Goal: Information Seeking & Learning: Learn about a topic

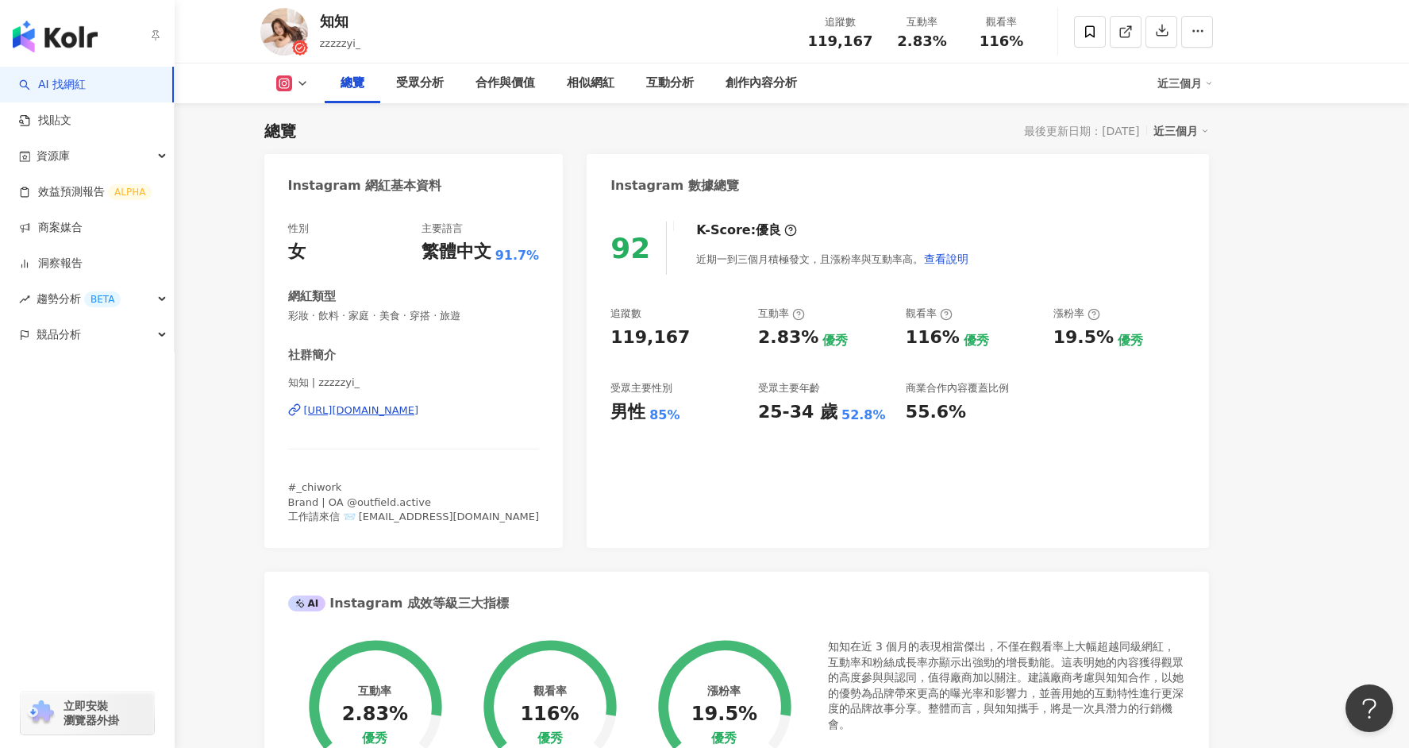
scroll to position [97, 0]
click at [86, 90] on link "AI 找網紅" at bounding box center [52, 85] width 67 height 16
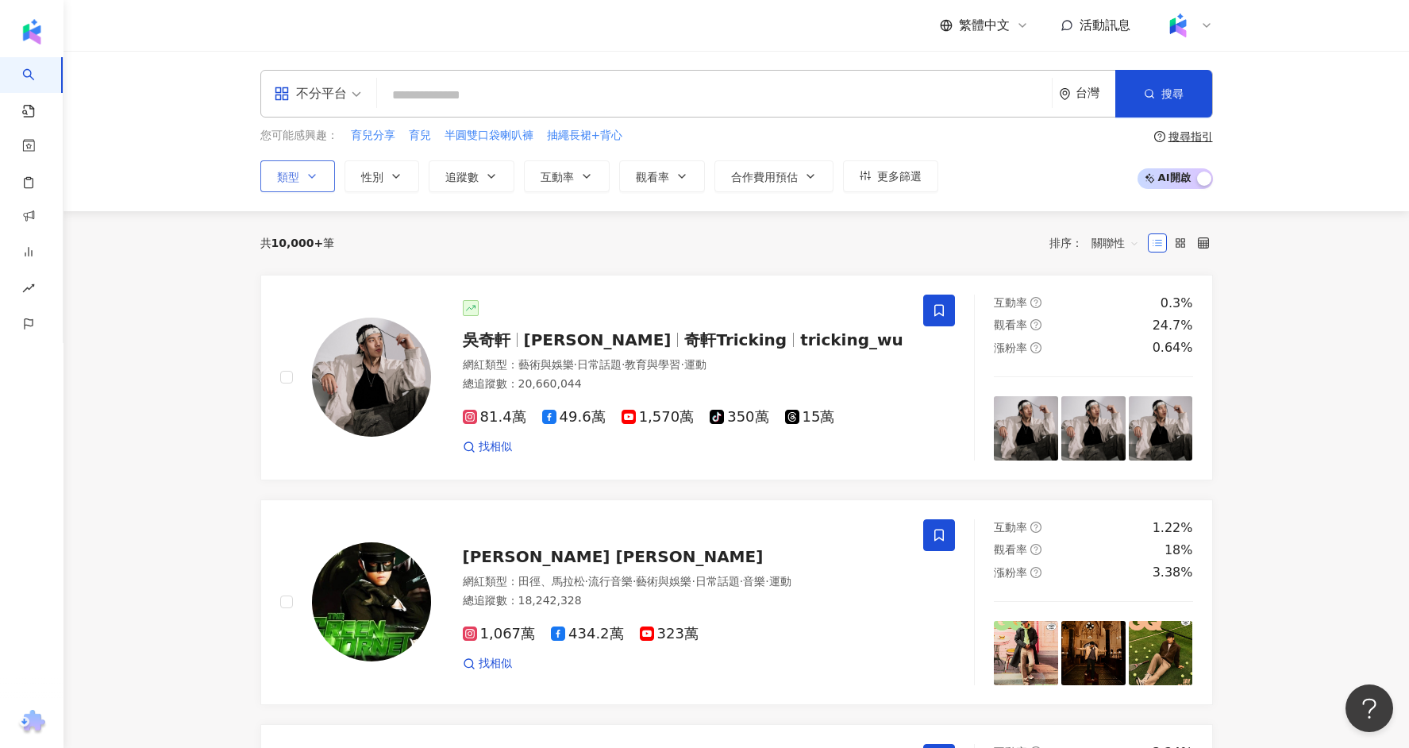
click at [318, 168] on button "類型" at bounding box center [297, 176] width 75 height 32
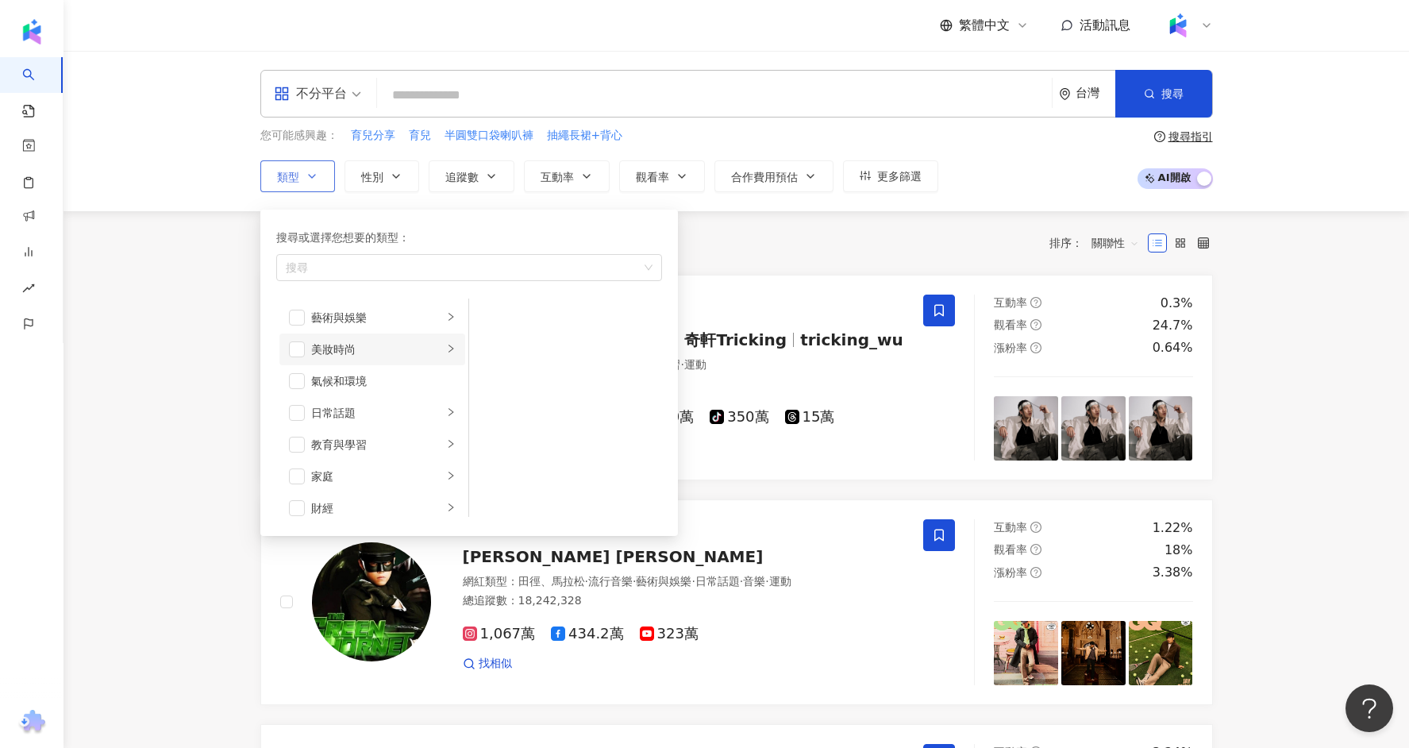
click at [348, 352] on div "美妝時尚" at bounding box center [377, 348] width 132 height 17
click at [487, 397] on span "button" at bounding box center [490, 402] width 16 height 16
click at [490, 465] on span "button" at bounding box center [490, 466] width 16 height 16
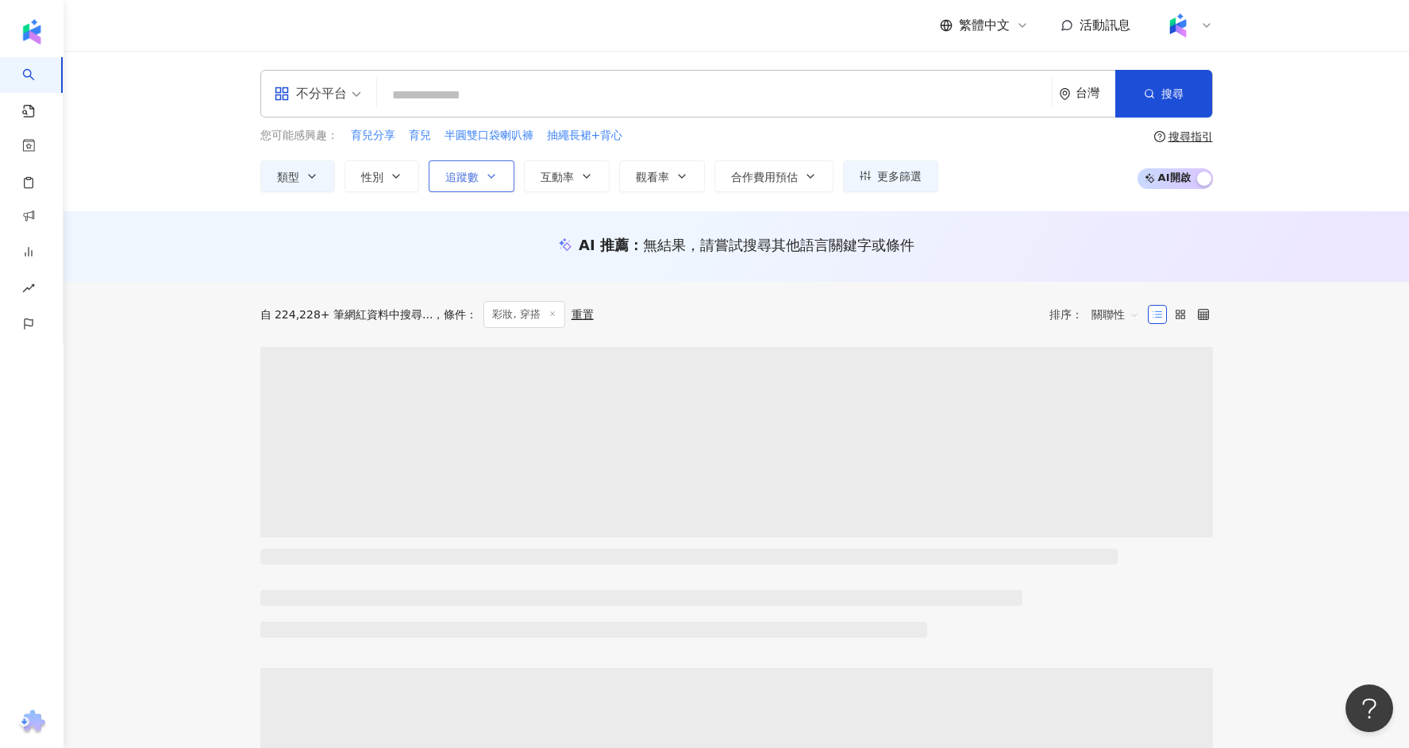
click at [476, 174] on span "追蹤數" at bounding box center [461, 177] width 33 height 13
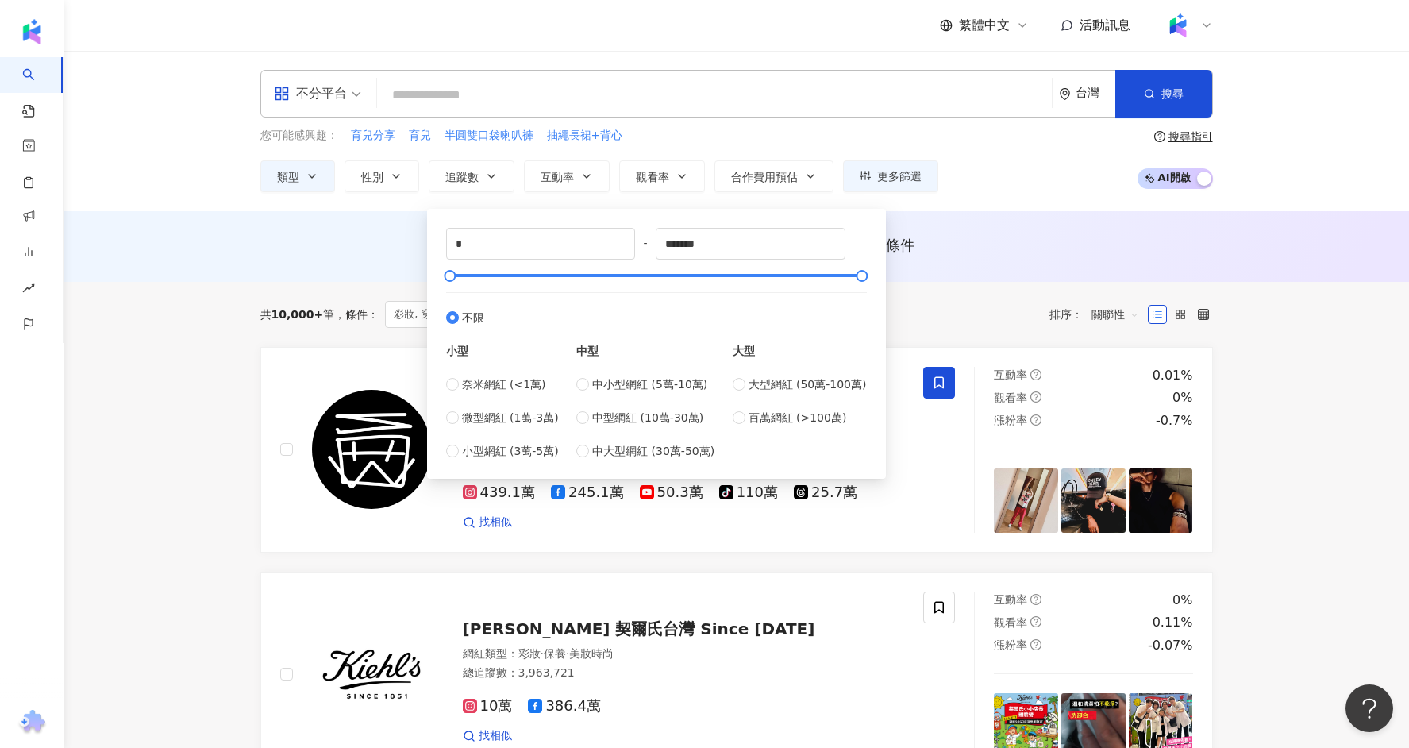
click at [510, 215] on div "* - ******* 不限 小型 奈米網紅 (<1萬) 微型網紅 (1萬-3萬) 小型網紅 (3萬-5萬) 中型 中小型網紅 (5萬-10萬) 中型網紅 (…" at bounding box center [656, 344] width 459 height 270
click at [503, 237] on input "*" at bounding box center [541, 244] width 188 height 30
type input "****"
click at [749, 242] on input "*******" at bounding box center [750, 244] width 188 height 30
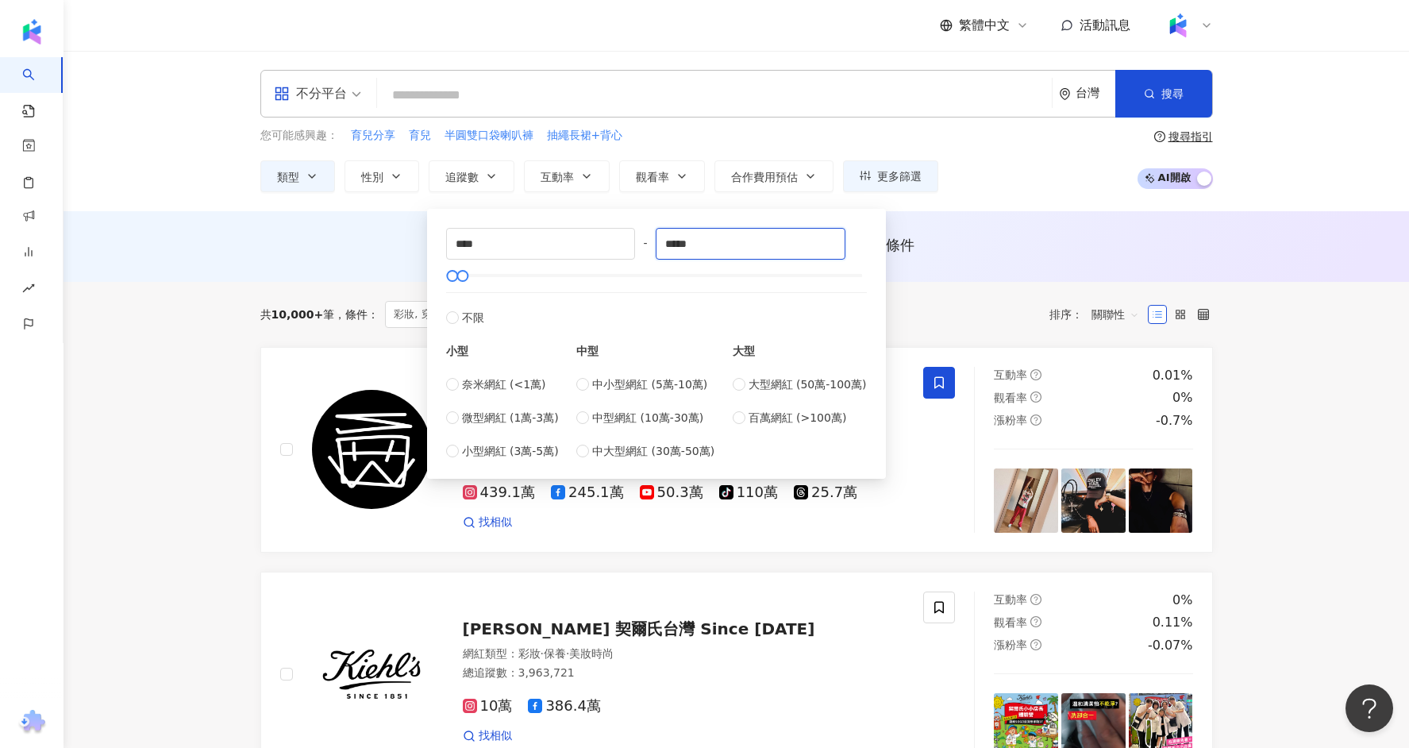
type input "*****"
click at [957, 287] on div "共 10,000+ 筆 條件 ： 彩妝, 穿搭 重置 排序： 關聯性" at bounding box center [736, 314] width 952 height 65
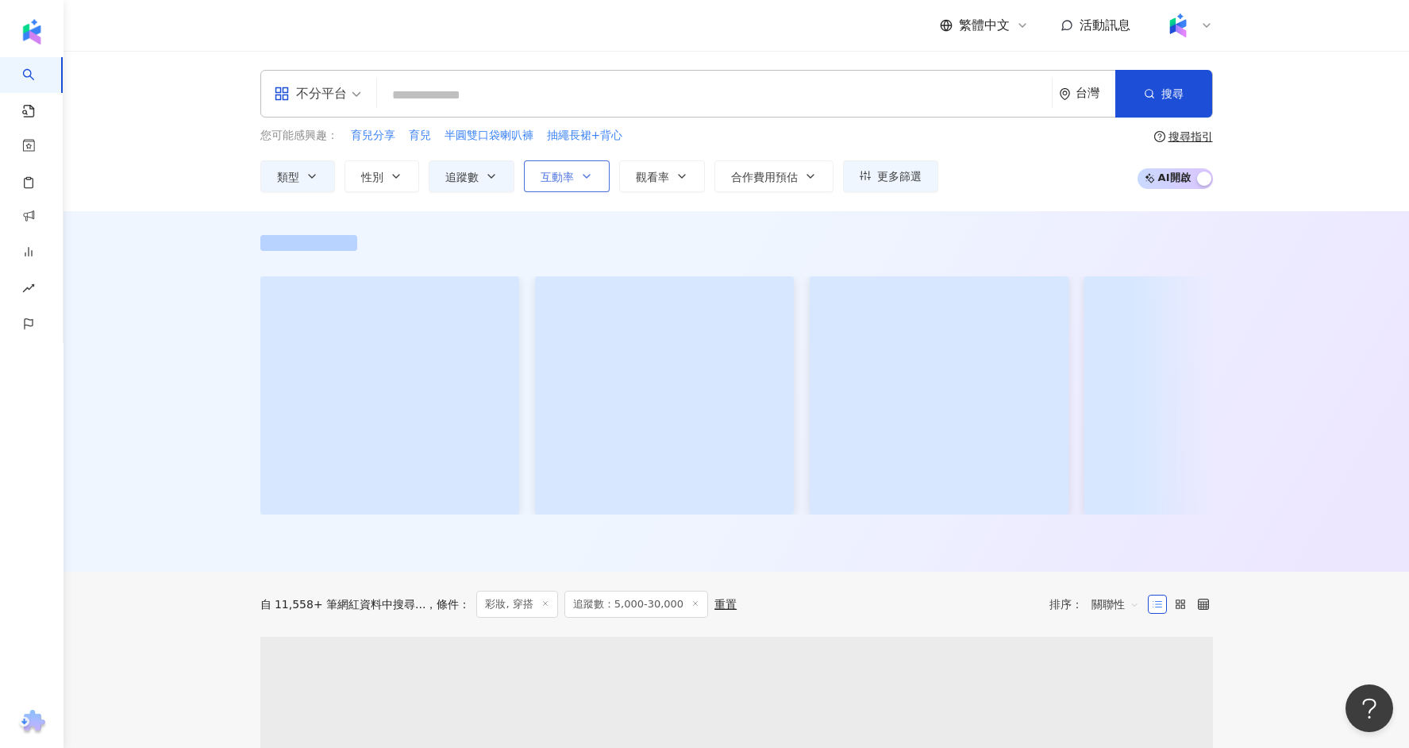
click at [560, 180] on span "互動率" at bounding box center [556, 177] width 33 height 13
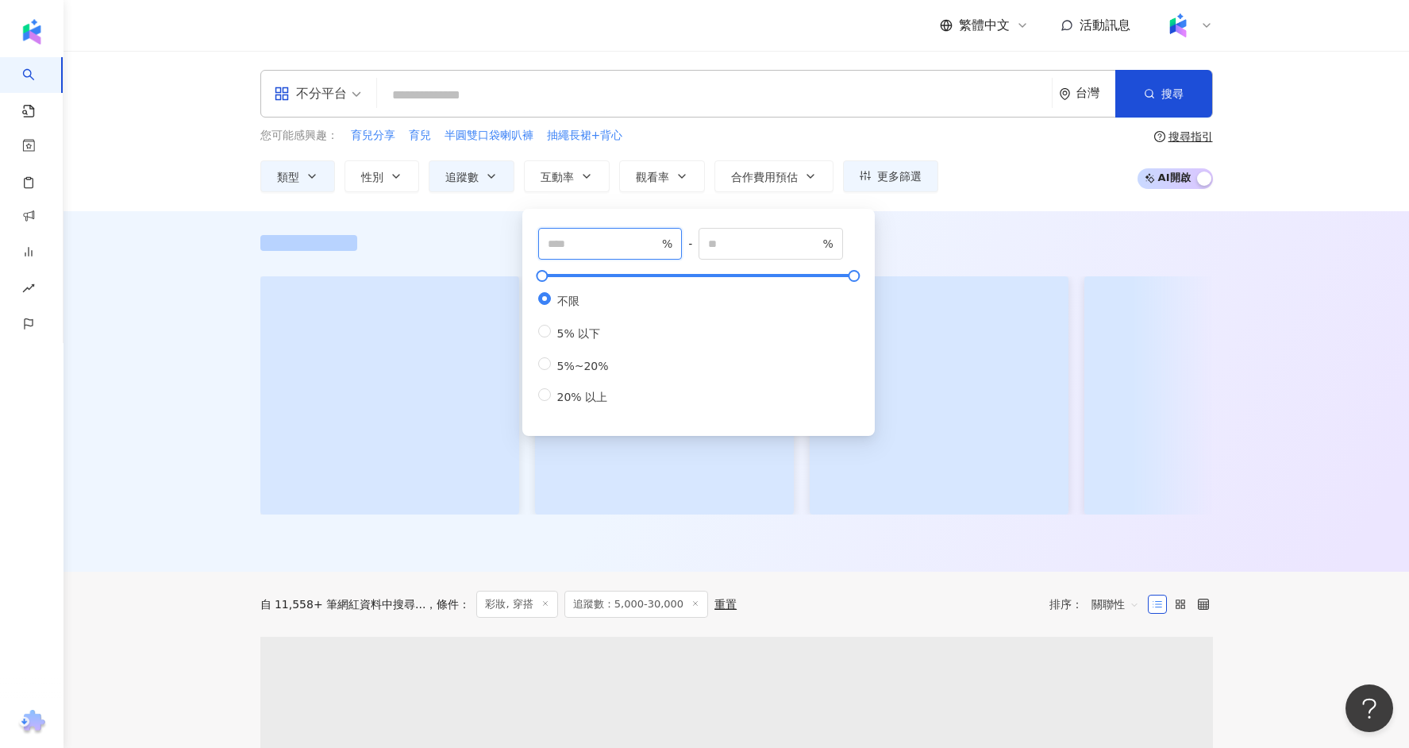
click at [605, 247] on input "number" at bounding box center [603, 243] width 111 height 17
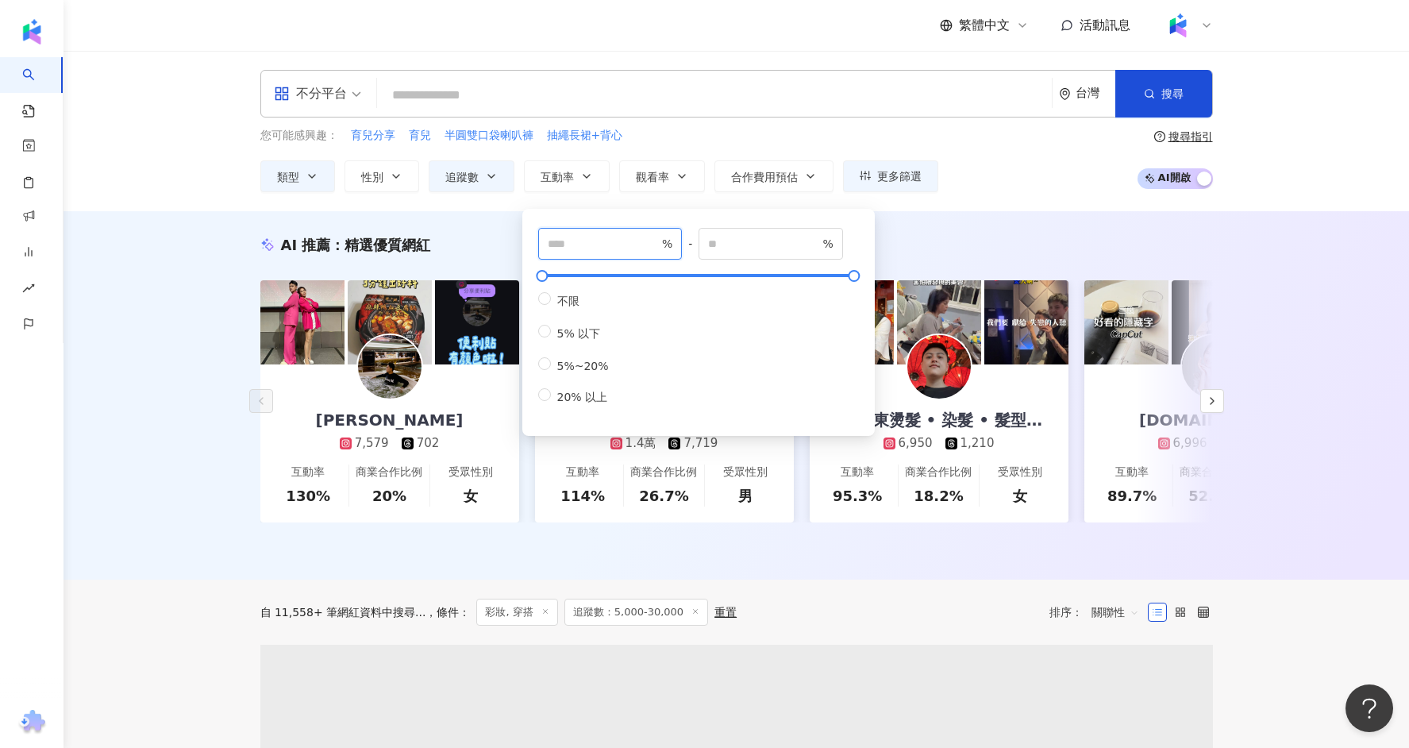
type input "*"
click at [198, 313] on div "AI 推薦 ： 精選優質網紅 Sheng En 馬馬 7,579 702 互動率 130% 商業合作比例 20% 受眾性別 女 orggg3 1.4萬 7,7…" at bounding box center [735, 395] width 1345 height 368
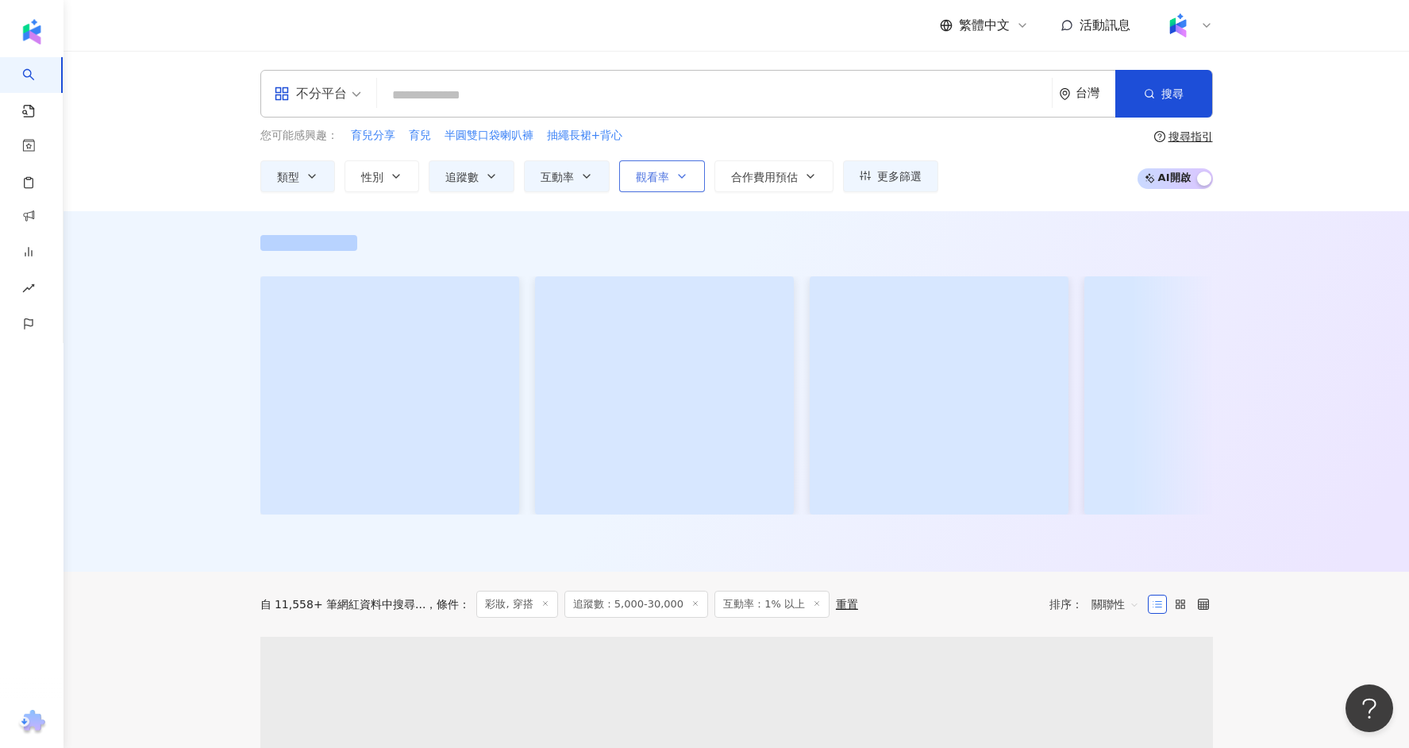
click at [670, 168] on button "觀看率" at bounding box center [662, 176] width 86 height 32
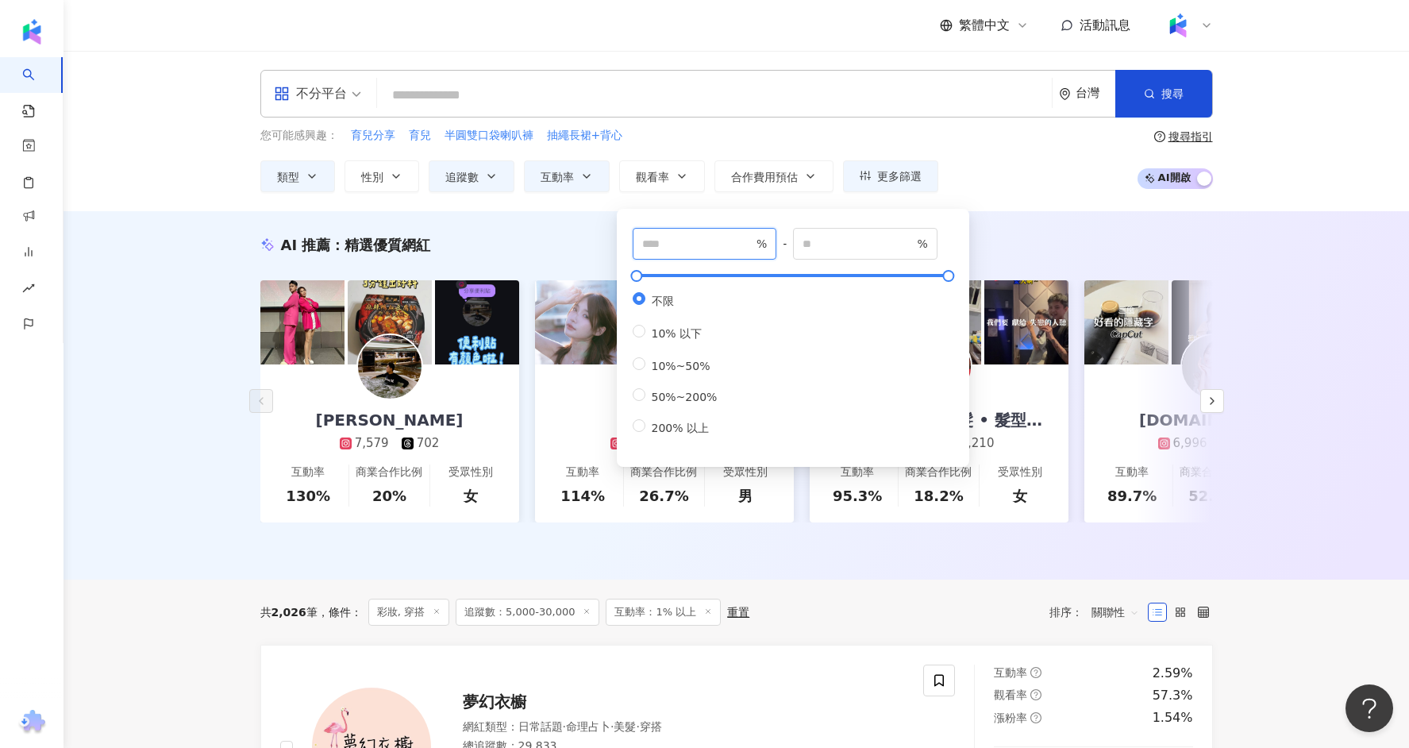
click at [688, 244] on input "number" at bounding box center [697, 243] width 111 height 17
type input "***"
click at [89, 342] on div "AI 推薦 ： 精選優質網紅 Sheng En 馬馬 7,579 702 互動率 130% 商業合作比例 20% 受眾性別 女 orggg3 1.4萬 7,7…" at bounding box center [735, 395] width 1345 height 368
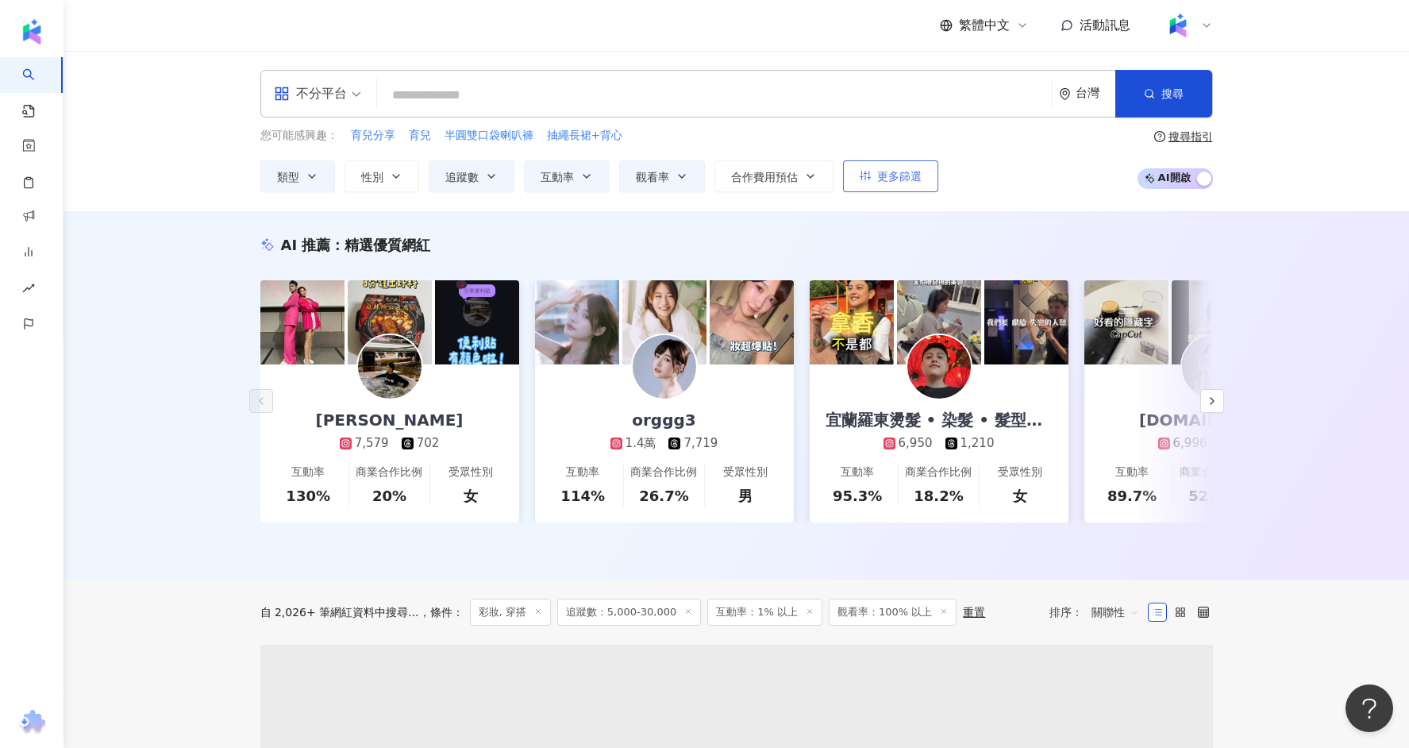
click at [898, 165] on button "更多篩選" at bounding box center [890, 176] width 95 height 32
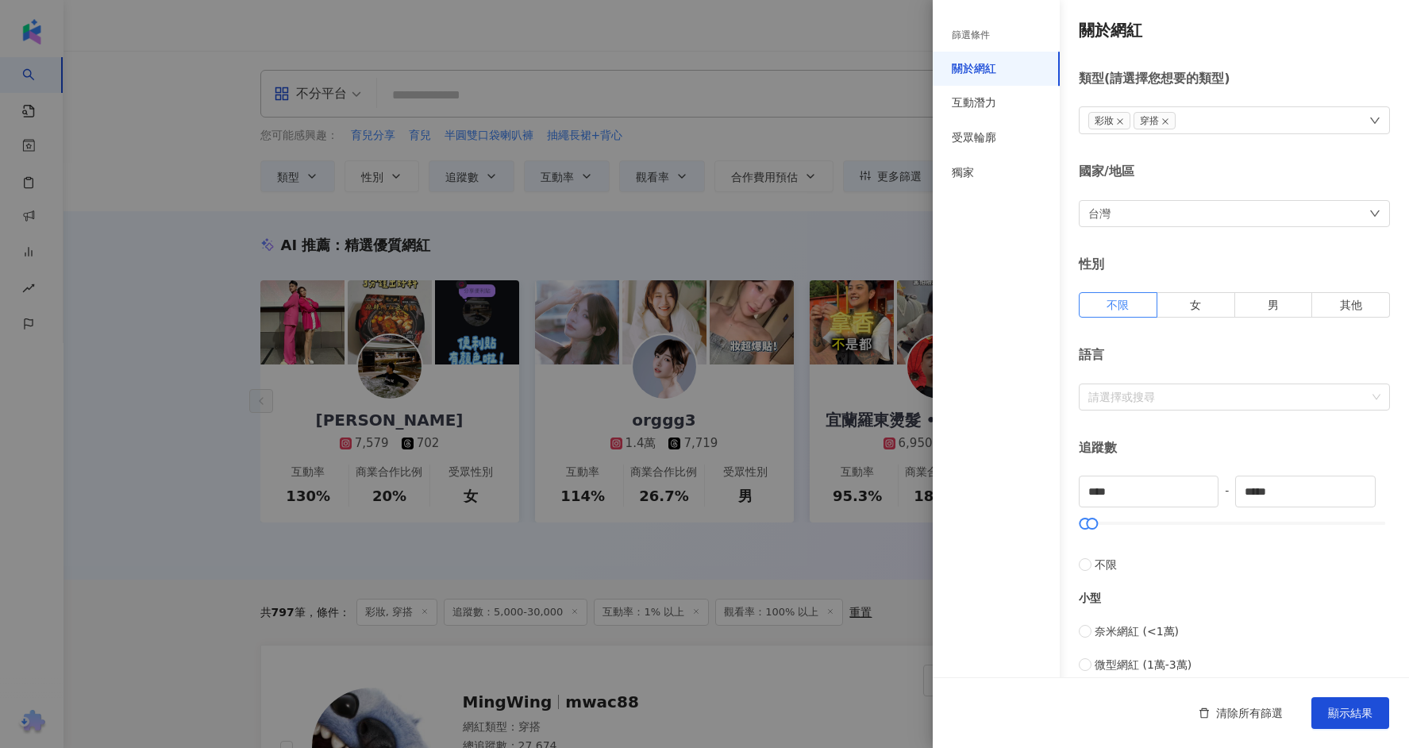
click at [852, 254] on div at bounding box center [704, 374] width 1409 height 748
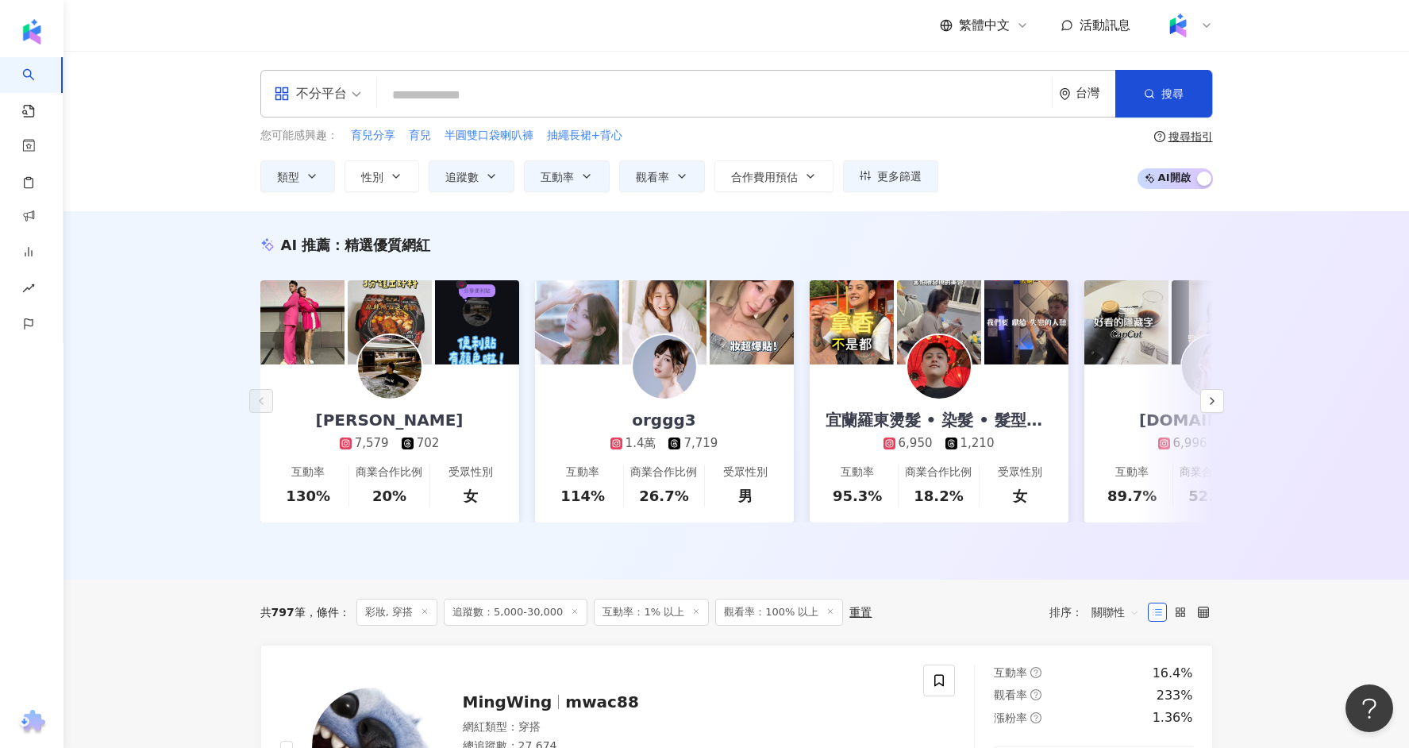
click at [335, 94] on div "不分平台" at bounding box center [310, 93] width 73 height 25
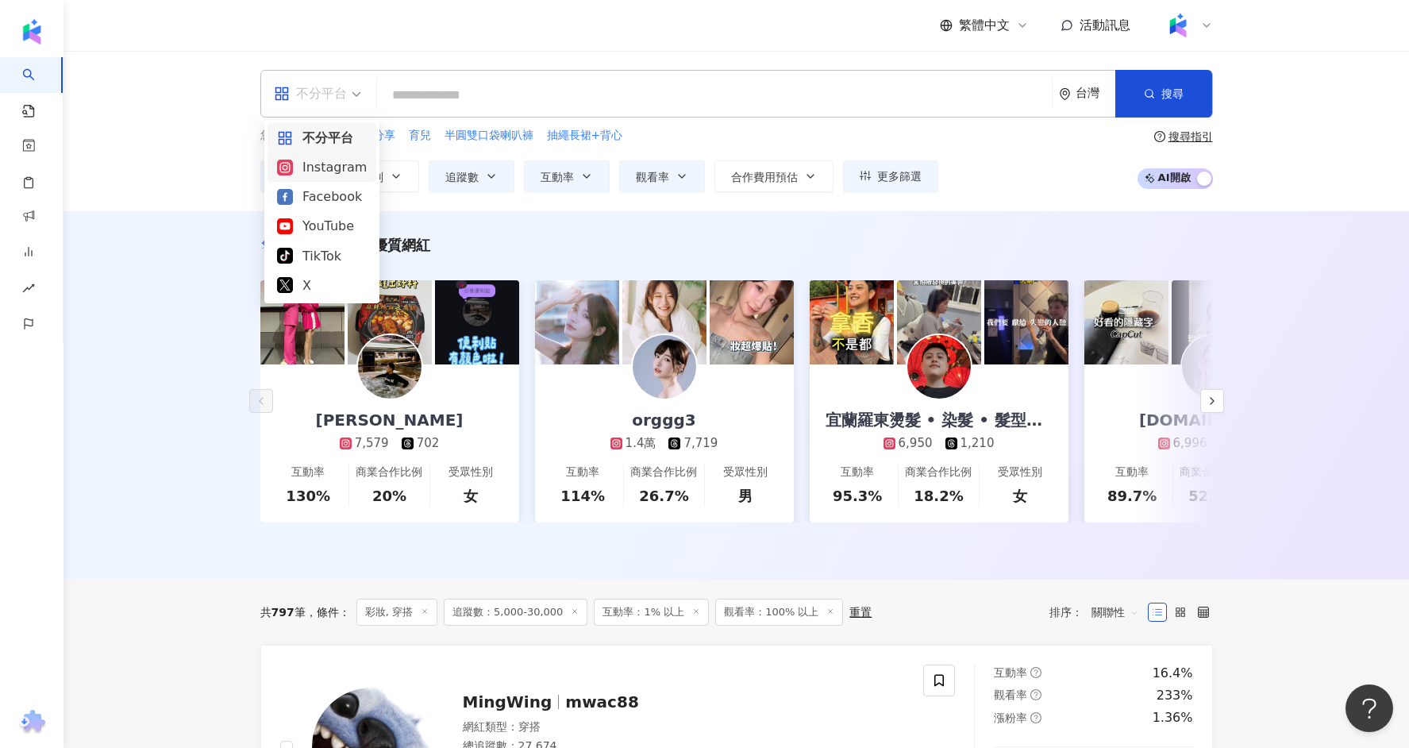
click at [329, 172] on div "Instagram" at bounding box center [322, 167] width 90 height 20
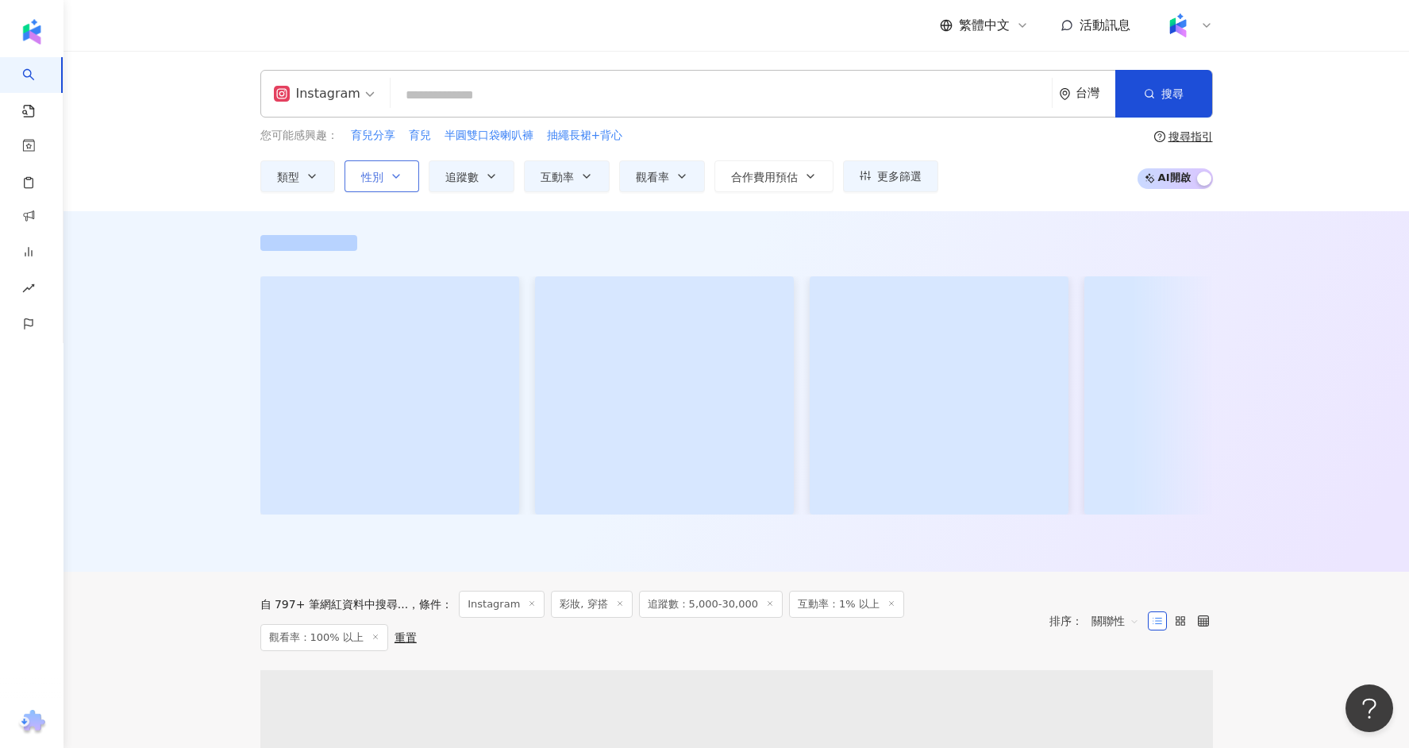
click at [366, 177] on span "性別" at bounding box center [372, 177] width 22 height 13
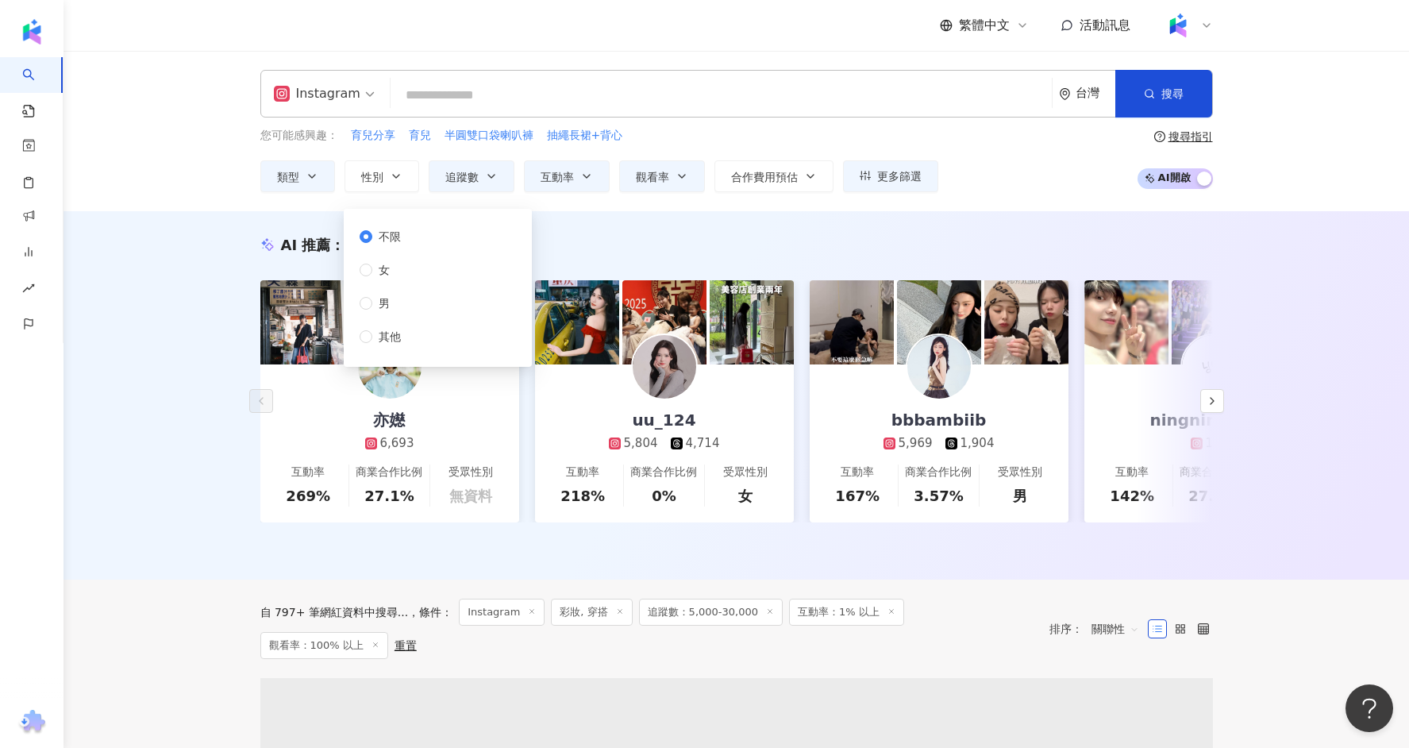
click at [414, 266] on div "不限 女 男 其他" at bounding box center [437, 287] width 169 height 139
click at [372, 272] on span "女" at bounding box center [384, 269] width 24 height 17
click at [210, 317] on div "AI 推薦 ： 精選優質網紅 亦嬨 6,693 互動率 269% 商業合作比例 27.1% 受眾性別 無資料 uu_124 5,804 4,714 互動率 2…" at bounding box center [735, 395] width 1345 height 368
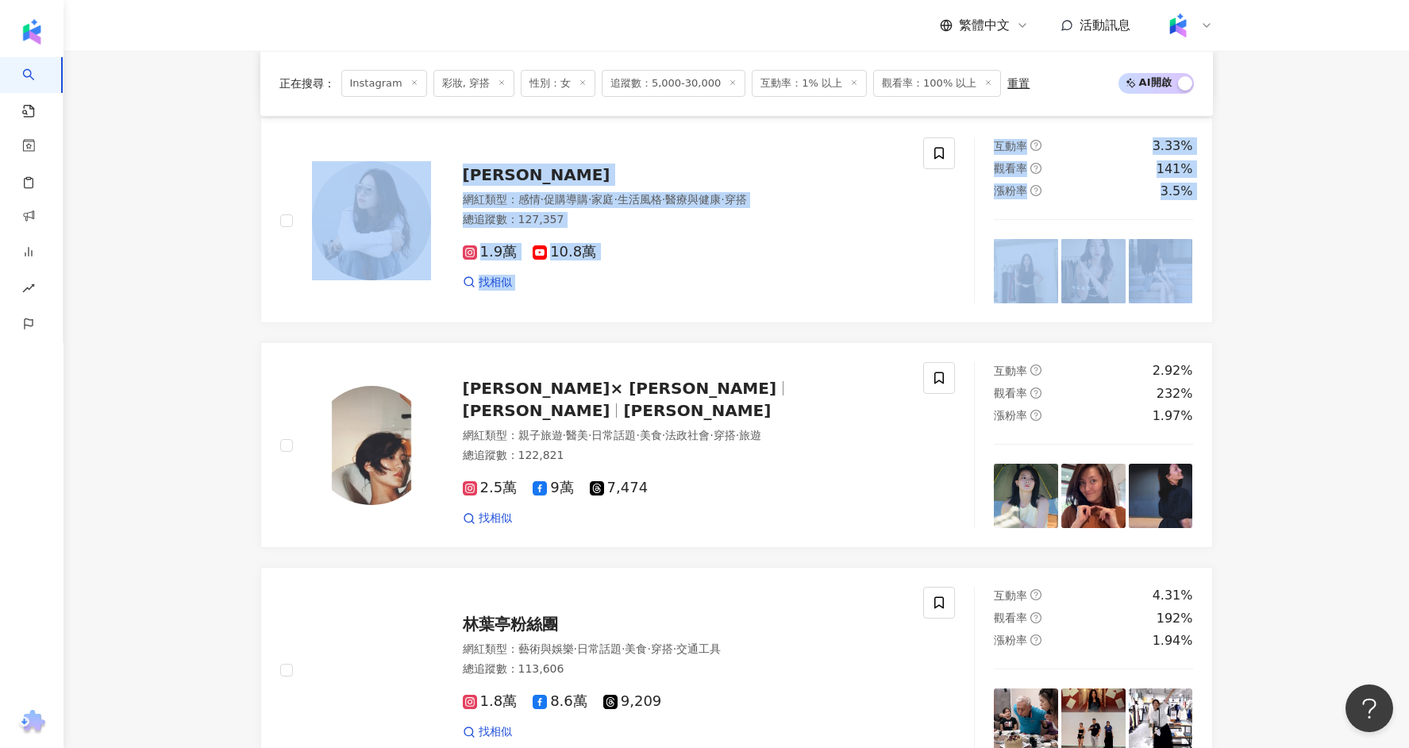
scroll to position [2338, 0]
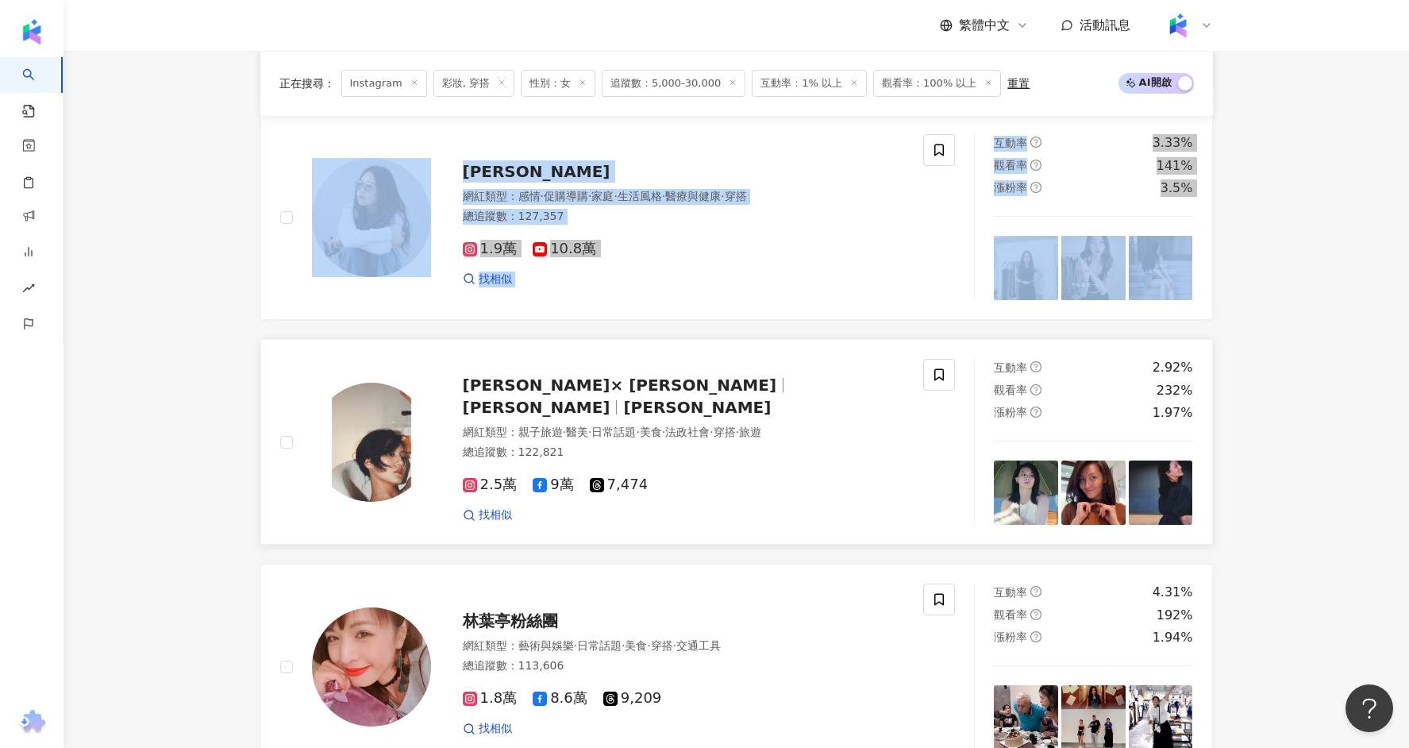
click at [598, 375] on span "顏曉筠 × CLAIRE" at bounding box center [627, 384] width 328 height 19
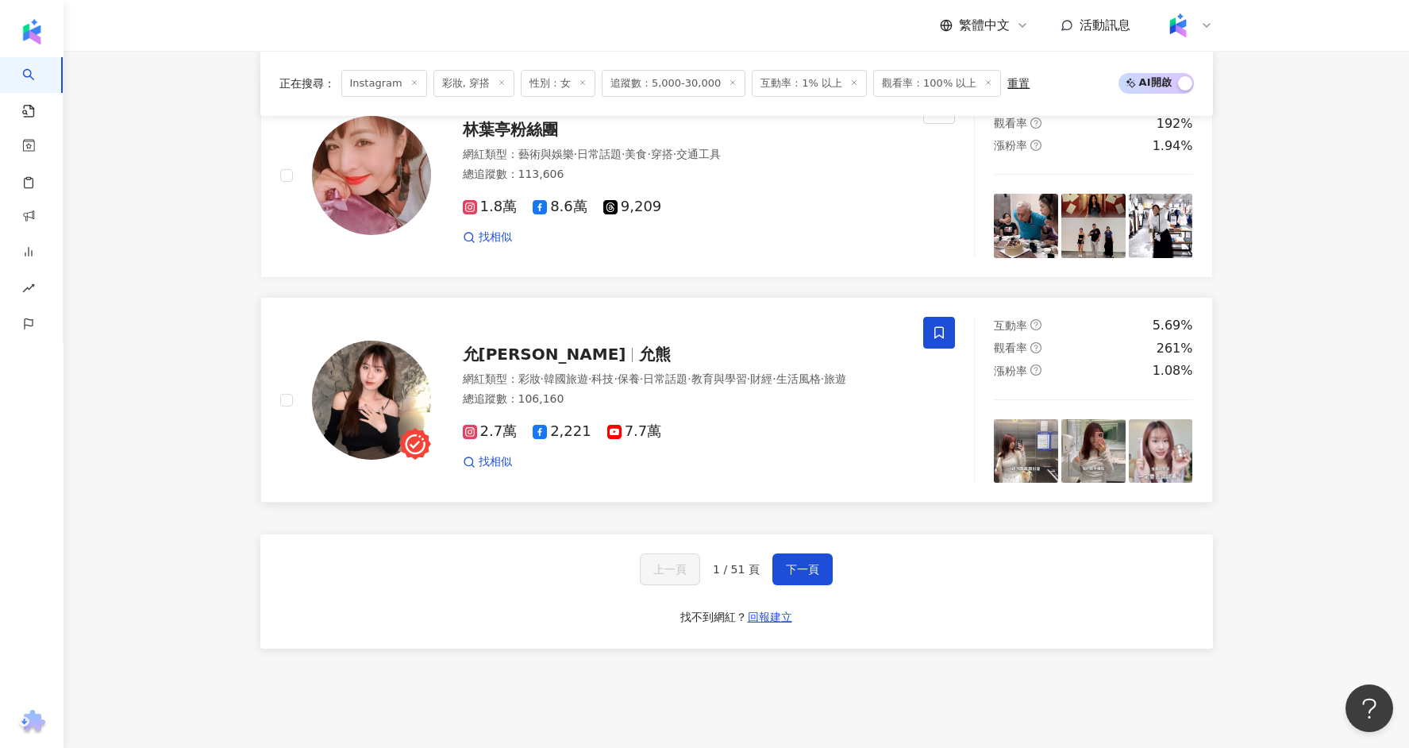
scroll to position [2830, 0]
click at [808, 552] on button "下一頁" at bounding box center [802, 568] width 60 height 32
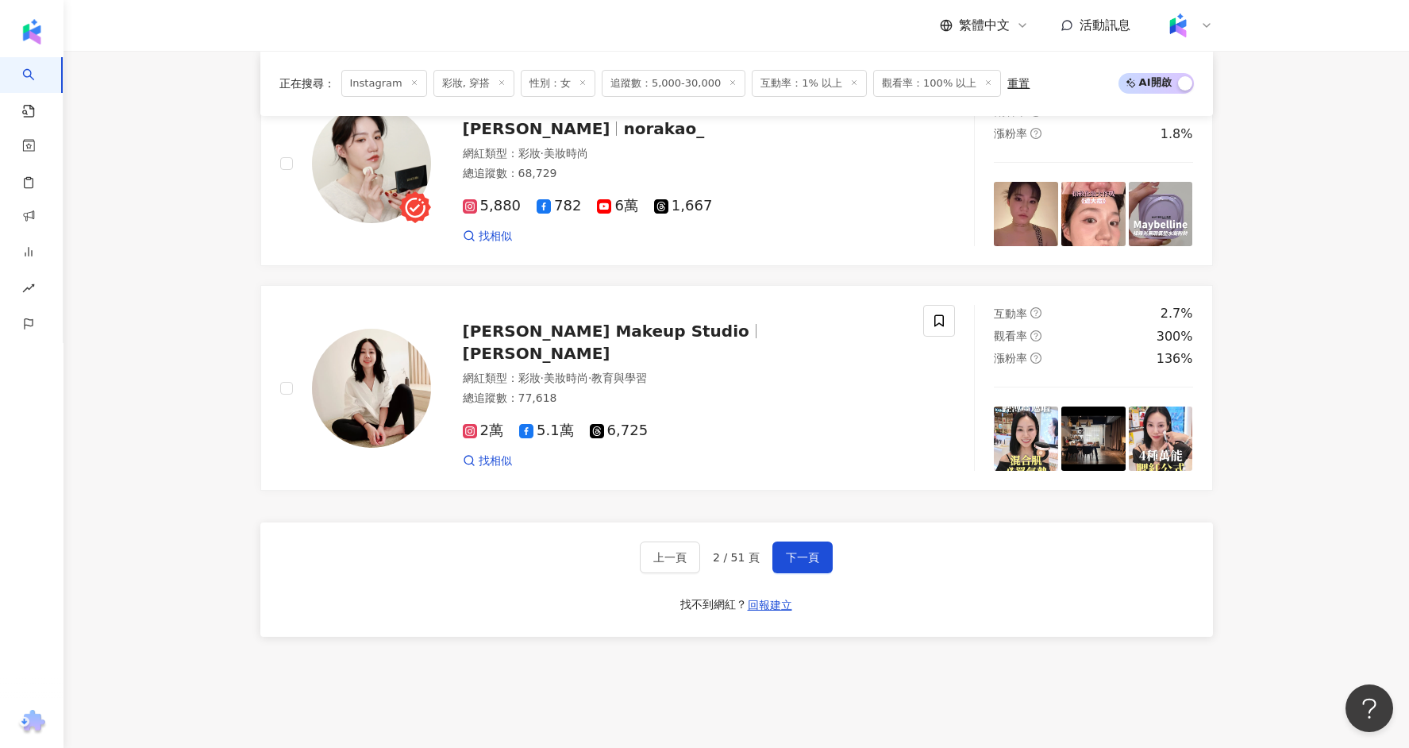
click at [447, 89] on span "彩妝, 穿搭" at bounding box center [473, 83] width 81 height 27
click at [498, 84] on icon at bounding box center [502, 83] width 8 height 8
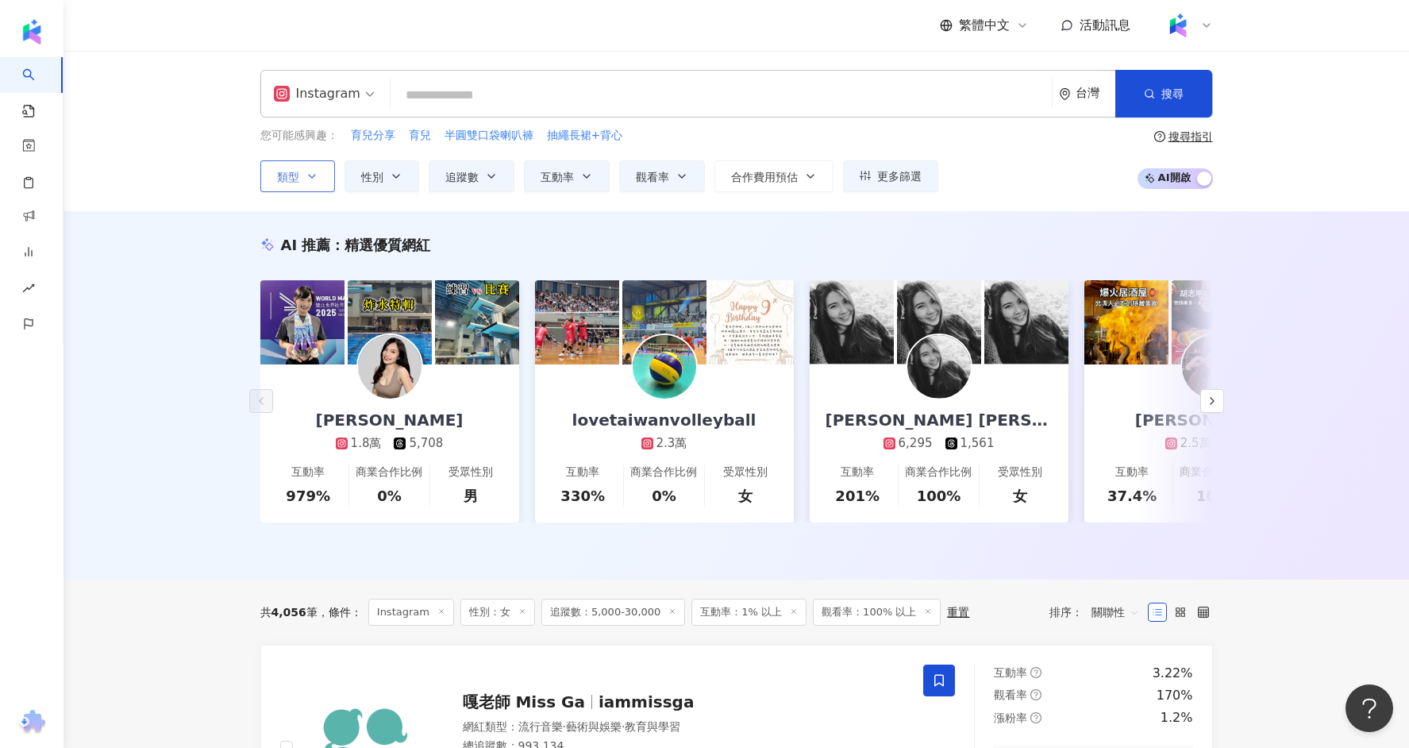
click at [301, 174] on button "類型" at bounding box center [297, 176] width 75 height 32
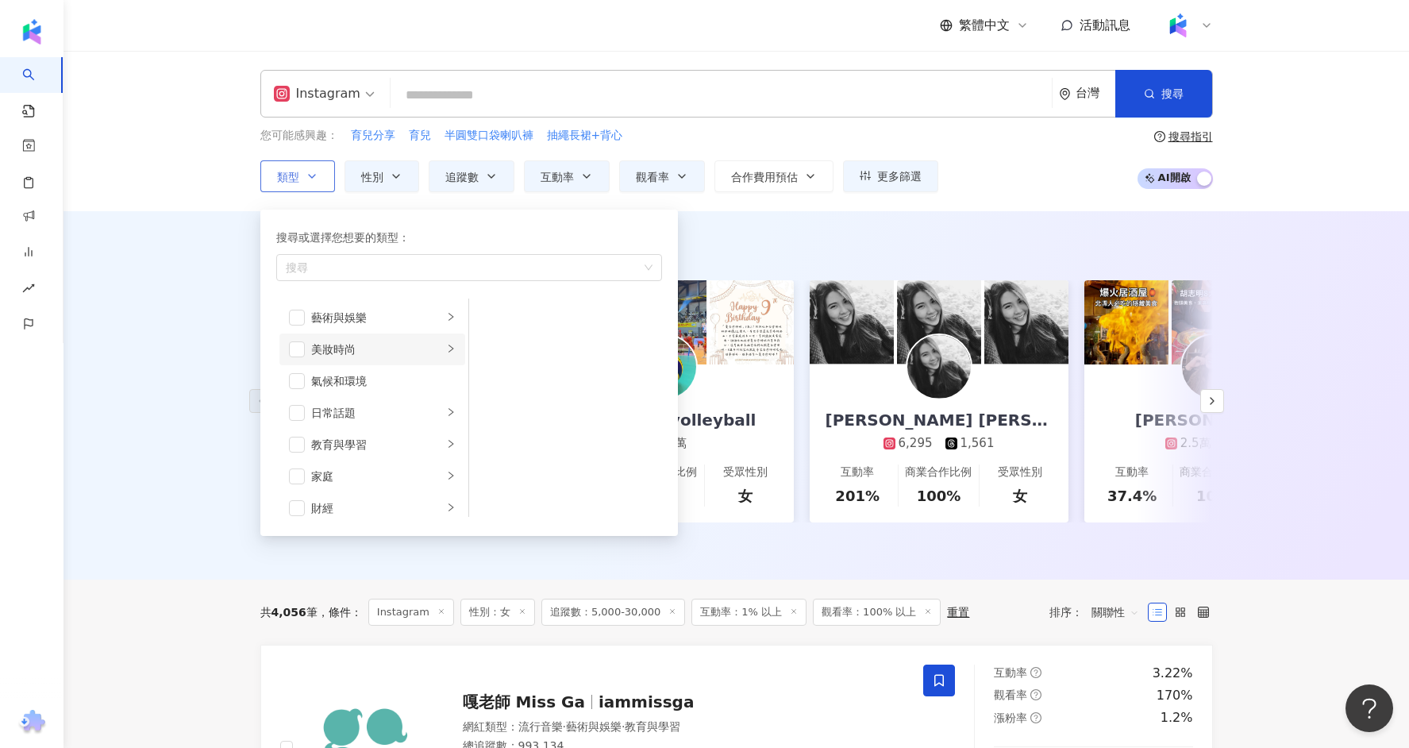
click at [320, 344] on div "美妝時尚" at bounding box center [377, 348] width 132 height 17
click at [295, 349] on span "button" at bounding box center [297, 349] width 16 height 16
click at [186, 383] on div "AI 推薦 ： 精選優質網紅 林玉心 Serina 1.8萬 5,708 互動率 979% 商業合作比例 0% 受眾性別 男 lovetaiwanvolley…" at bounding box center [735, 395] width 1345 height 368
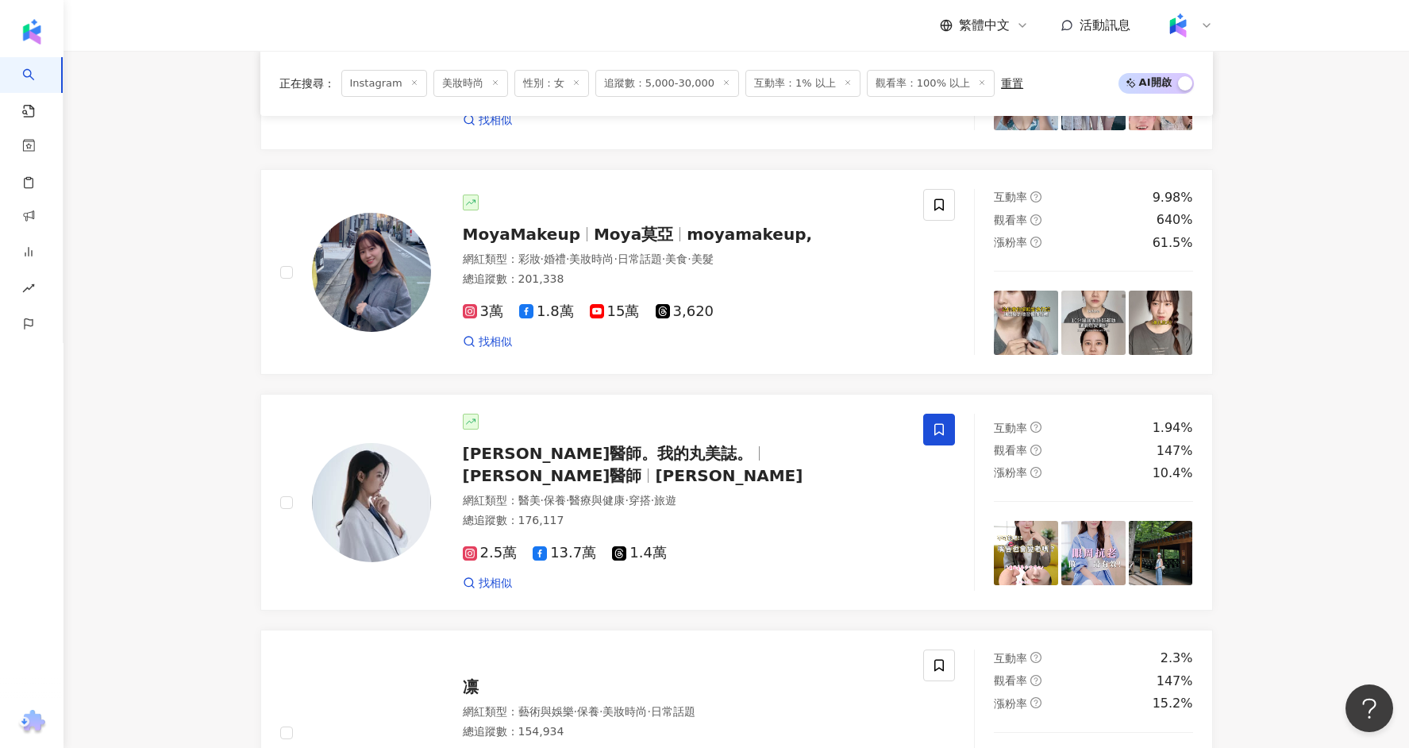
scroll to position [2696, 0]
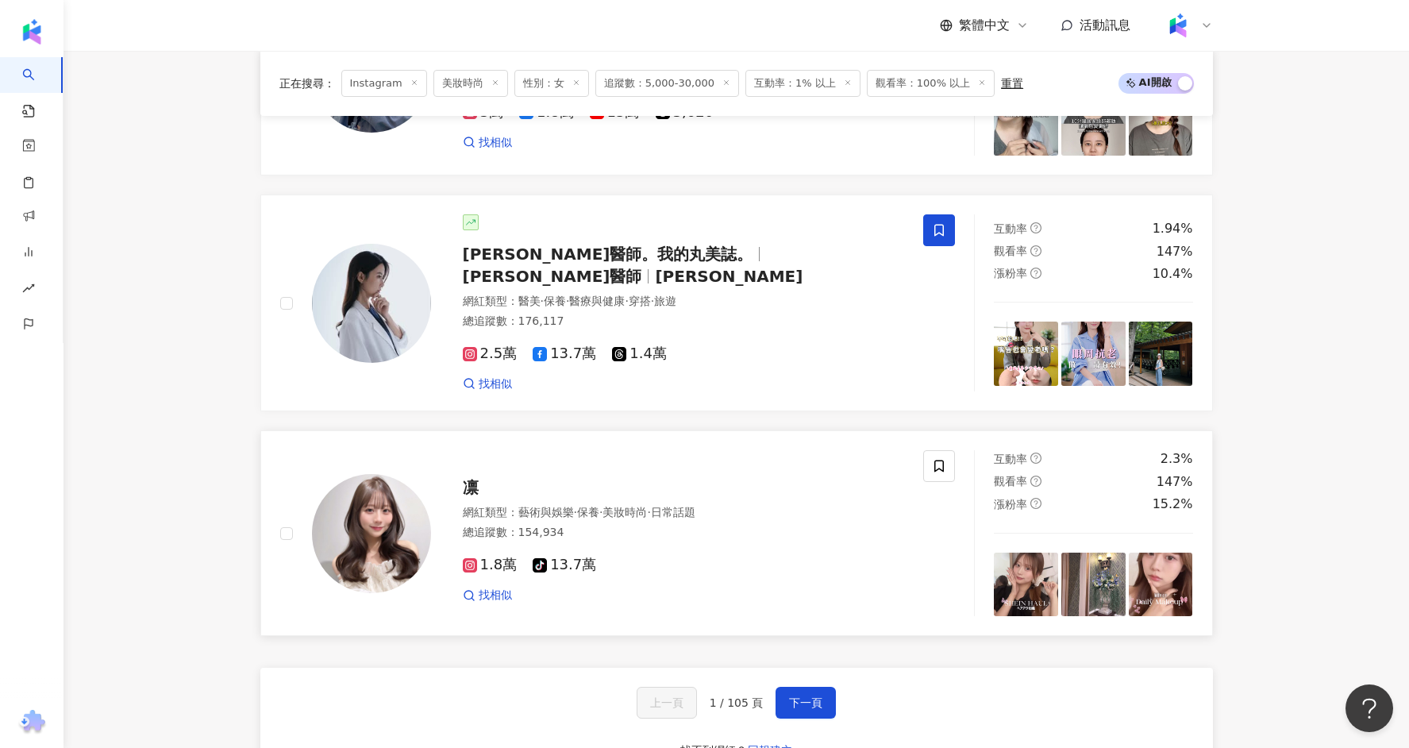
click at [467, 478] on span "凛" at bounding box center [471, 487] width 16 height 19
click at [796, 687] on button "下一頁" at bounding box center [805, 703] width 60 height 32
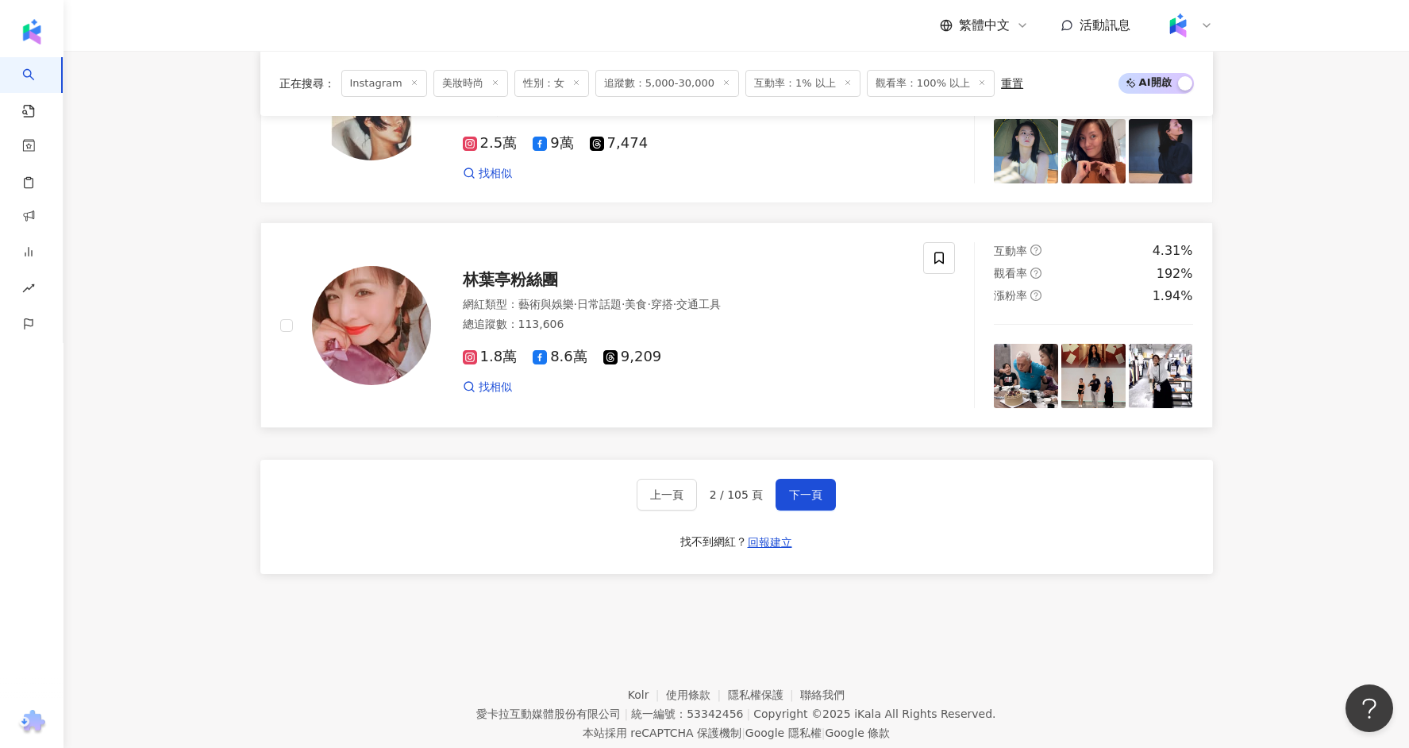
scroll to position [2924, 0]
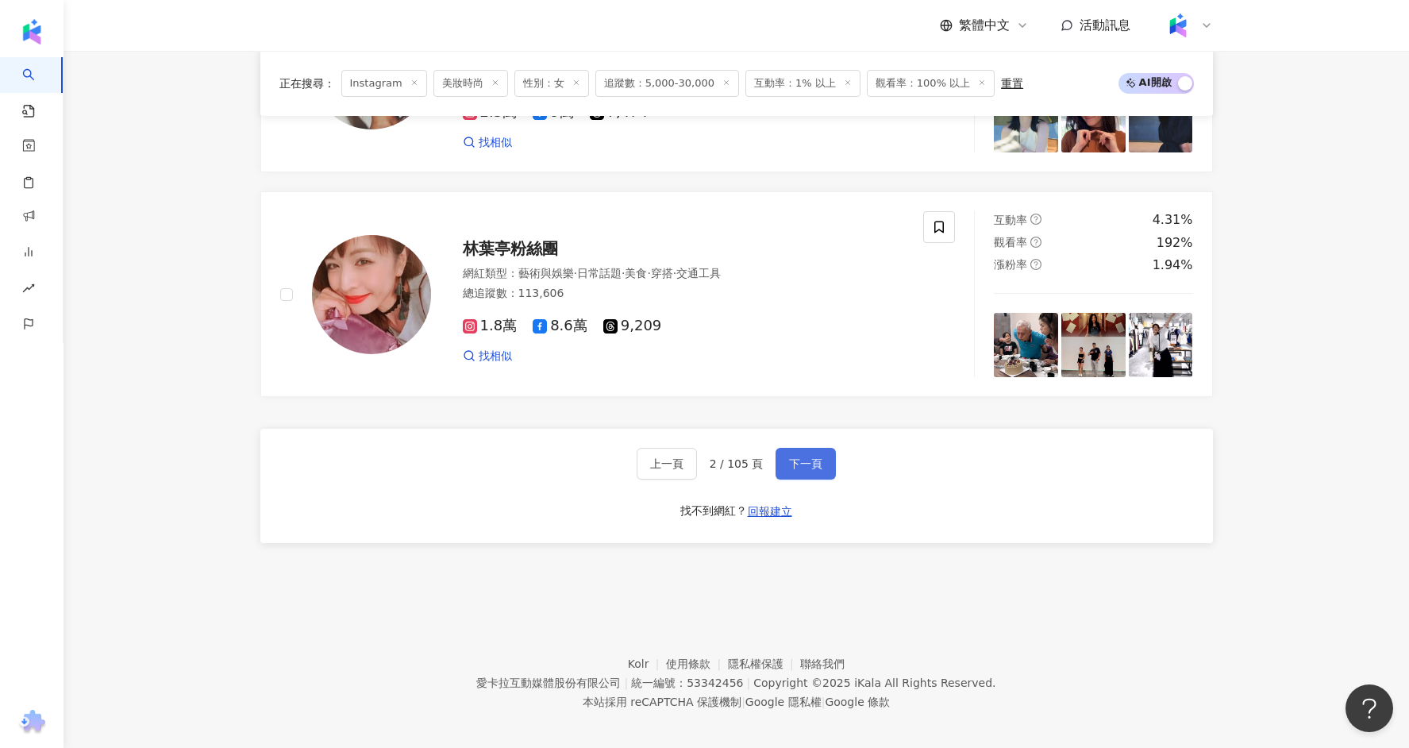
click at [787, 448] on button "下一頁" at bounding box center [805, 464] width 60 height 32
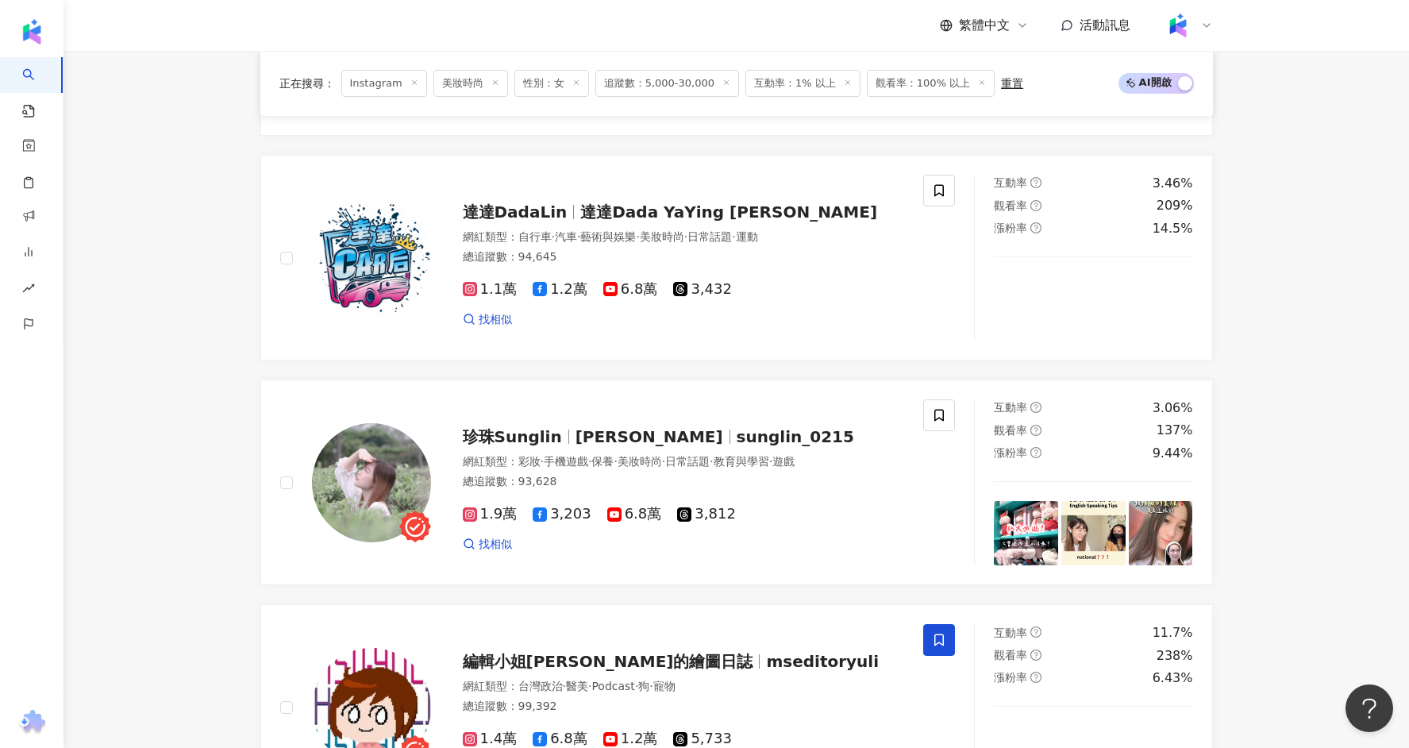
scroll to position [2498, 0]
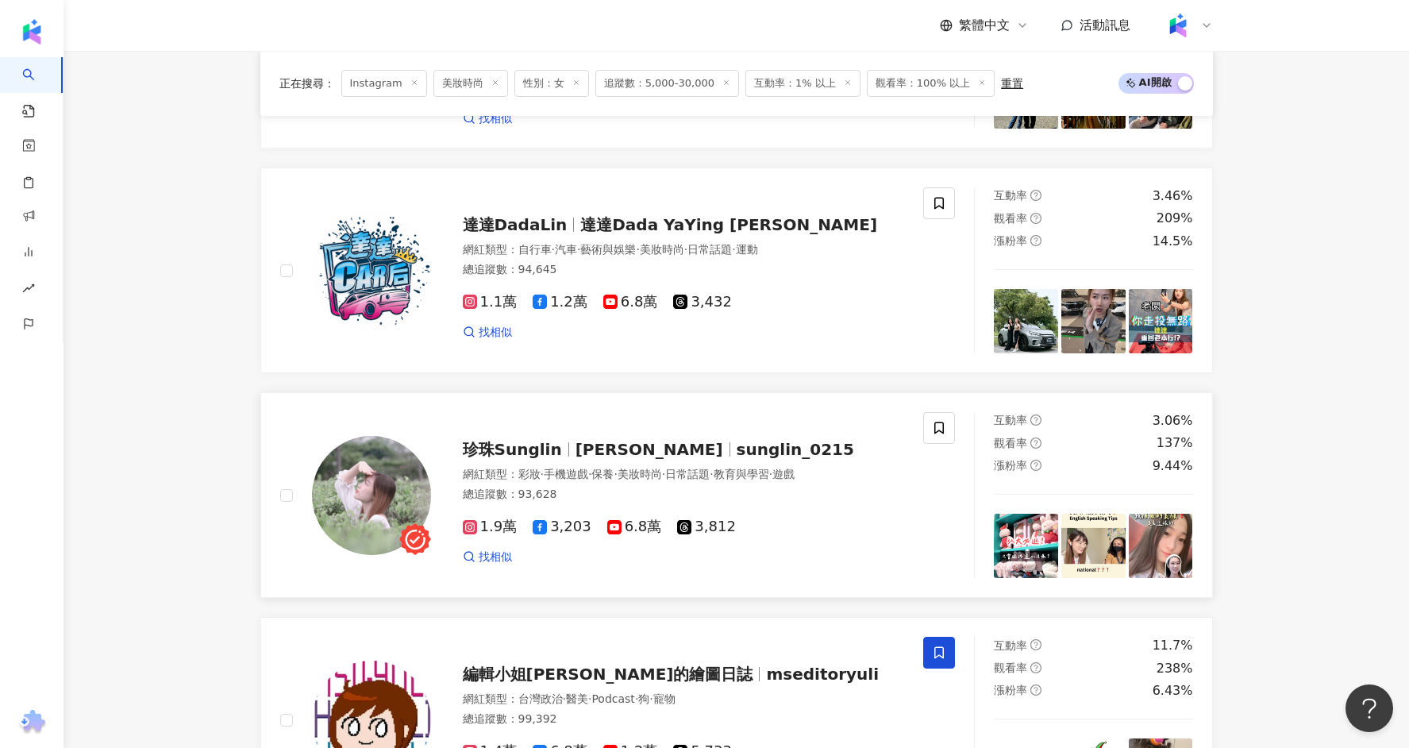
click at [486, 467] on div "網紅類型 ： 彩妝 · 手機遊戲 · 保養 · 美妝時尚 · 日常話題 · 教育與學習 · 遊戲" at bounding box center [684, 475] width 442 height 16
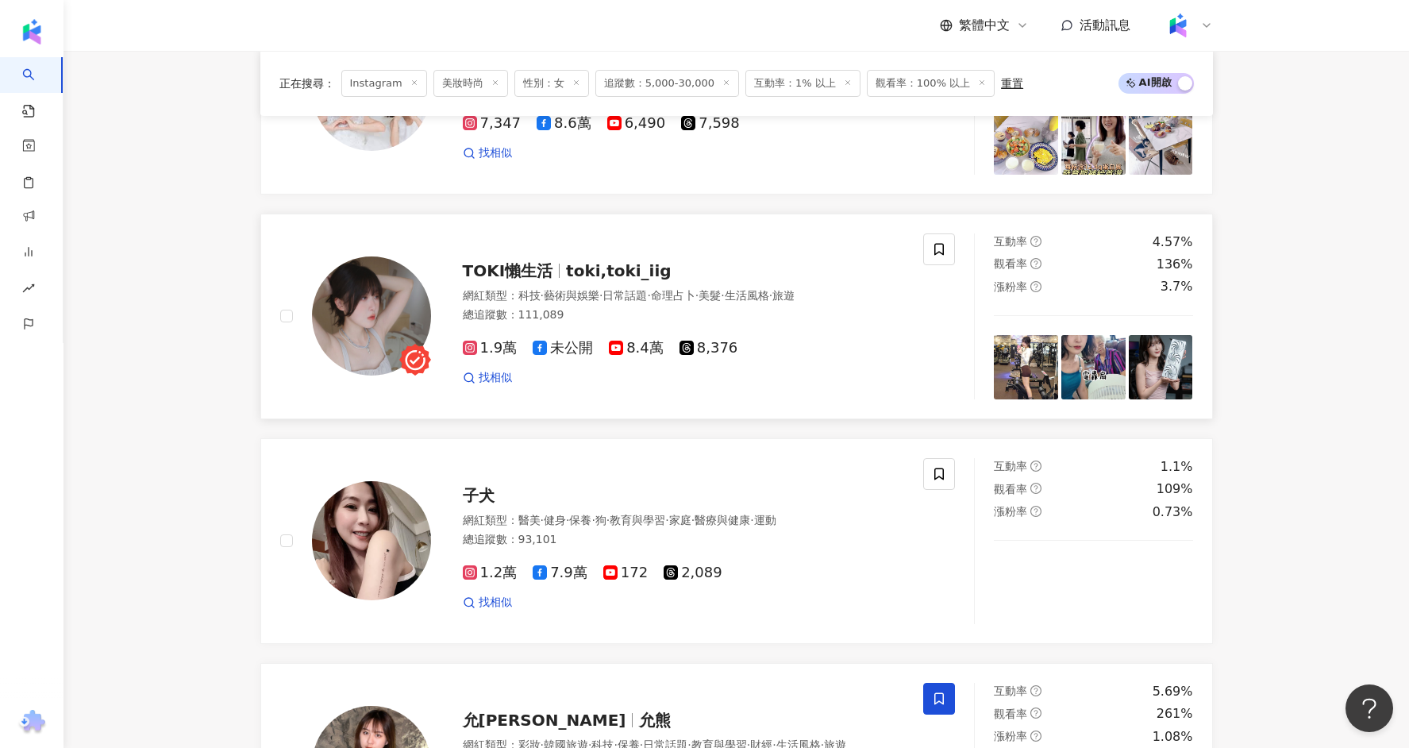
scroll to position [652, 0]
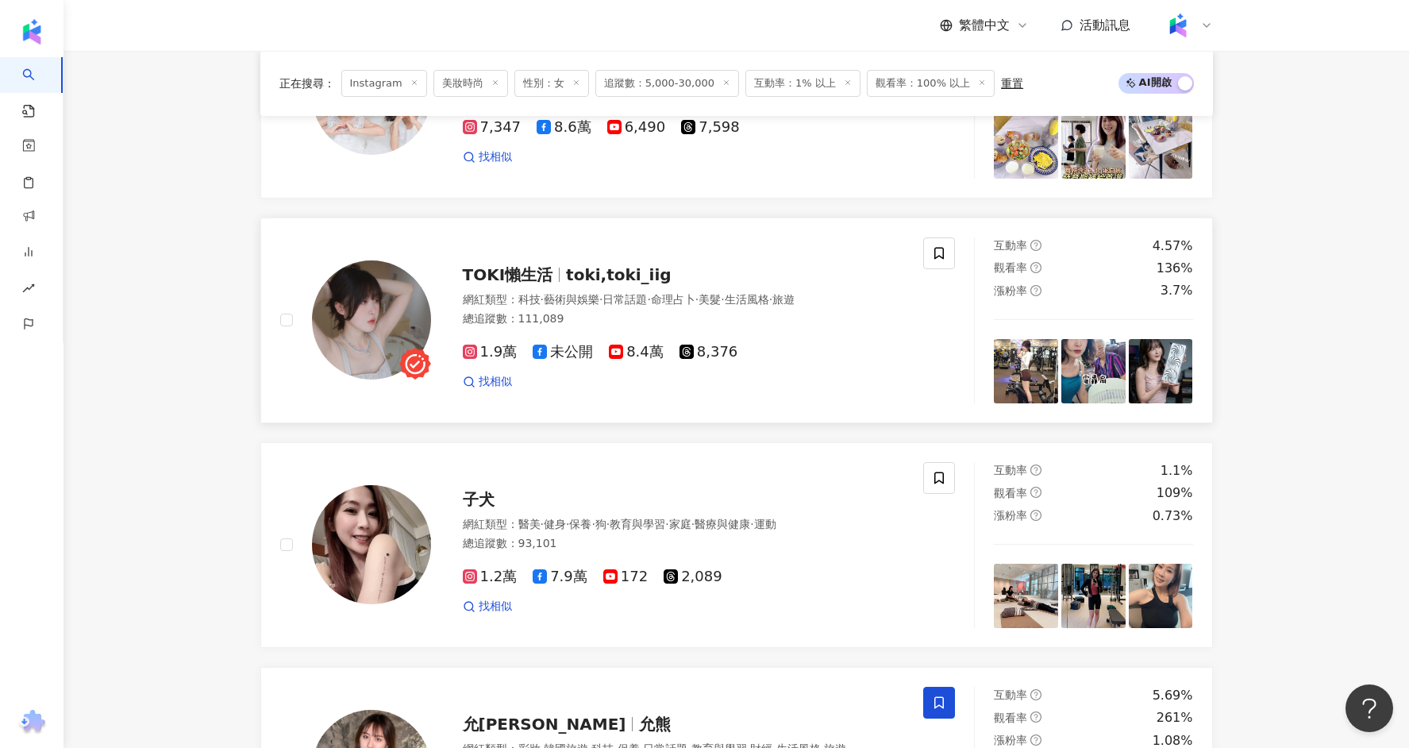
click at [517, 268] on span "TOKI懶生活" at bounding box center [508, 274] width 90 height 19
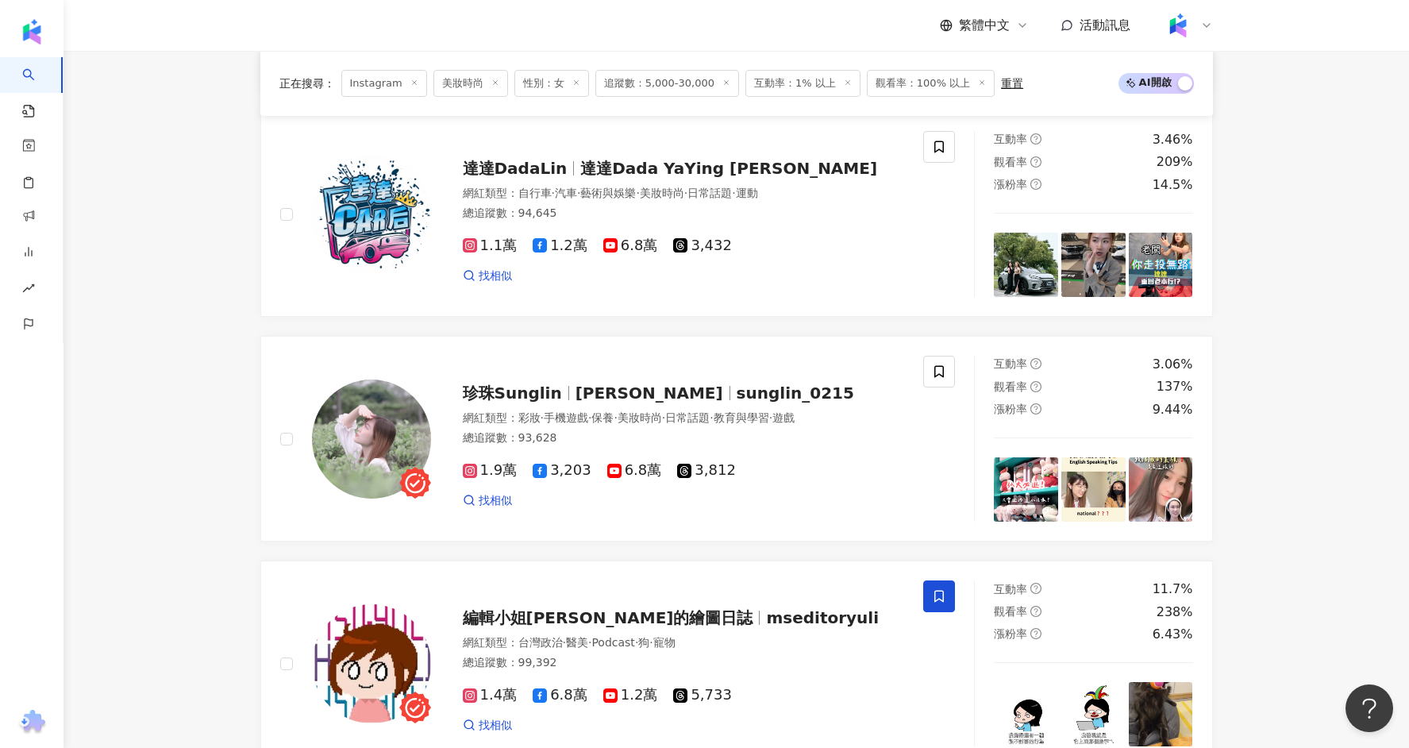
scroll to position [2924, 0]
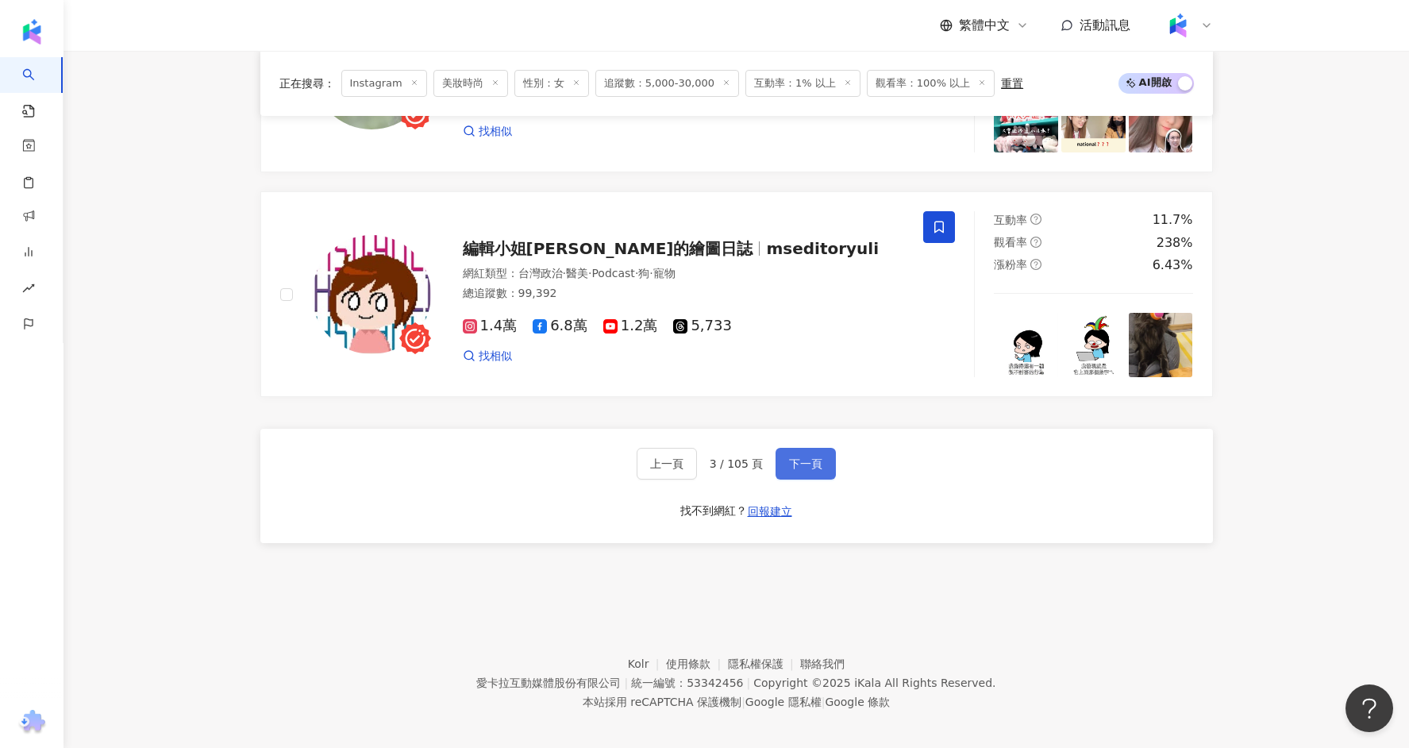
click at [815, 457] on span "下一頁" at bounding box center [805, 463] width 33 height 13
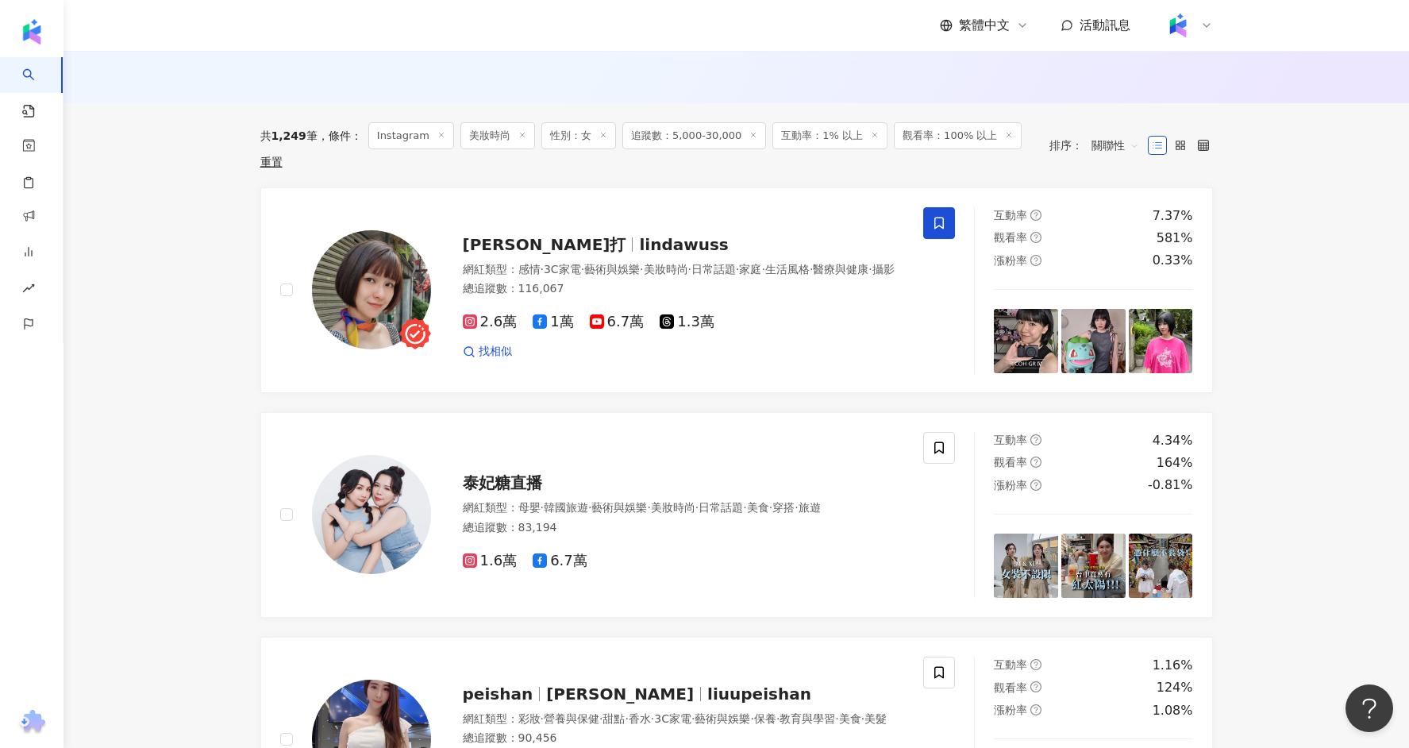
scroll to position [475, 0]
click at [639, 236] on span "lindawuss" at bounding box center [683, 245] width 89 height 19
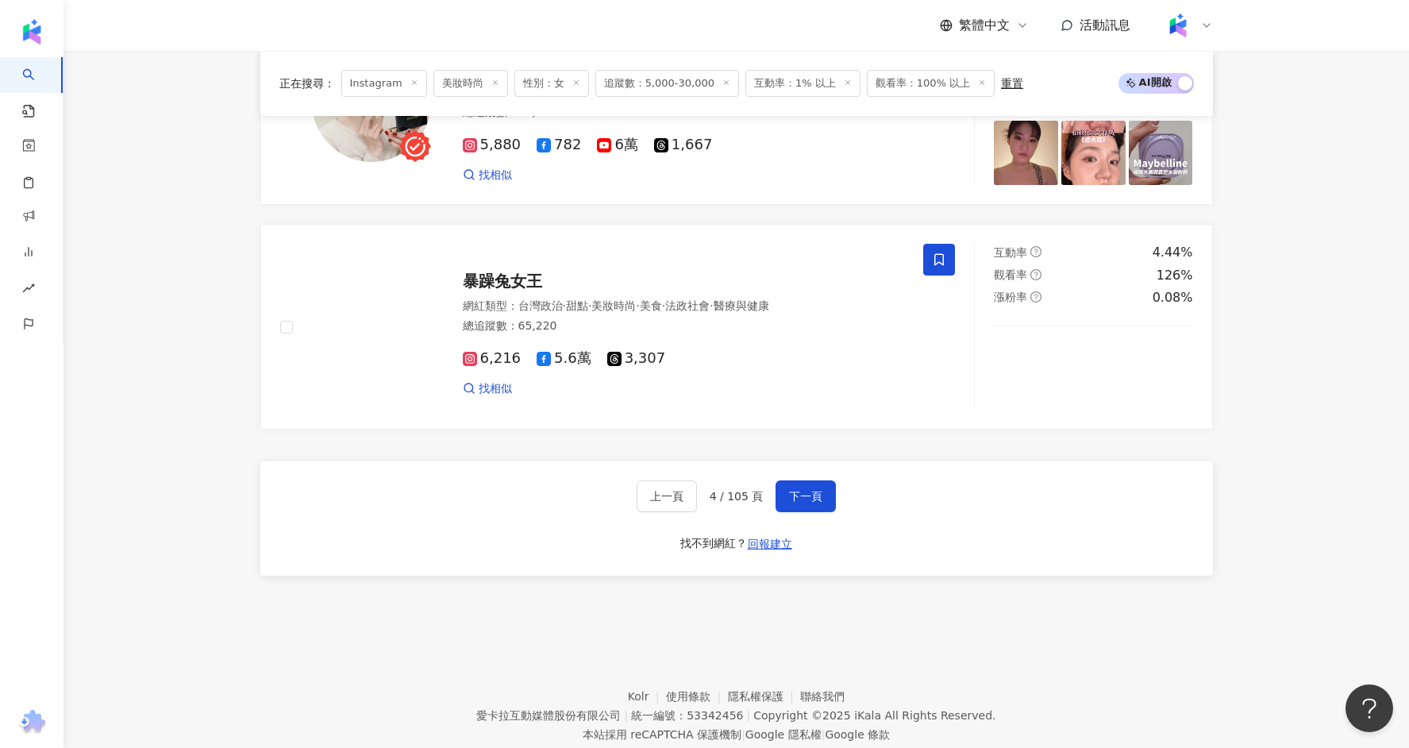
scroll to position [2924, 0]
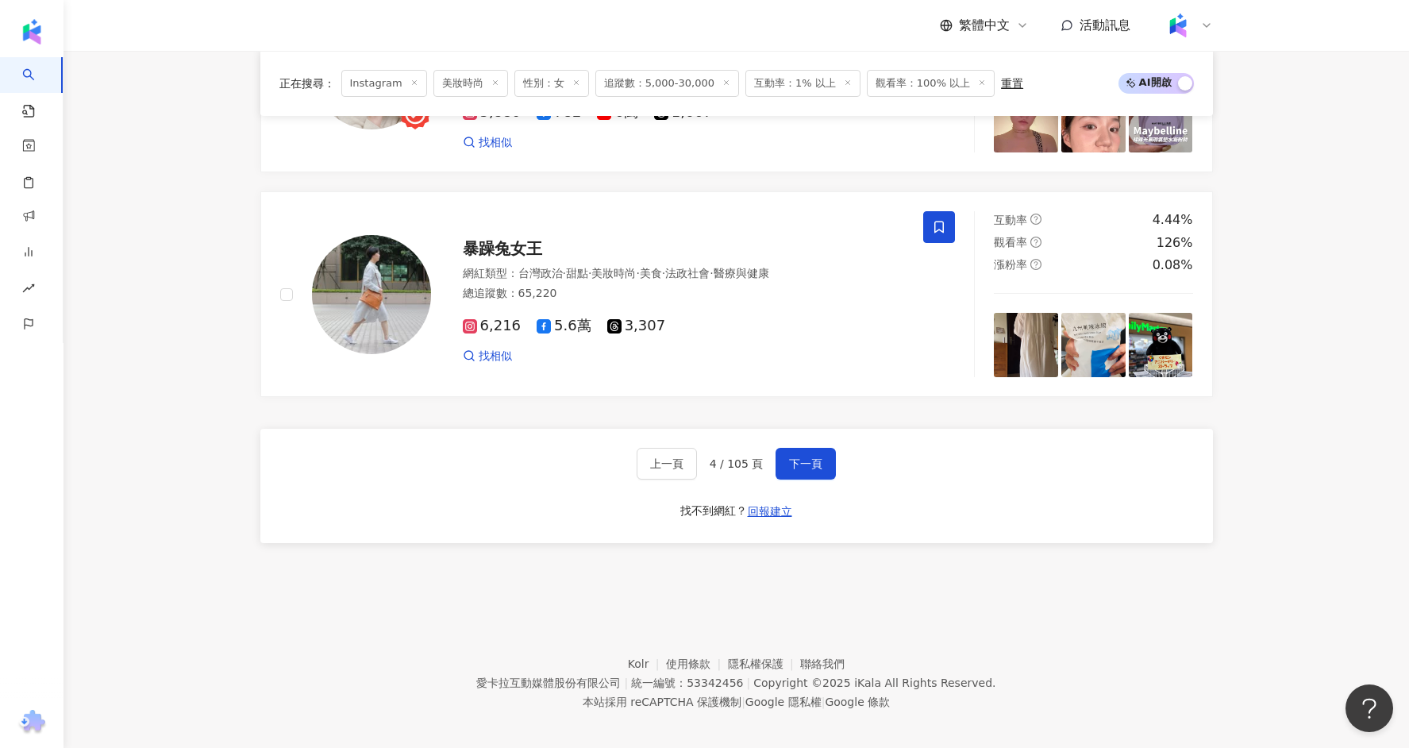
click at [786, 433] on div "上一頁 4 / 105 頁 下一頁 找不到網紅？ 回報建立" at bounding box center [736, 486] width 952 height 114
click at [794, 461] on button "下一頁" at bounding box center [805, 464] width 60 height 32
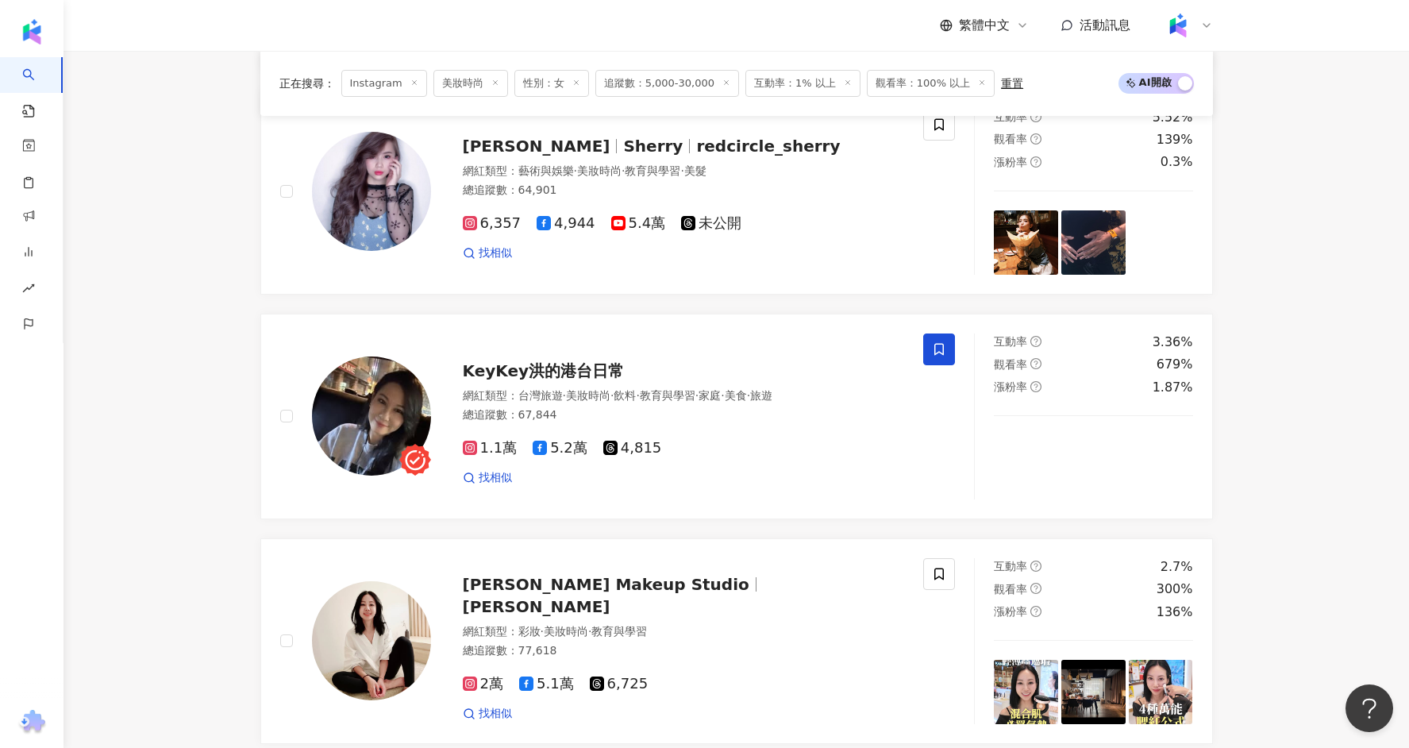
scroll to position [794, 0]
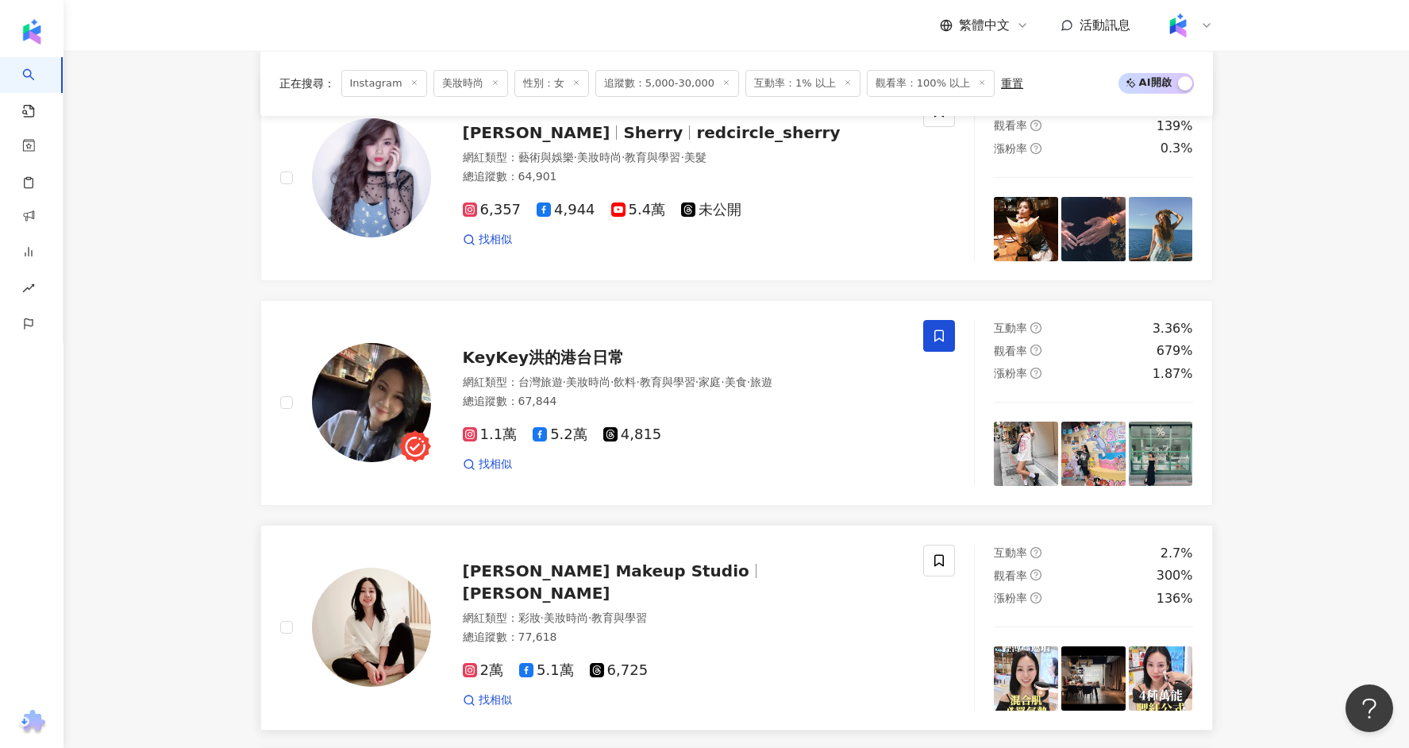
click at [610, 583] on span "Minnie Kao" at bounding box center [537, 592] width 148 height 19
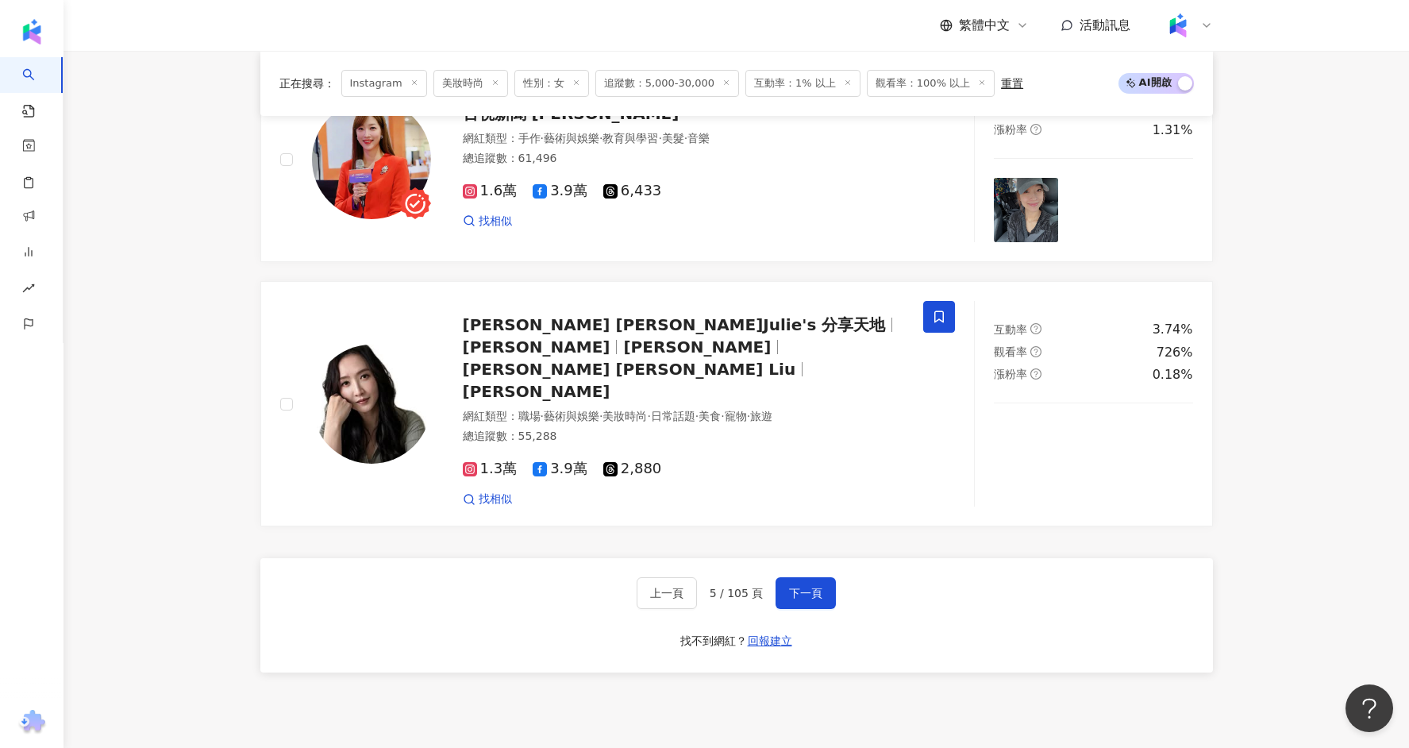
scroll to position [2924, 0]
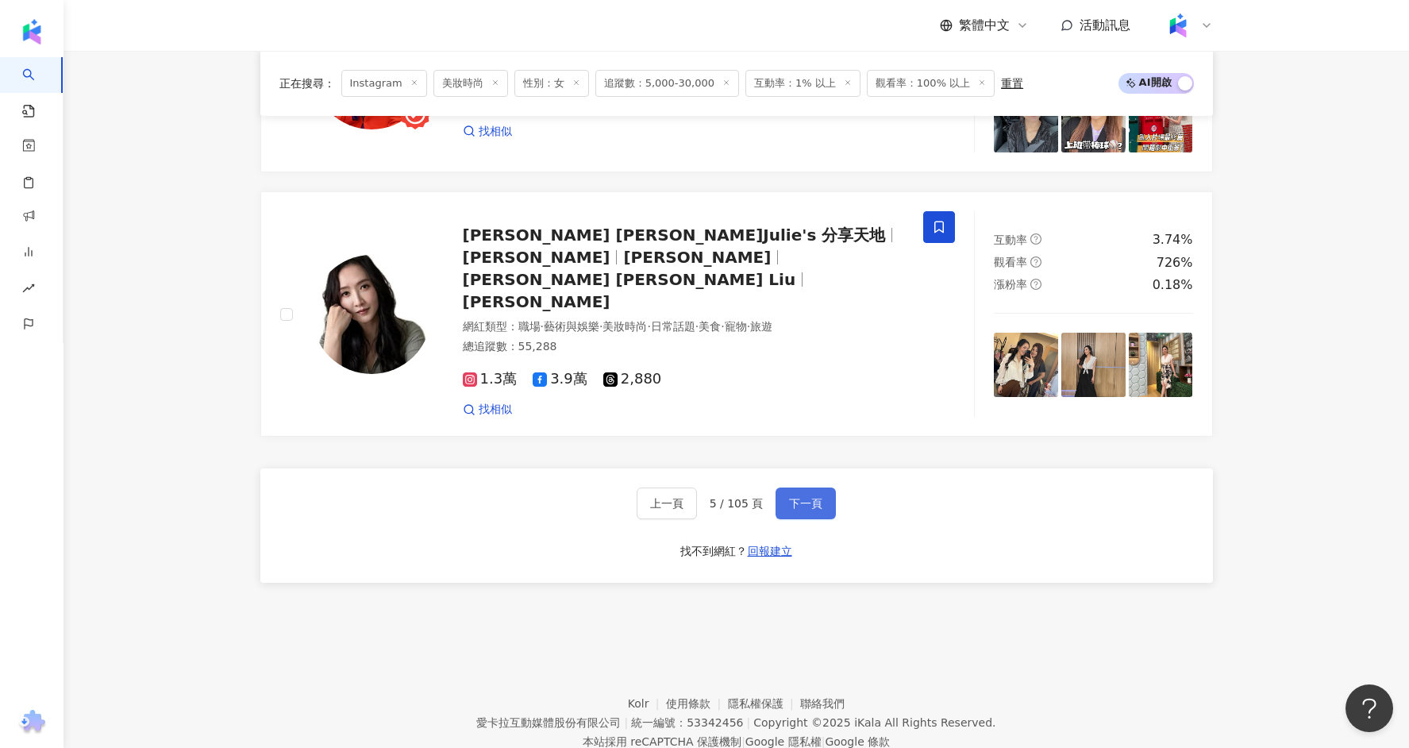
click at [789, 497] on span "下一頁" at bounding box center [805, 503] width 33 height 13
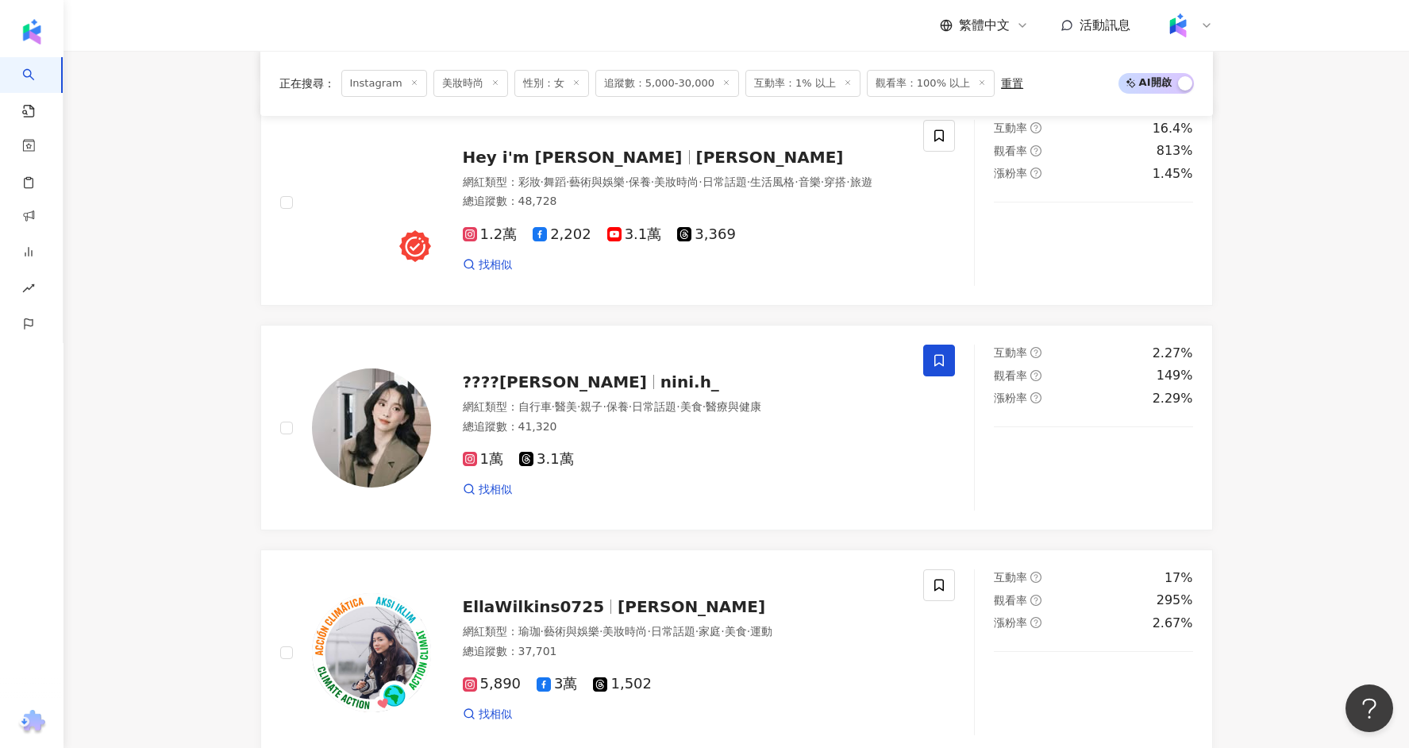
scroll to position [2313, 0]
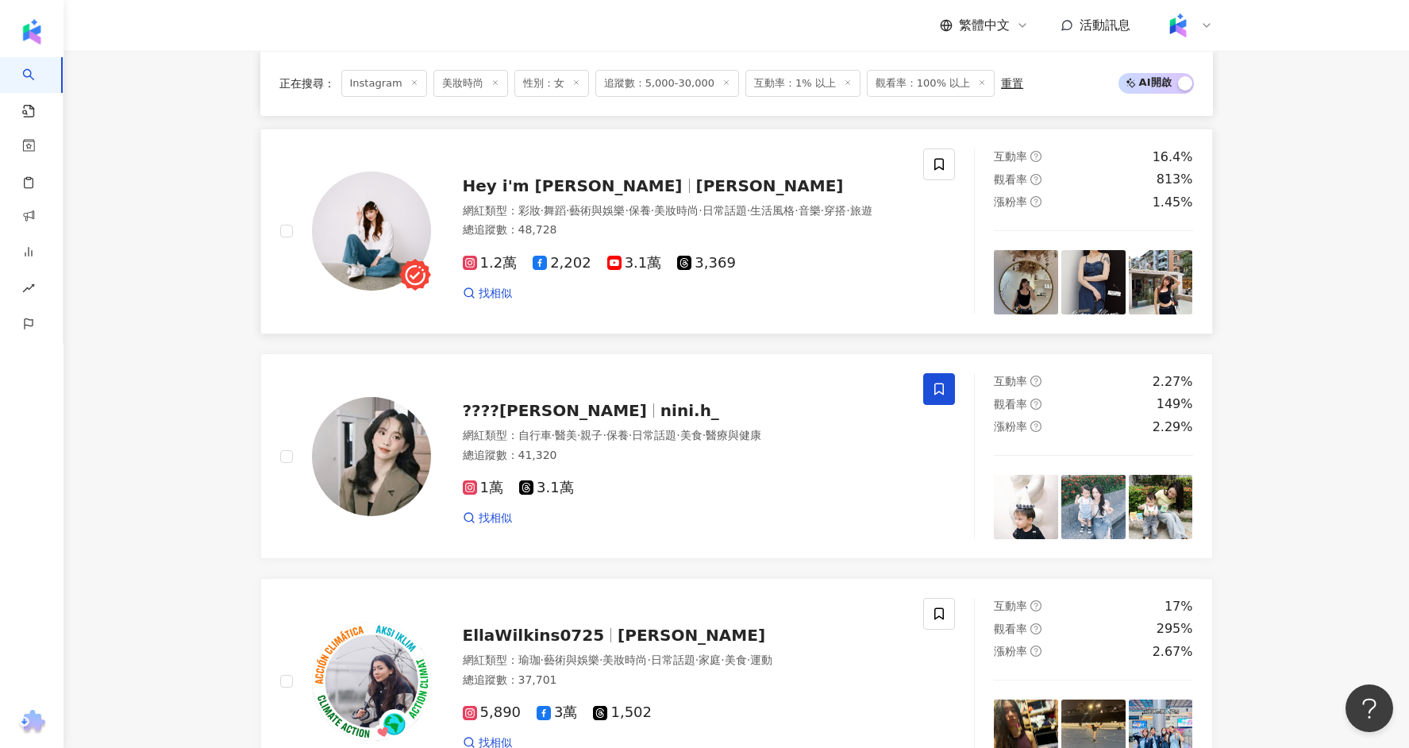
click at [696, 176] on span "愛麗絲" at bounding box center [770, 185] width 148 height 19
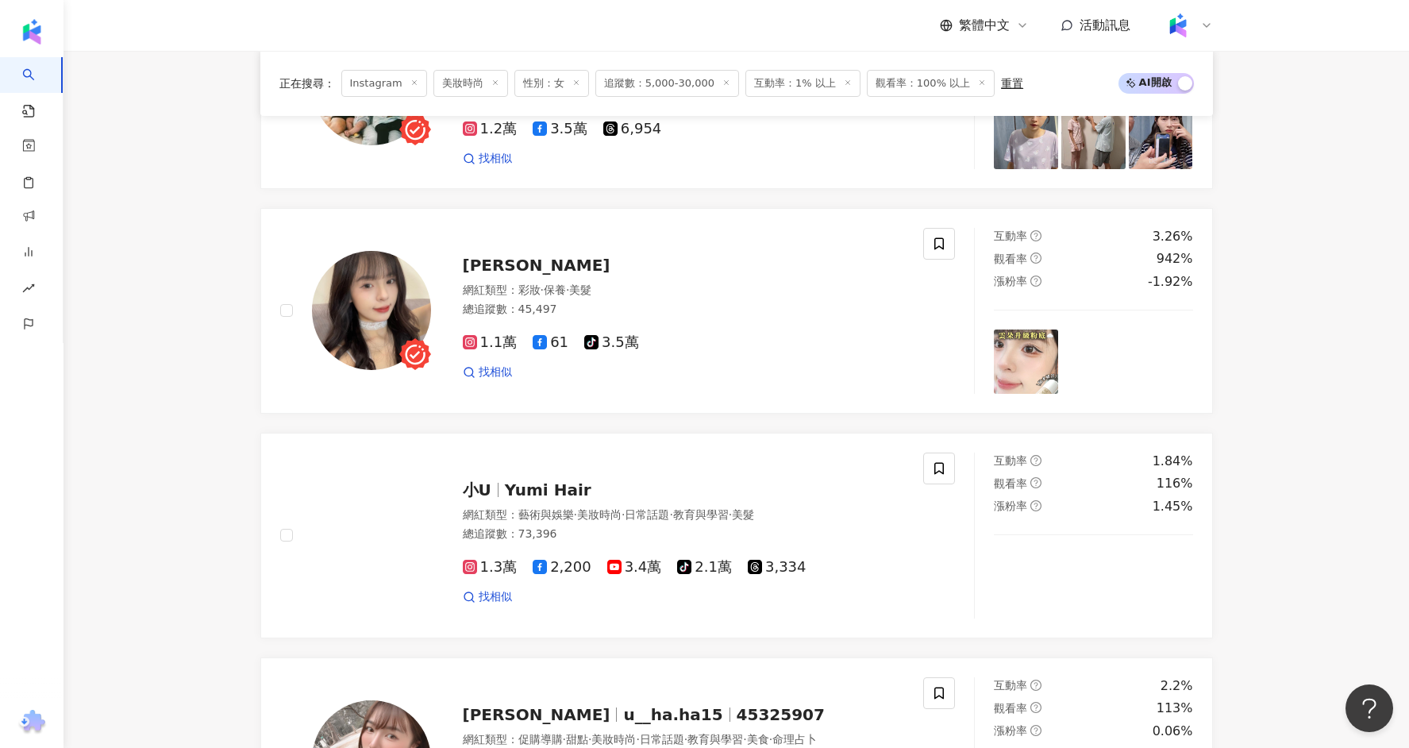
scroll to position [1544, 0]
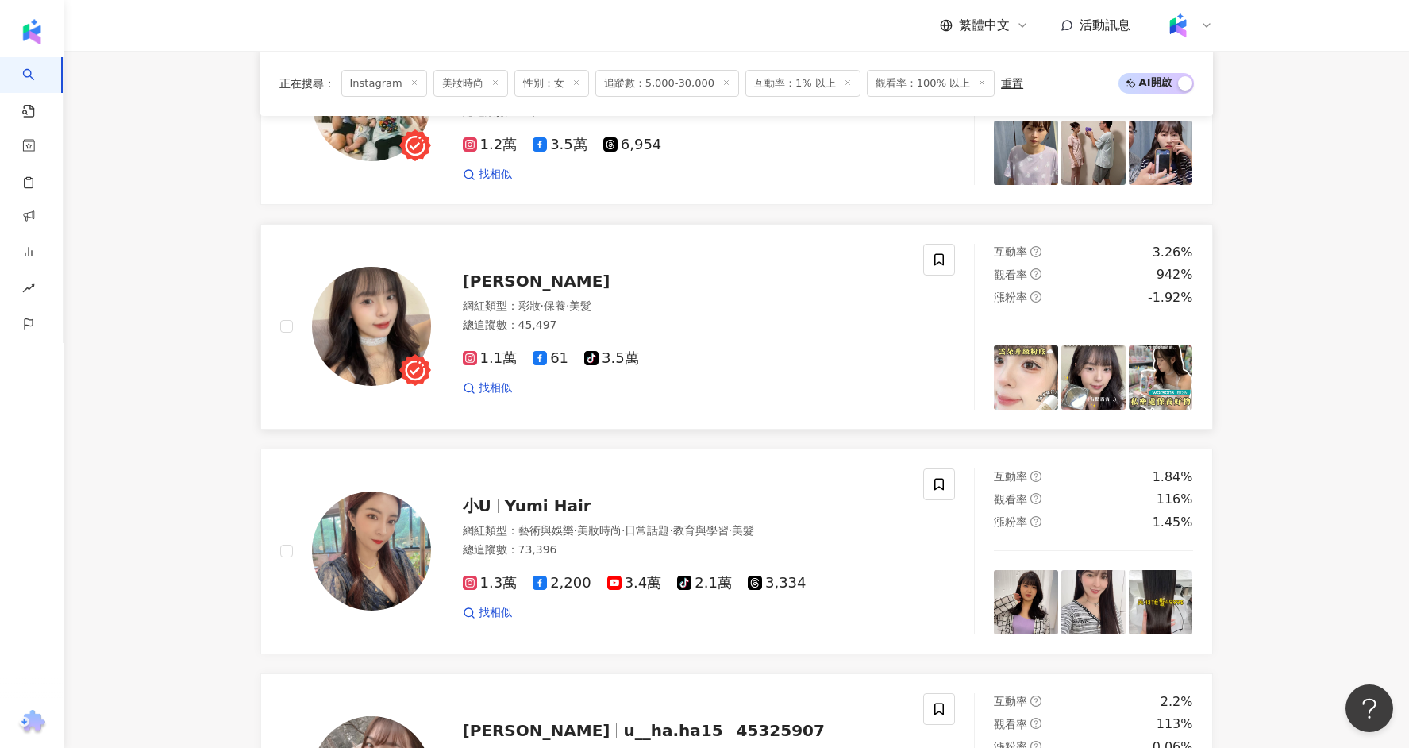
click at [471, 271] on span "陳陳" at bounding box center [537, 280] width 148 height 19
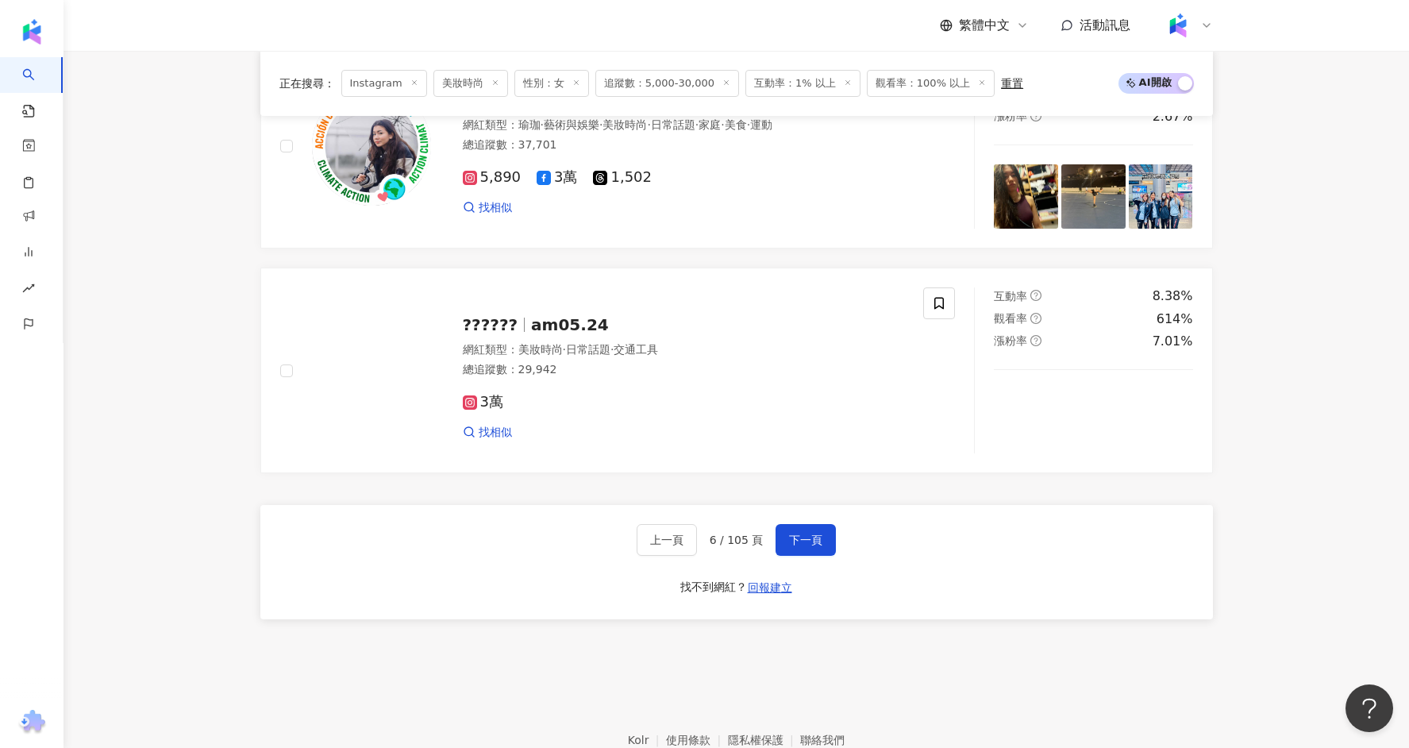
scroll to position [2924, 0]
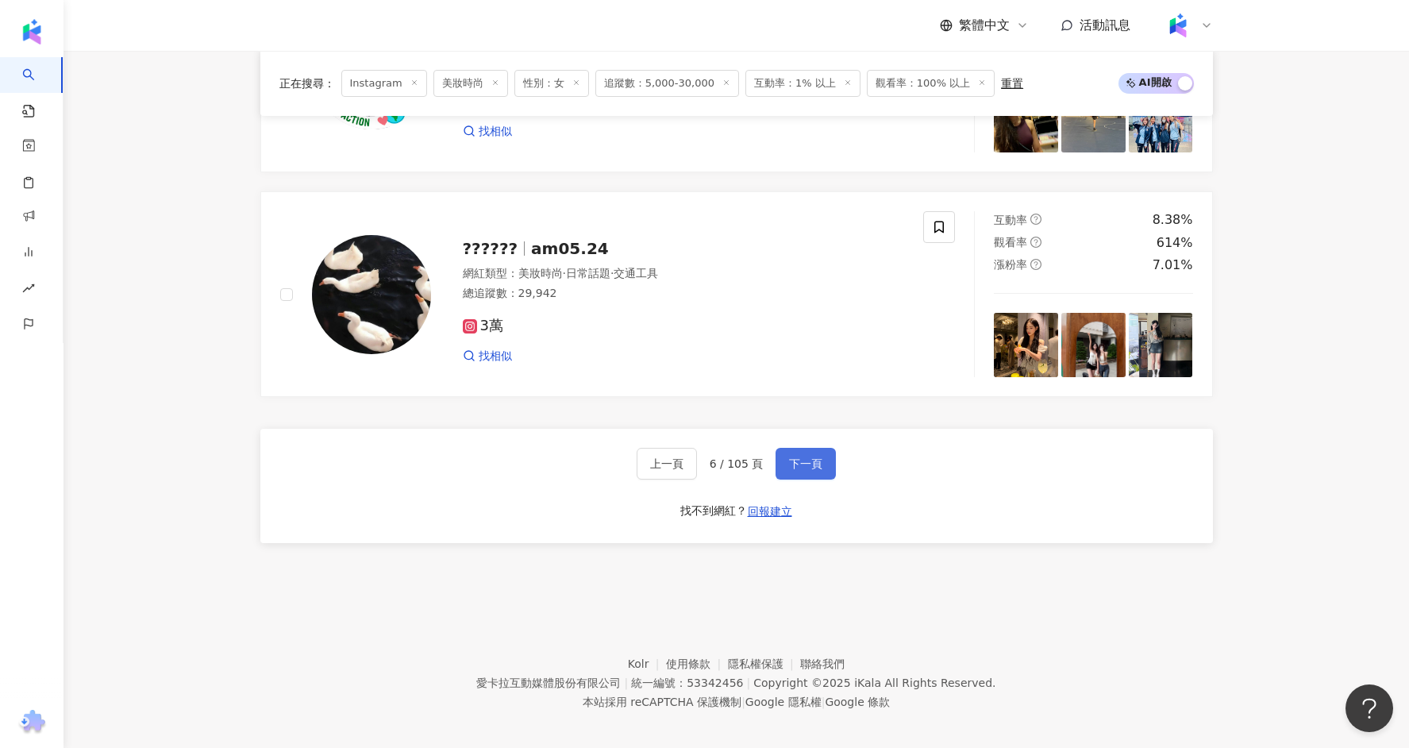
click at [796, 459] on span "下一頁" at bounding box center [805, 463] width 33 height 13
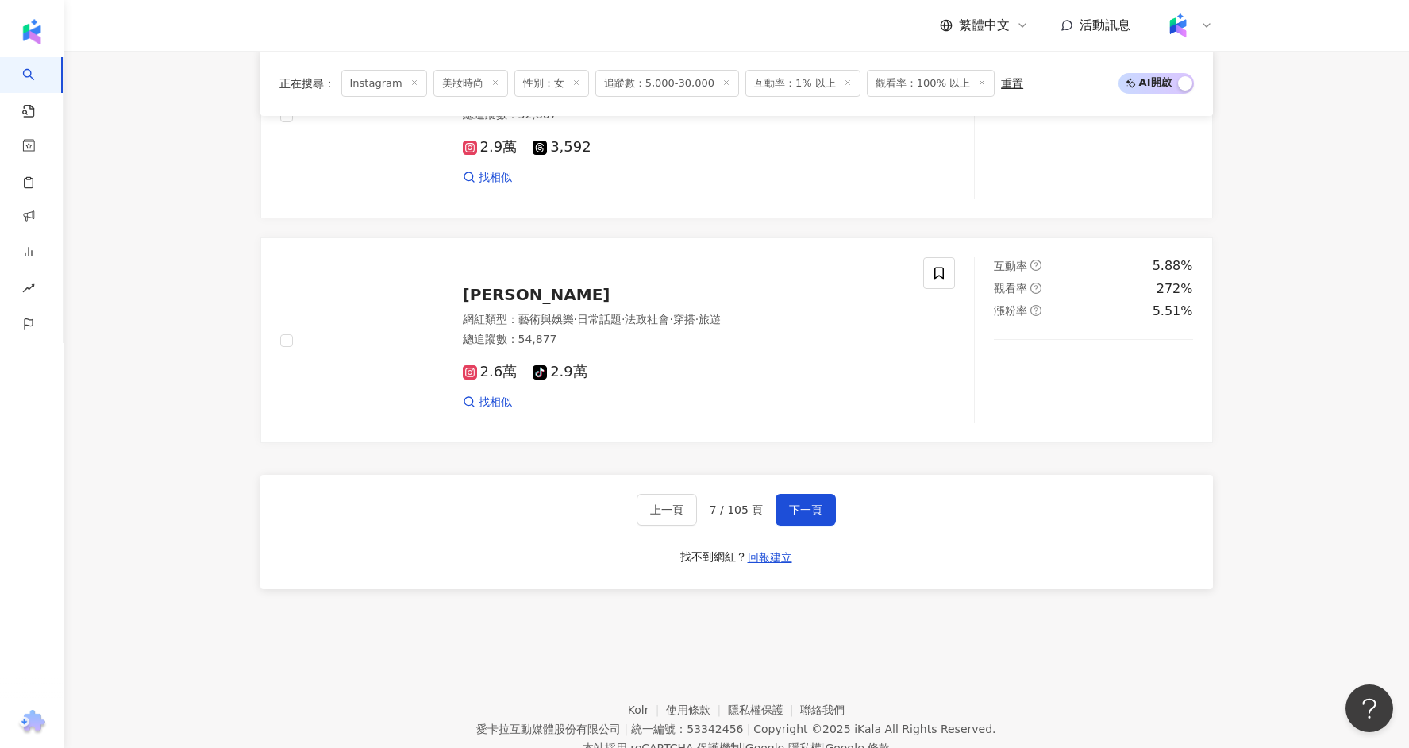
scroll to position [2858, 0]
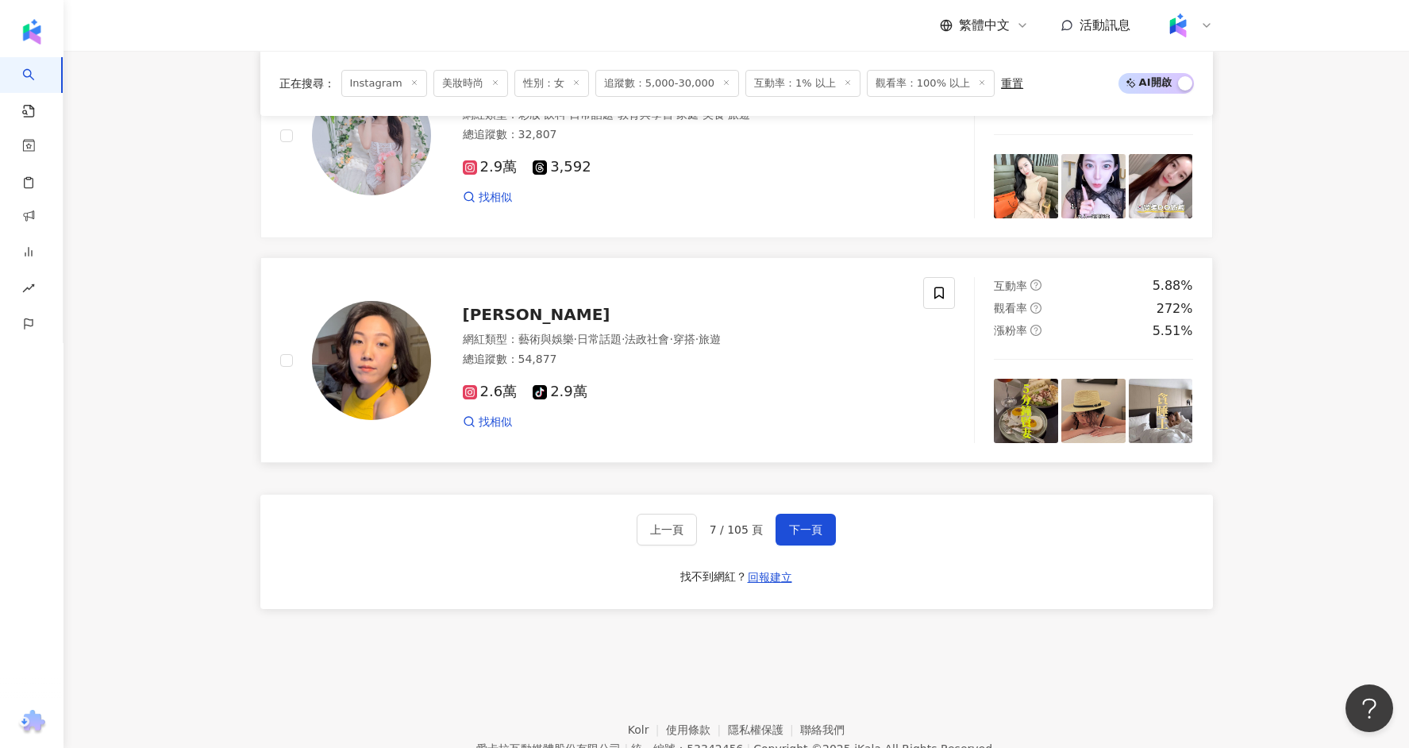
click at [519, 305] on span "Ruby Lee" at bounding box center [537, 314] width 148 height 19
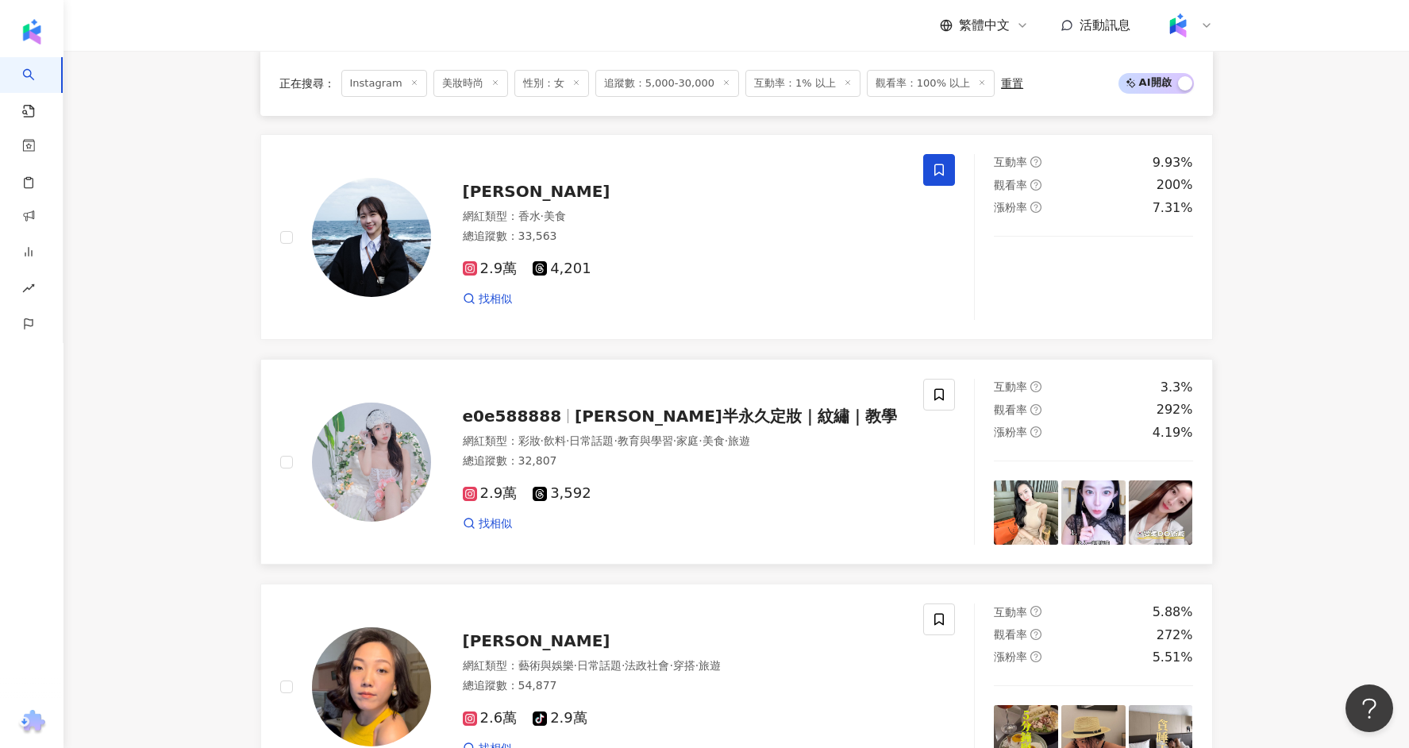
scroll to position [2467, 0]
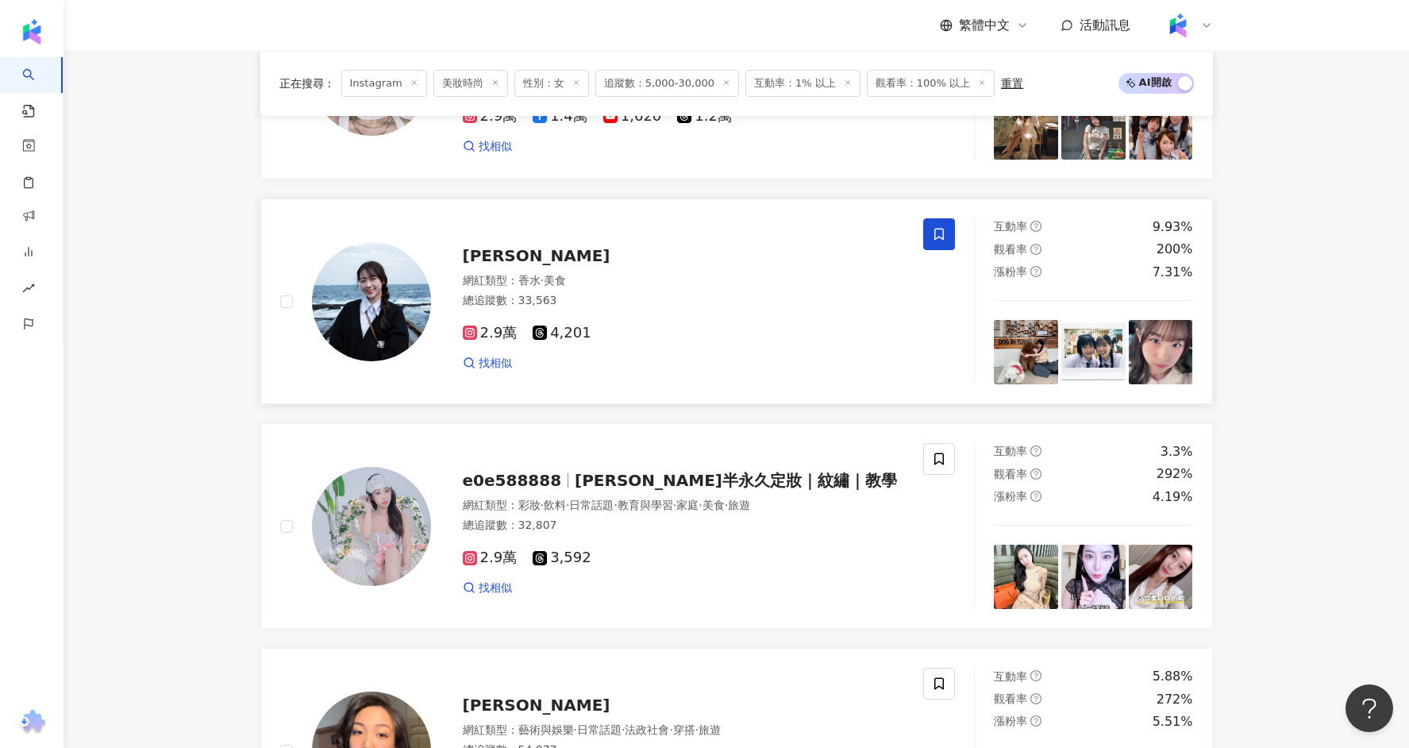
click at [500, 246] on span "謝羽姸" at bounding box center [537, 255] width 148 height 19
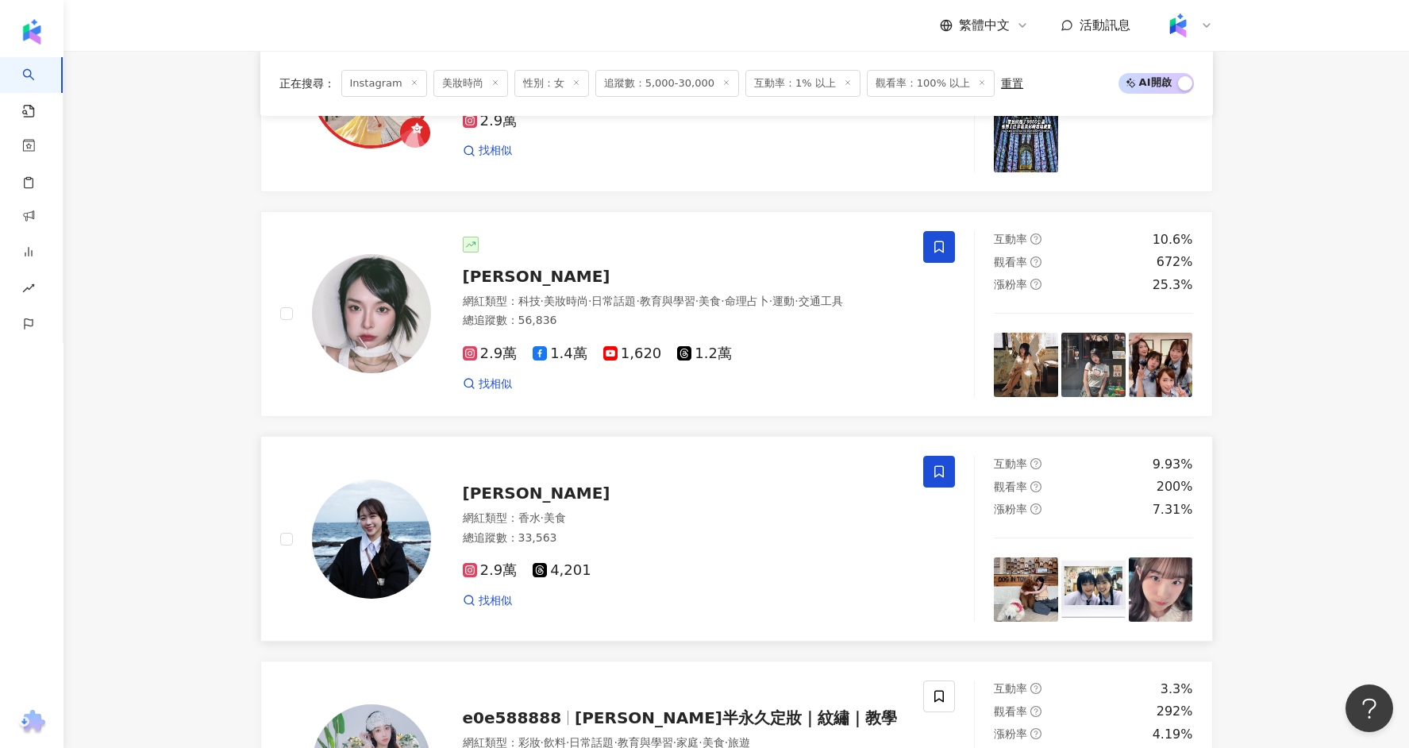
scroll to position [2233, 0]
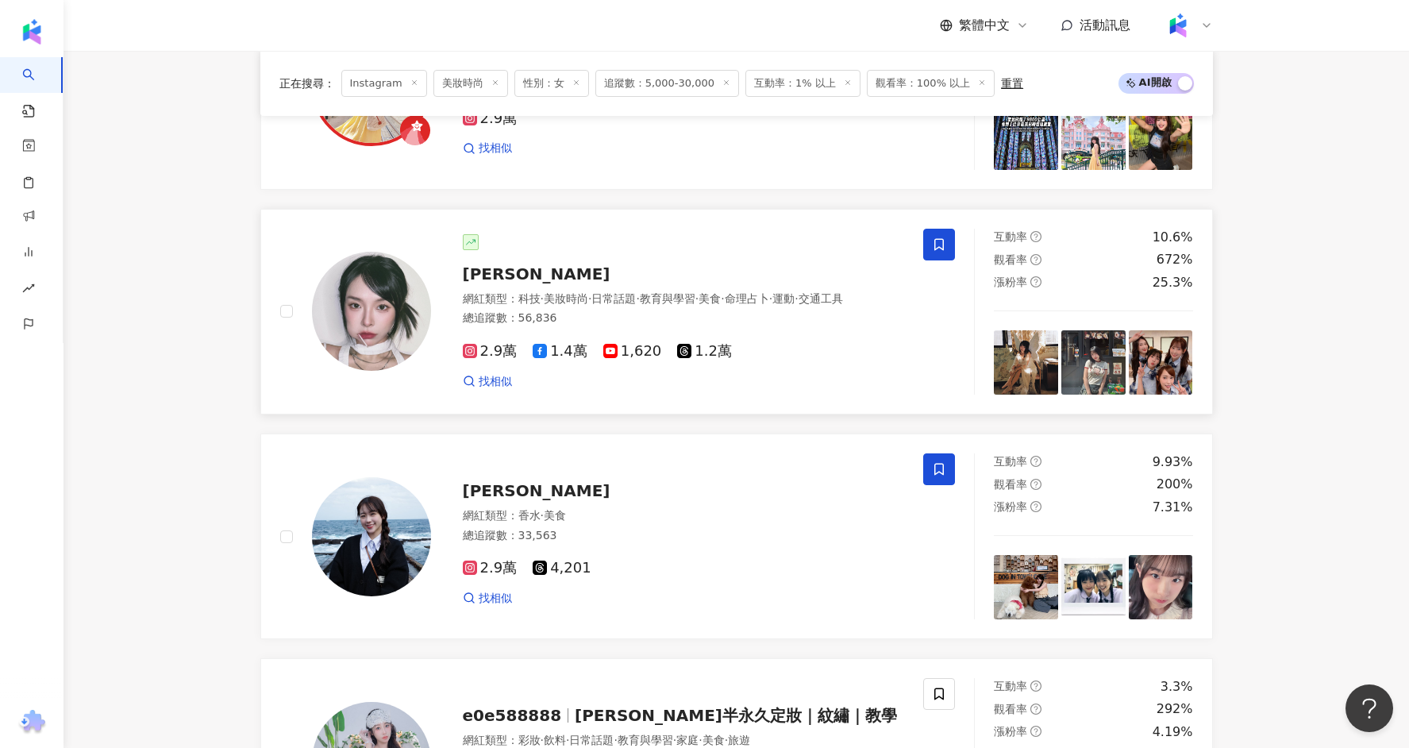
click at [512, 269] on span "Kesha 凱莎" at bounding box center [537, 273] width 148 height 19
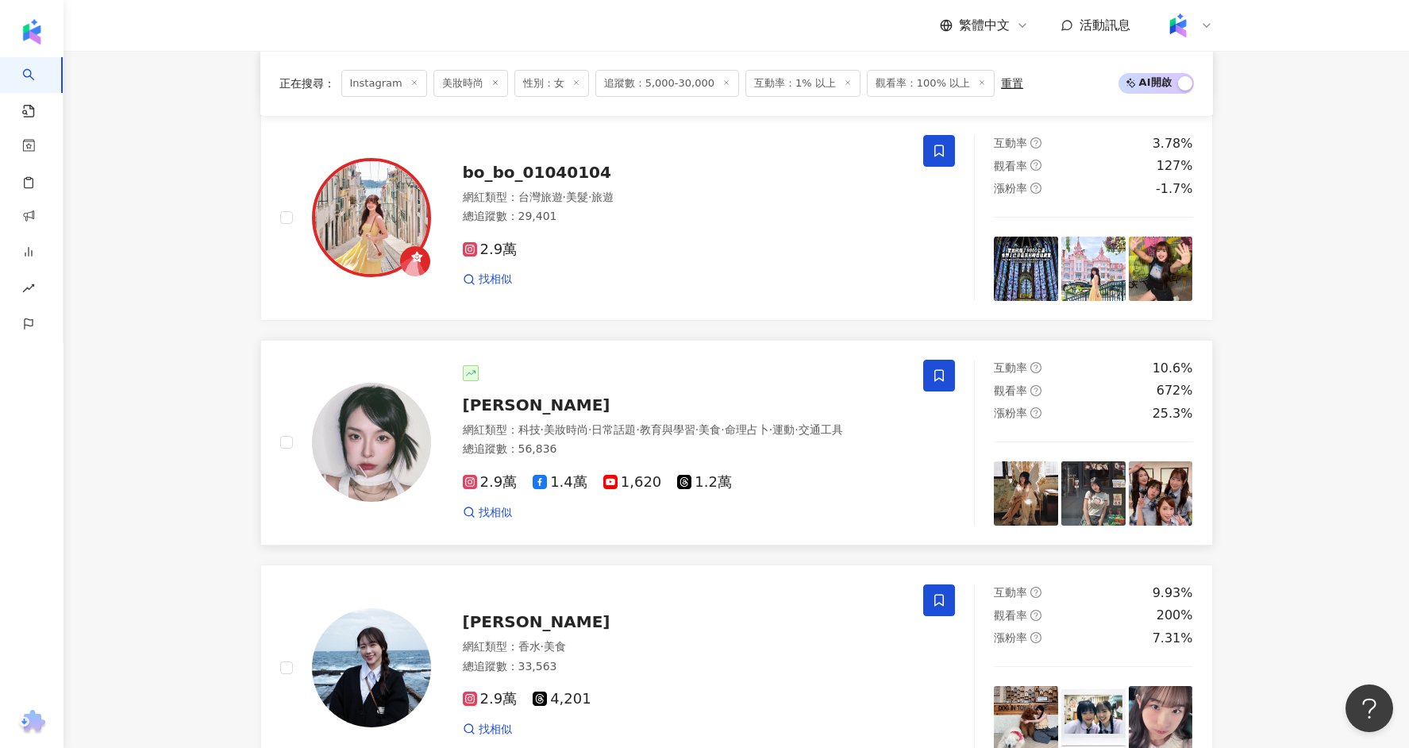
scroll to position [1992, 0]
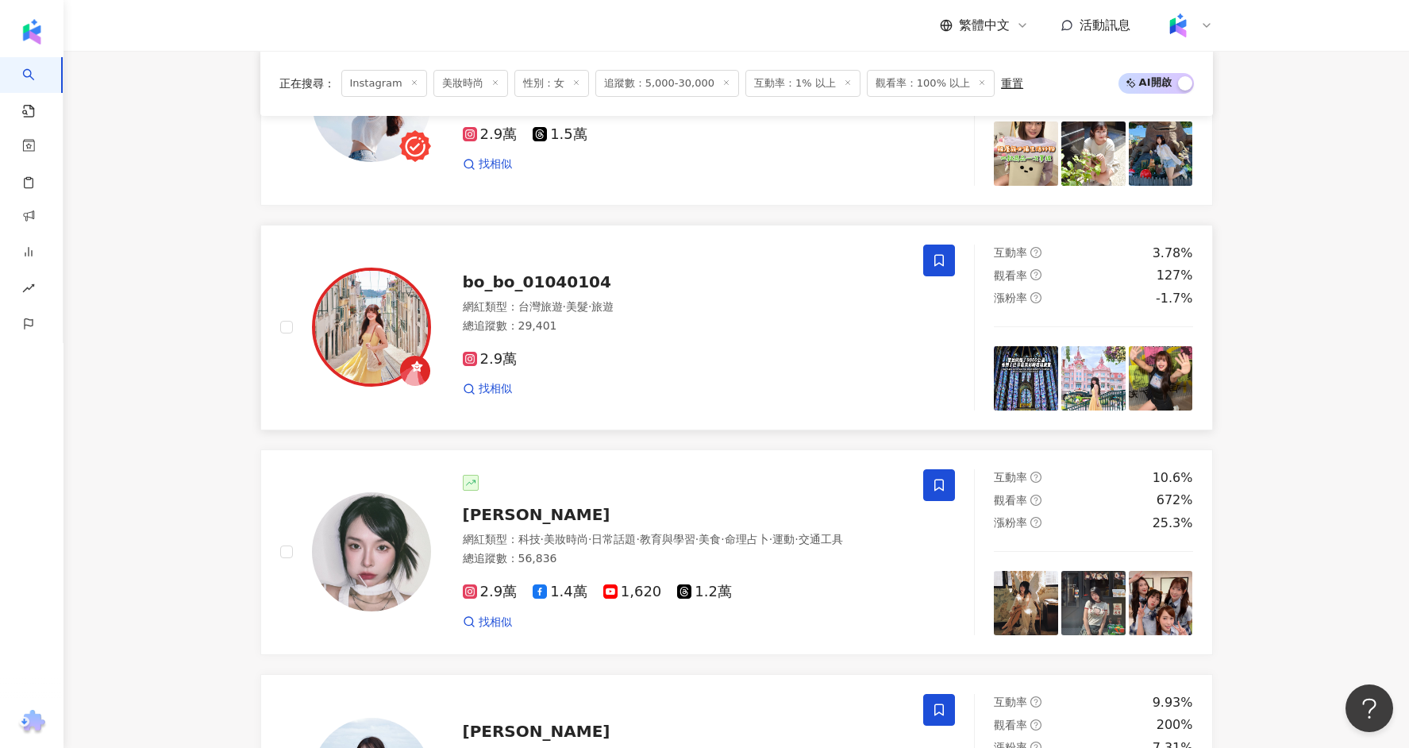
click at [567, 272] on span "bo_bo_01040104" at bounding box center [537, 281] width 148 height 19
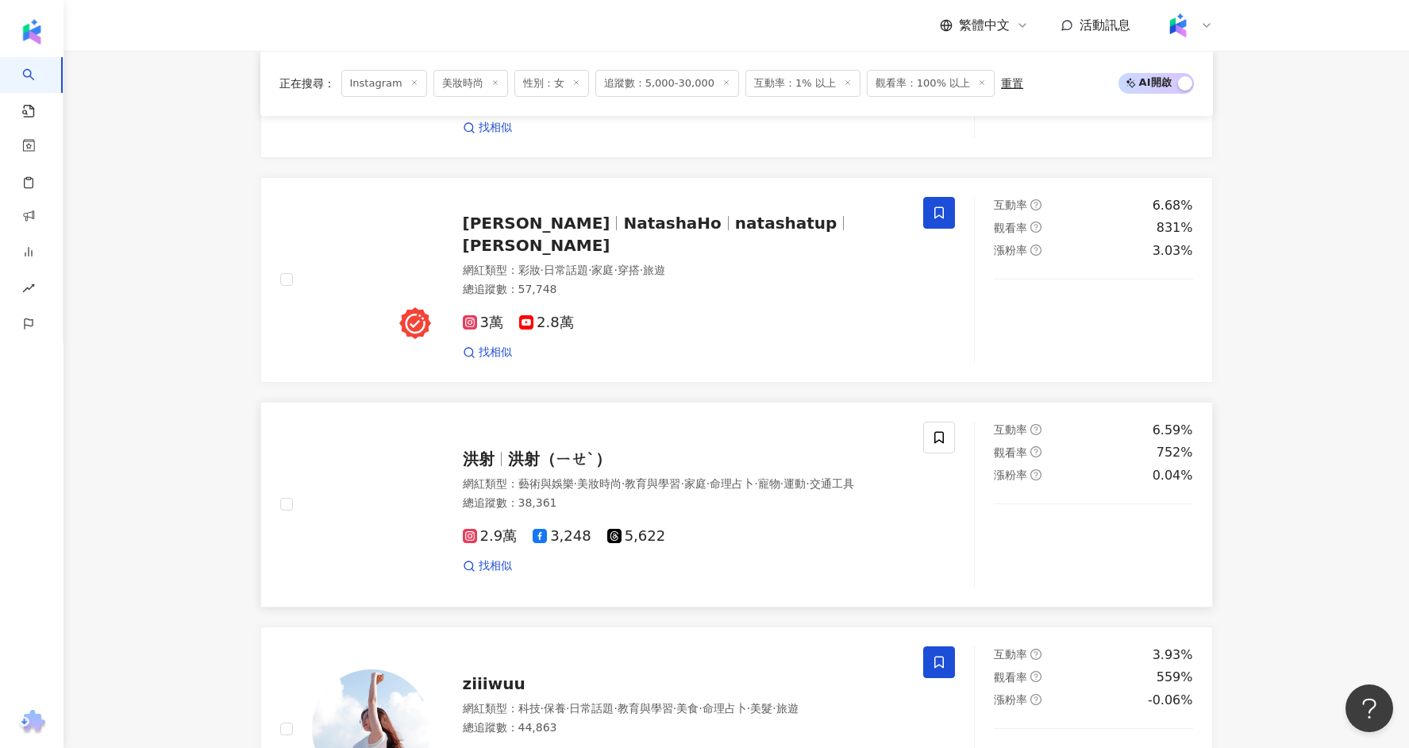
scroll to position [1358, 0]
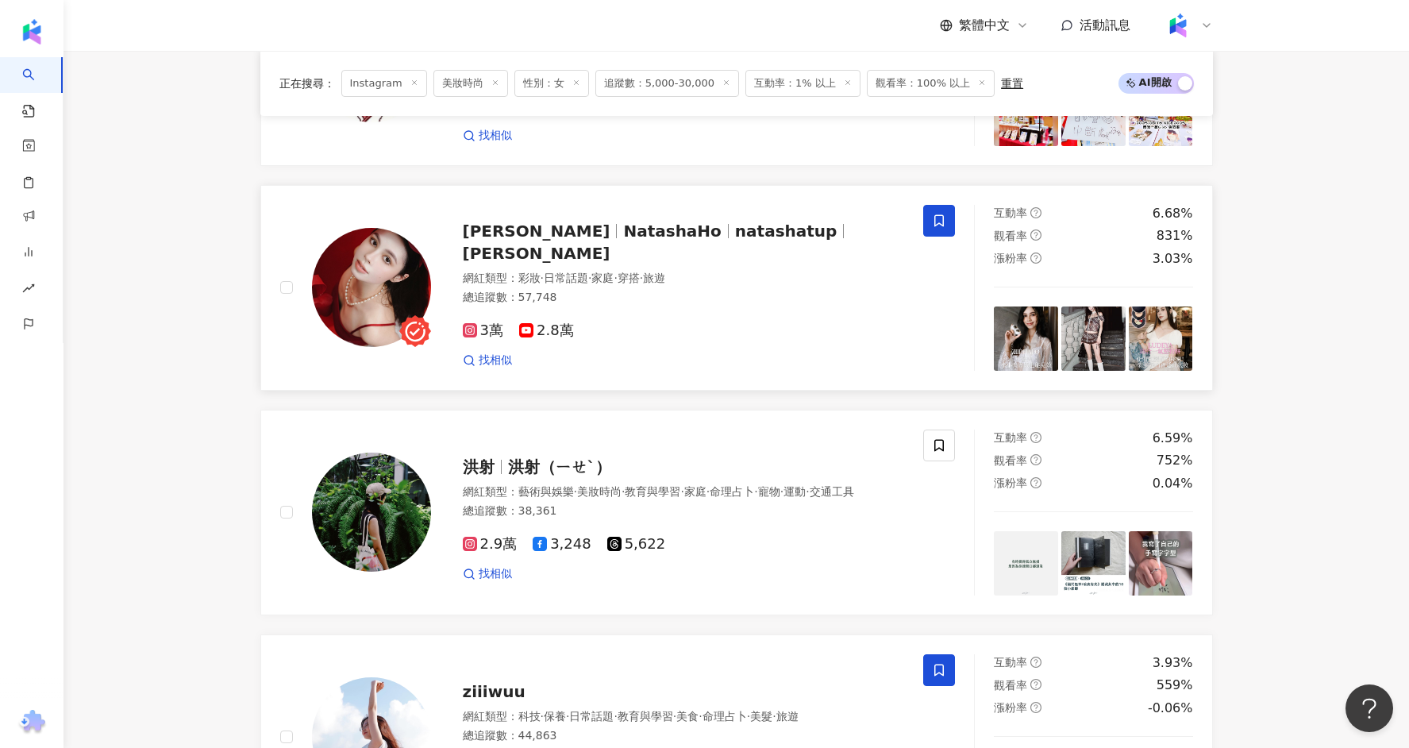
click at [623, 238] on span "NatashaHo" at bounding box center [672, 230] width 98 height 19
click at [513, 457] on span "洪射（ㄧㄝˋ）" at bounding box center [559, 466] width 103 height 19
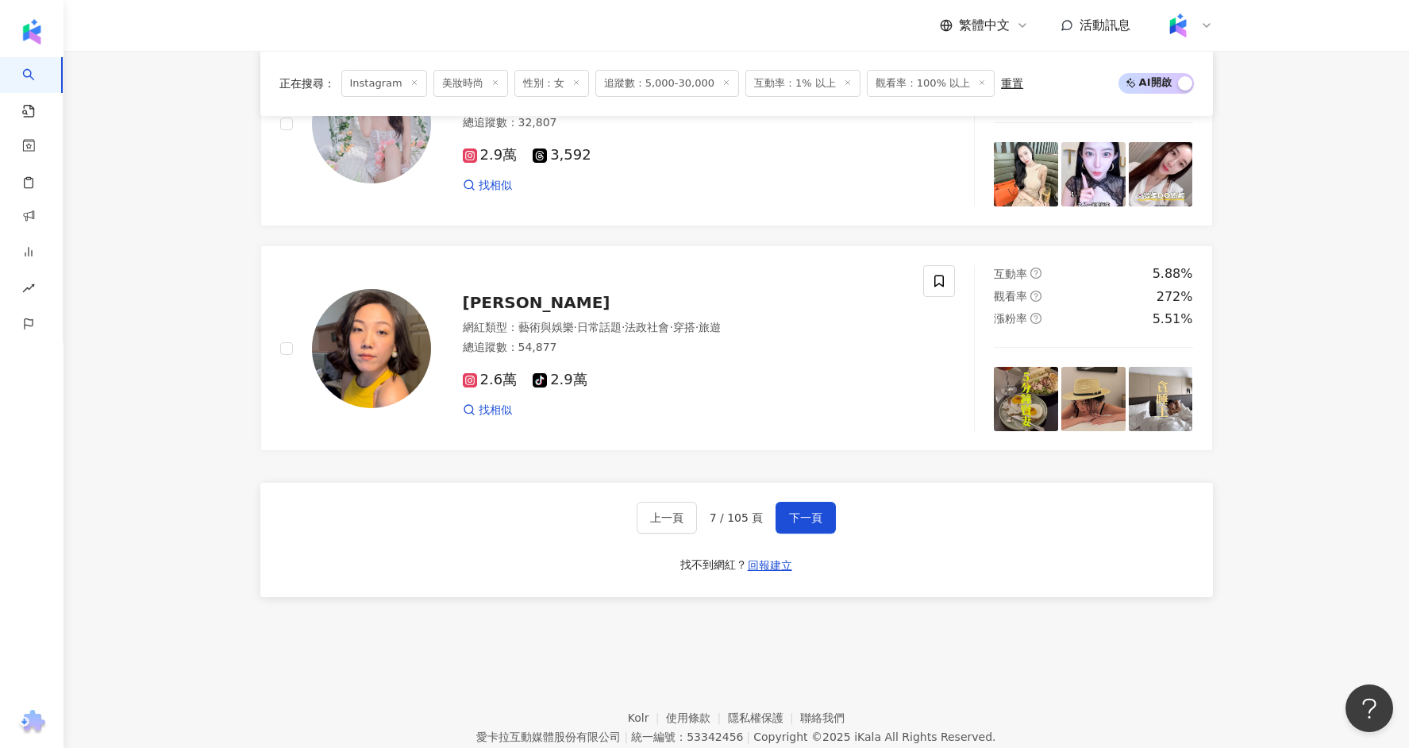
scroll to position [2924, 0]
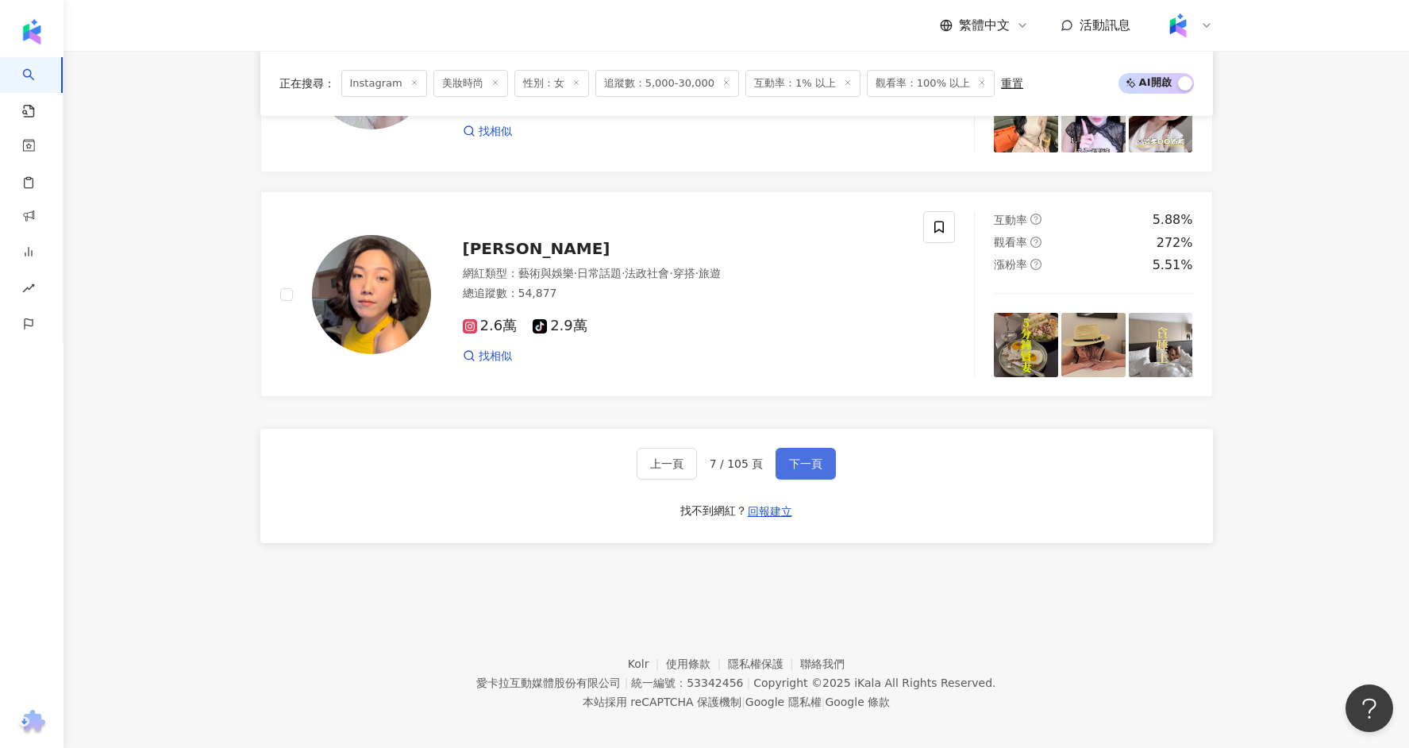
click at [789, 457] on span "下一頁" at bounding box center [805, 463] width 33 height 13
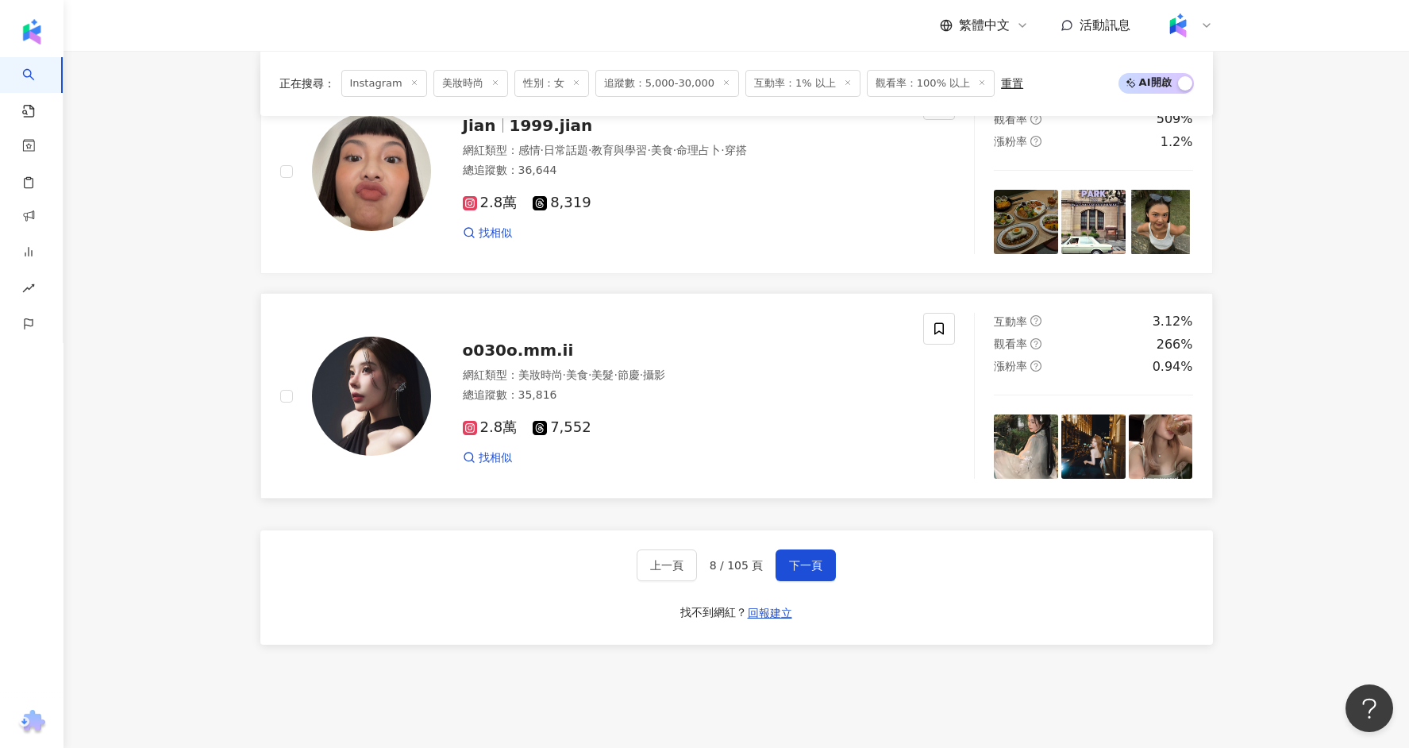
scroll to position [2817, 0]
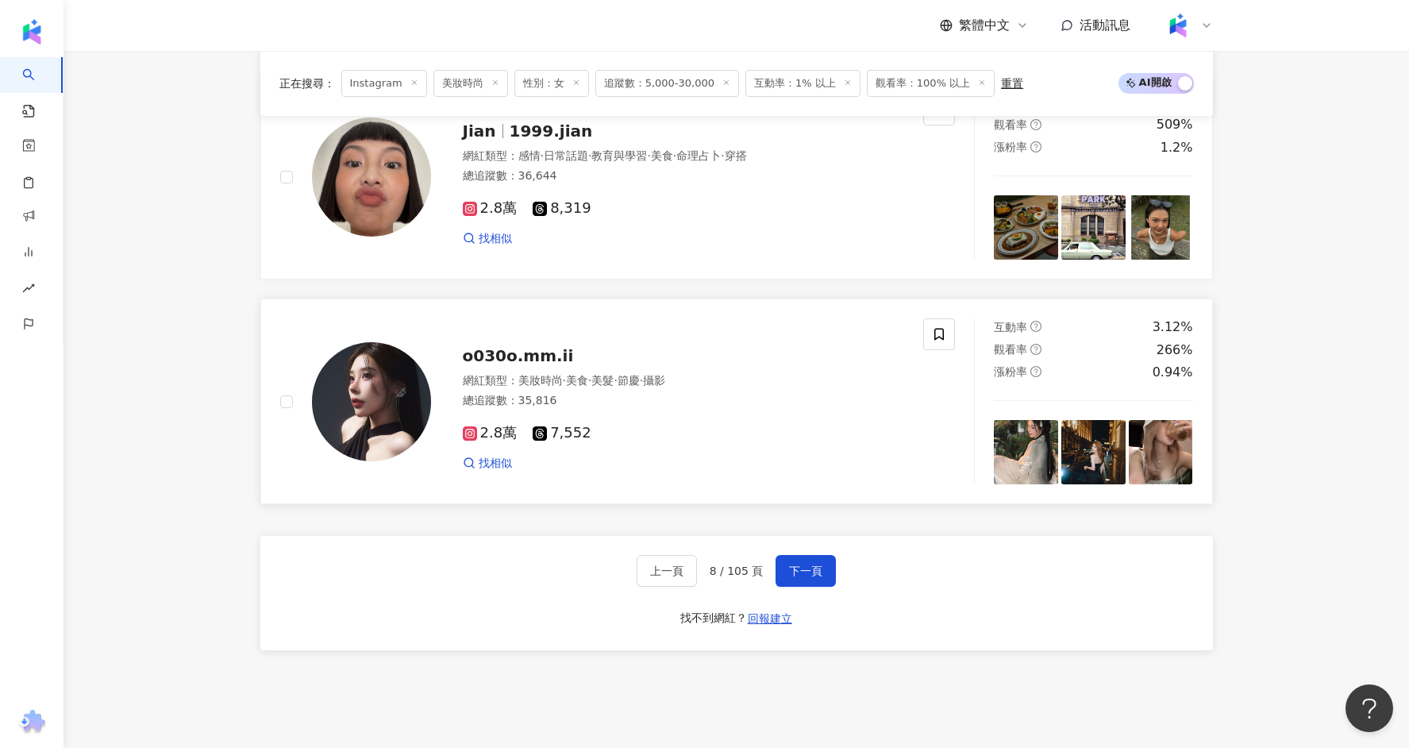
click at [531, 352] on span "o030o.mm.ii" at bounding box center [518, 355] width 111 height 19
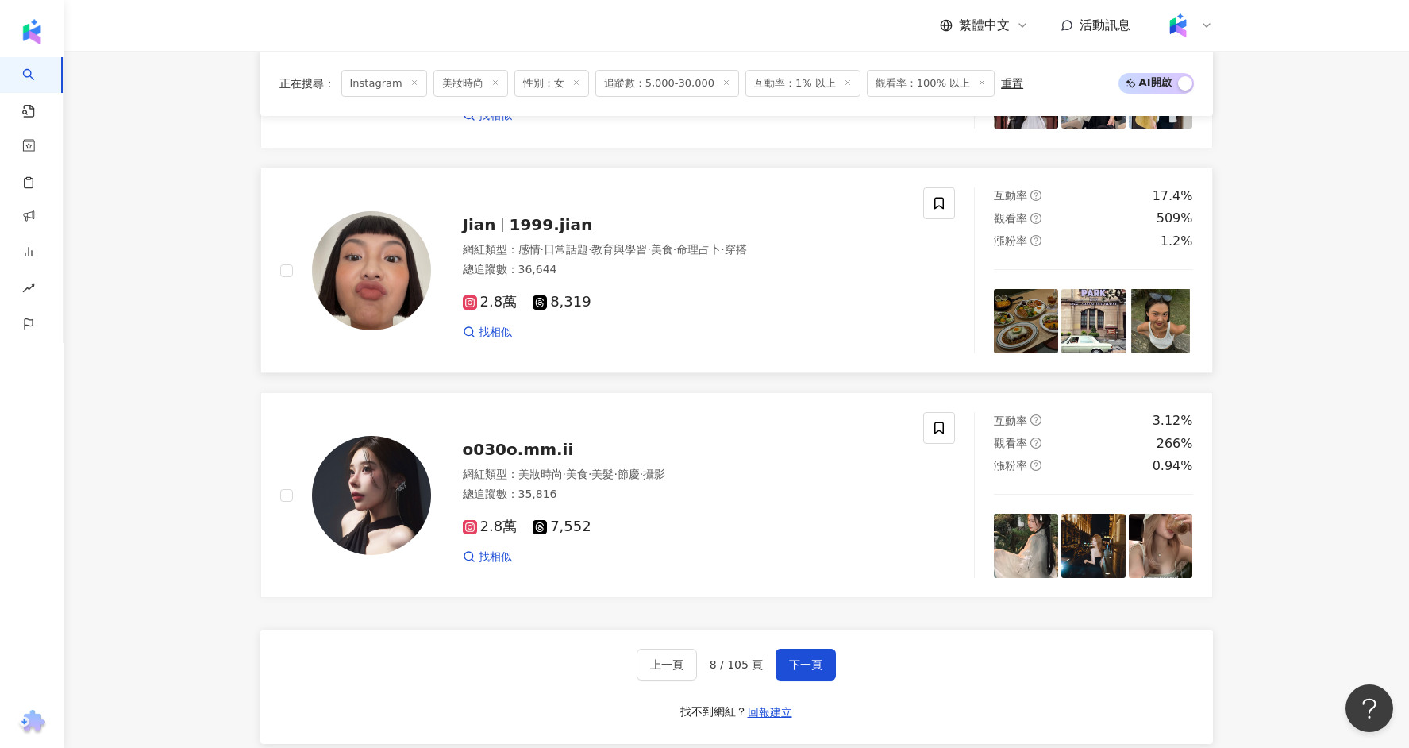
scroll to position [2717, 0]
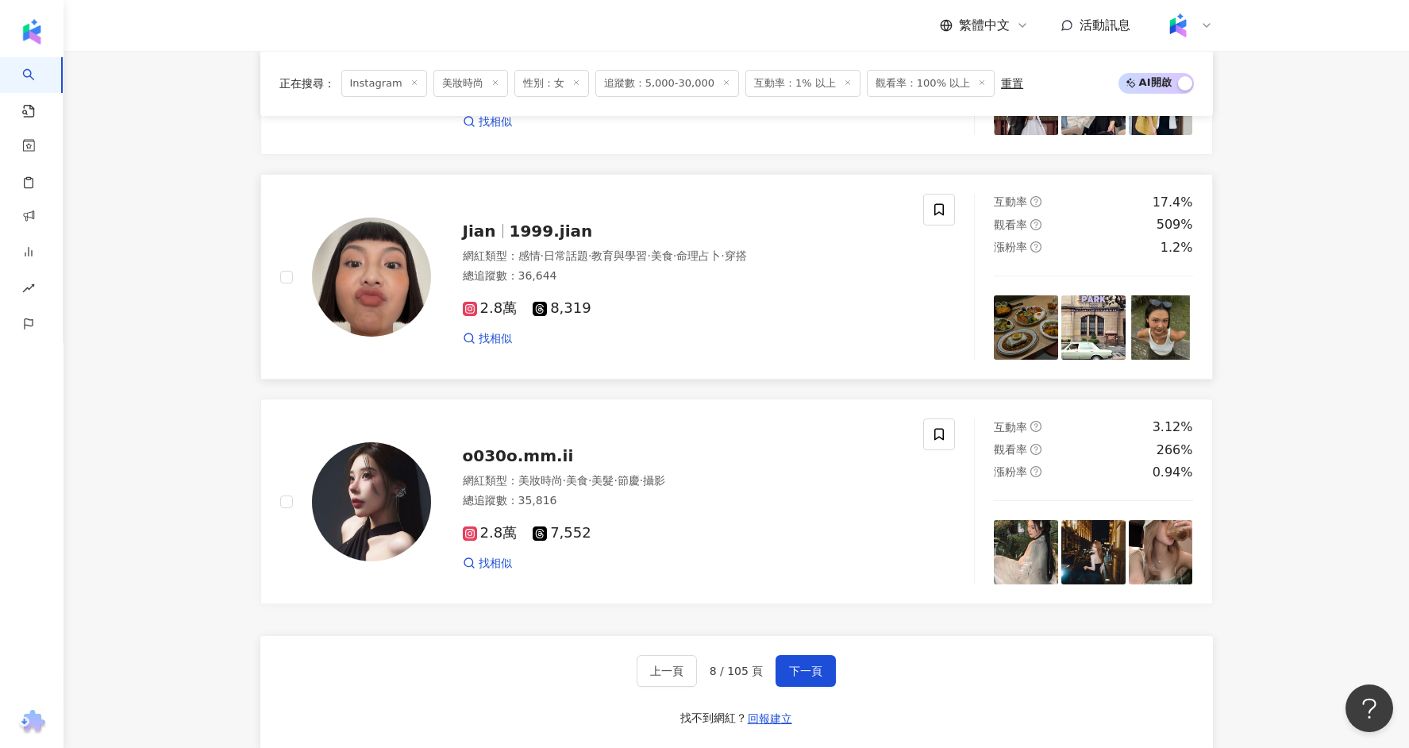
click at [560, 221] on span "1999.jian" at bounding box center [551, 230] width 83 height 19
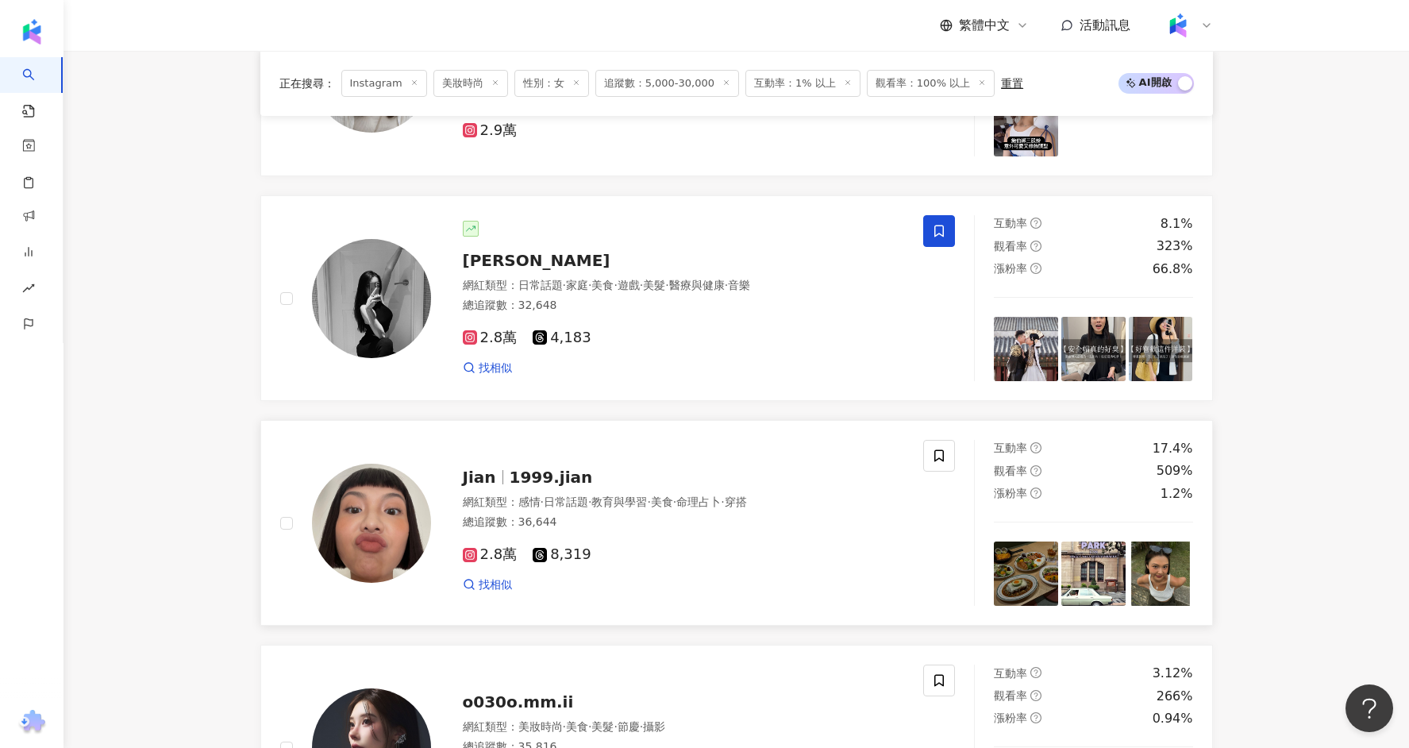
scroll to position [2467, 0]
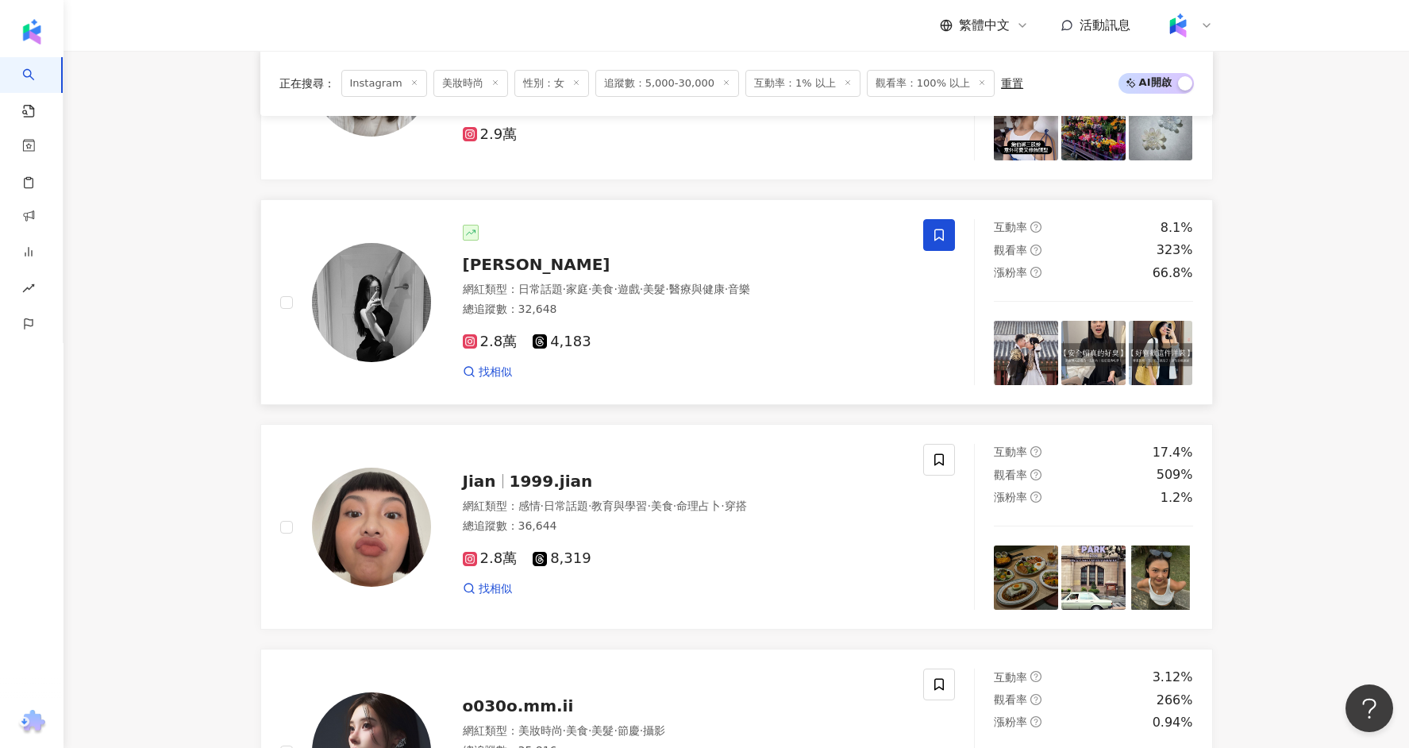
click at [515, 255] on span "[PERSON_NAME]" at bounding box center [537, 264] width 148 height 19
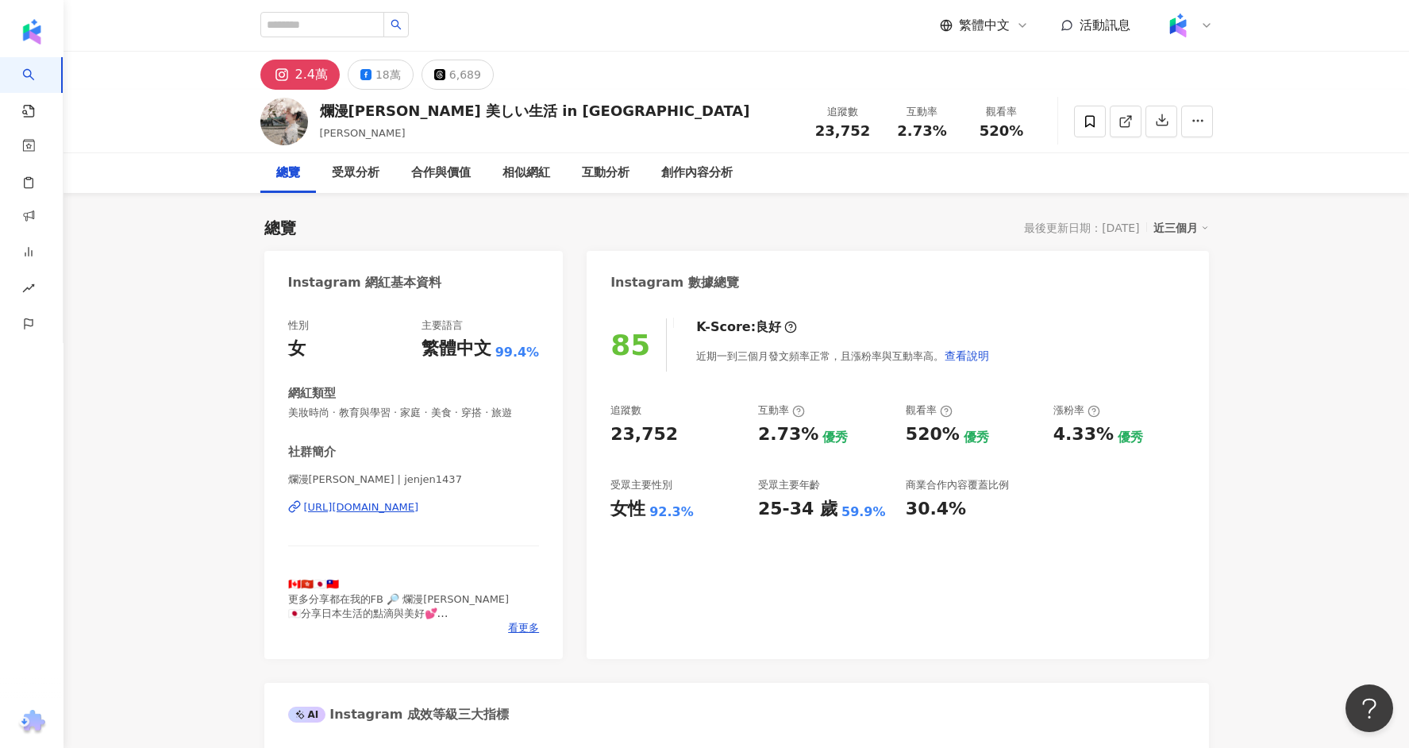
click at [402, 506] on div "https://www.instagram.com/jenjen1437/" at bounding box center [361, 507] width 115 height 14
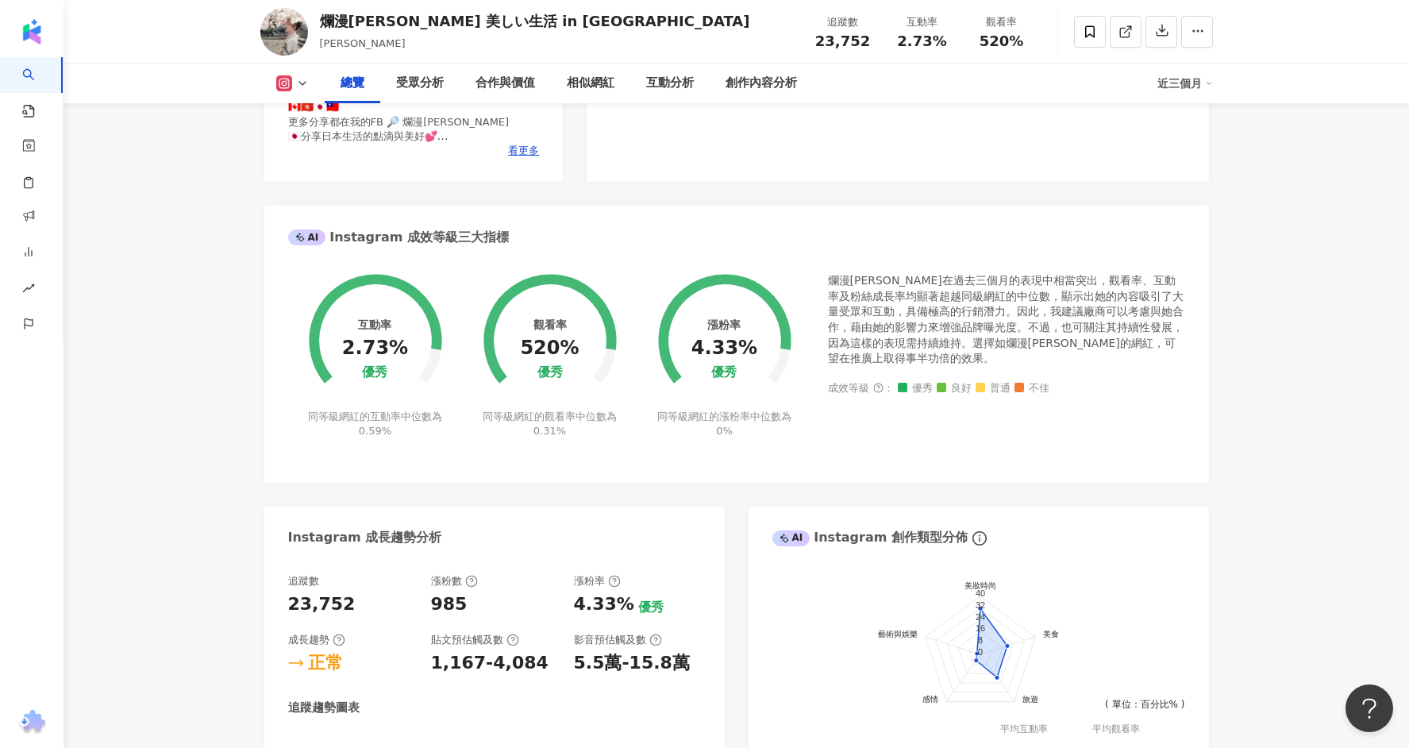
scroll to position [536, 0]
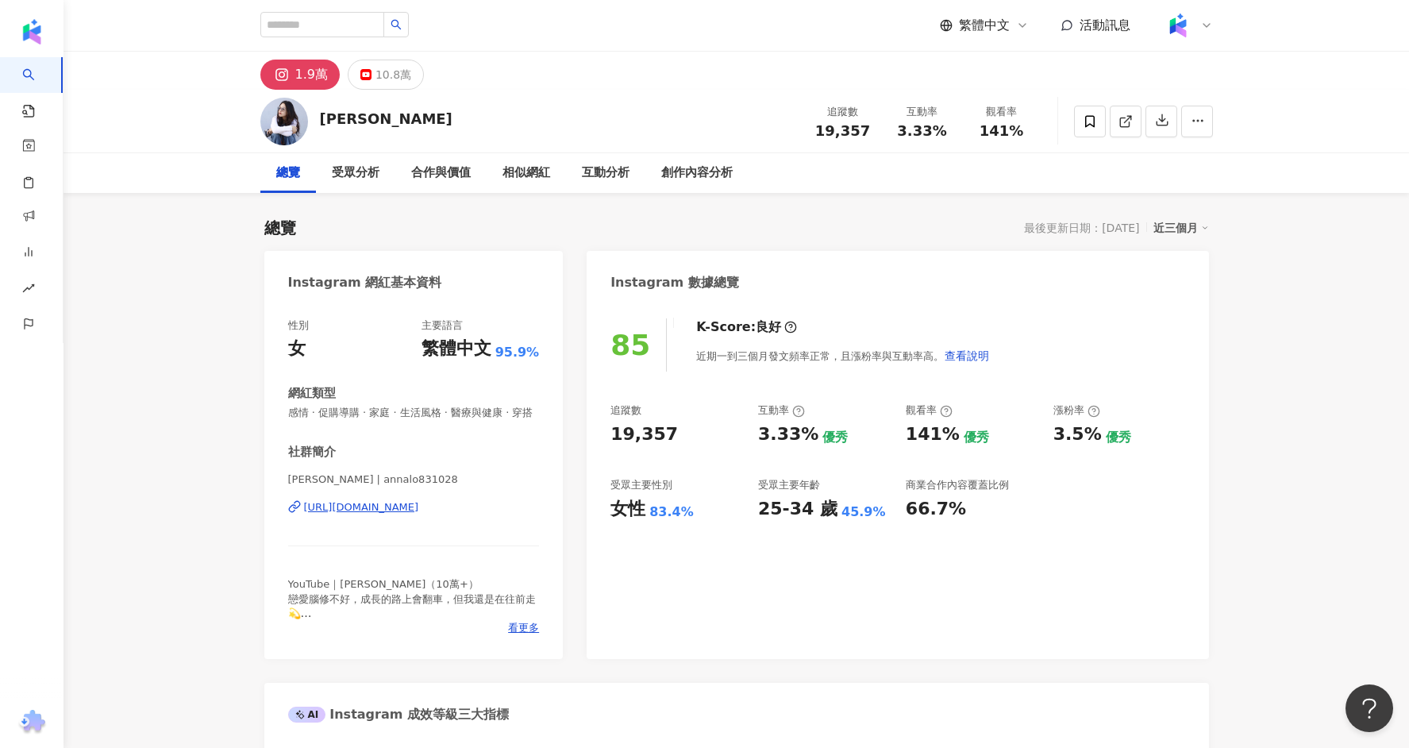
click at [419, 500] on div "https://www.instagram.com/annalo831028/" at bounding box center [361, 507] width 115 height 14
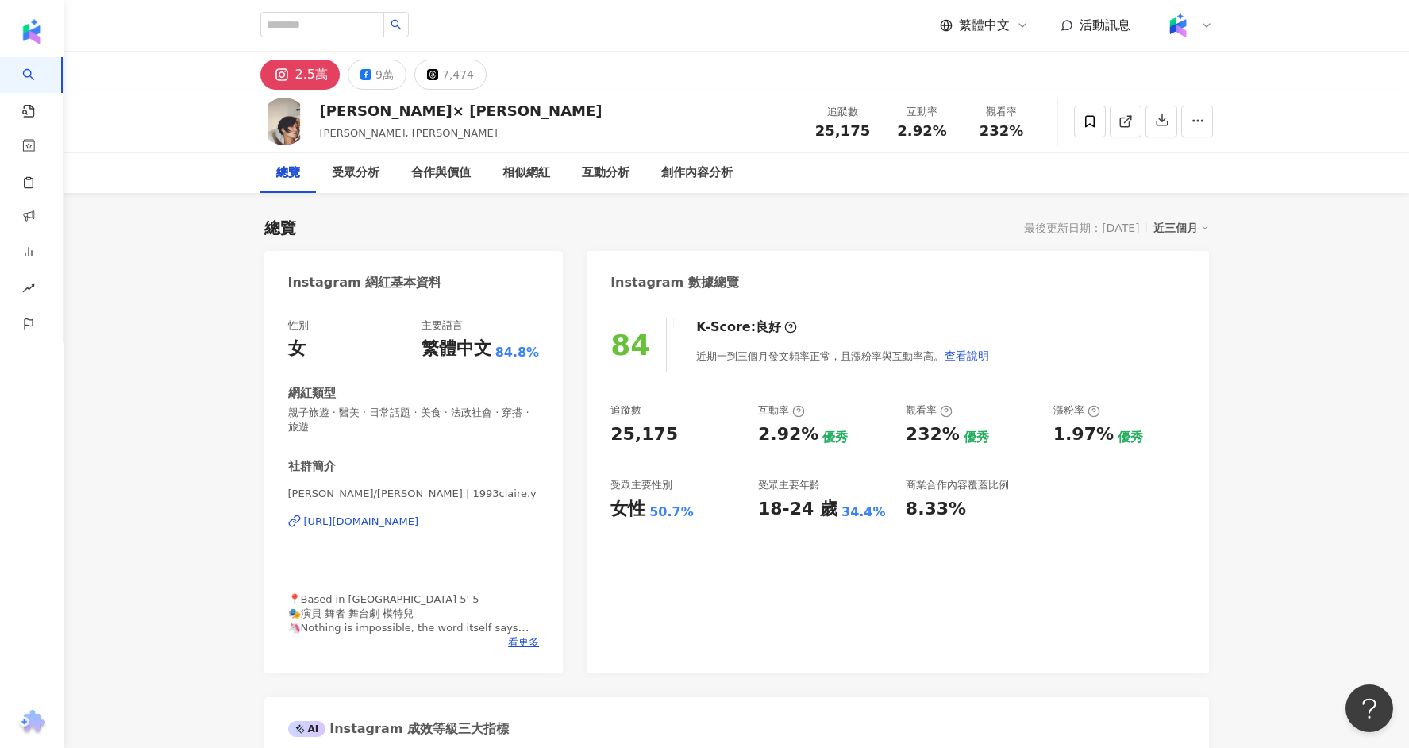
click at [403, 526] on div "https://www.instagram.com/1993claire.y/" at bounding box center [361, 521] width 115 height 14
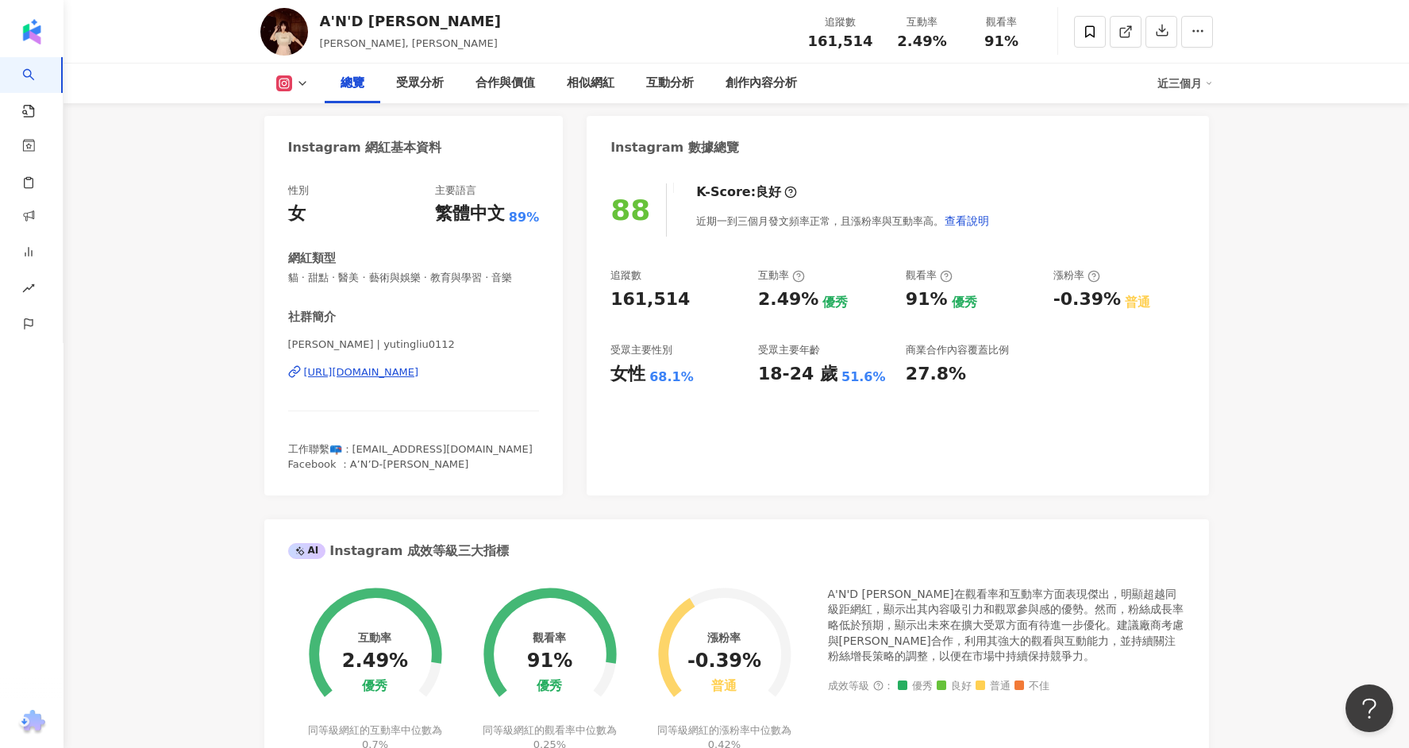
scroll to position [135, 0]
click at [419, 368] on div "https://www.instagram.com/yutingliu0112/" at bounding box center [361, 372] width 115 height 14
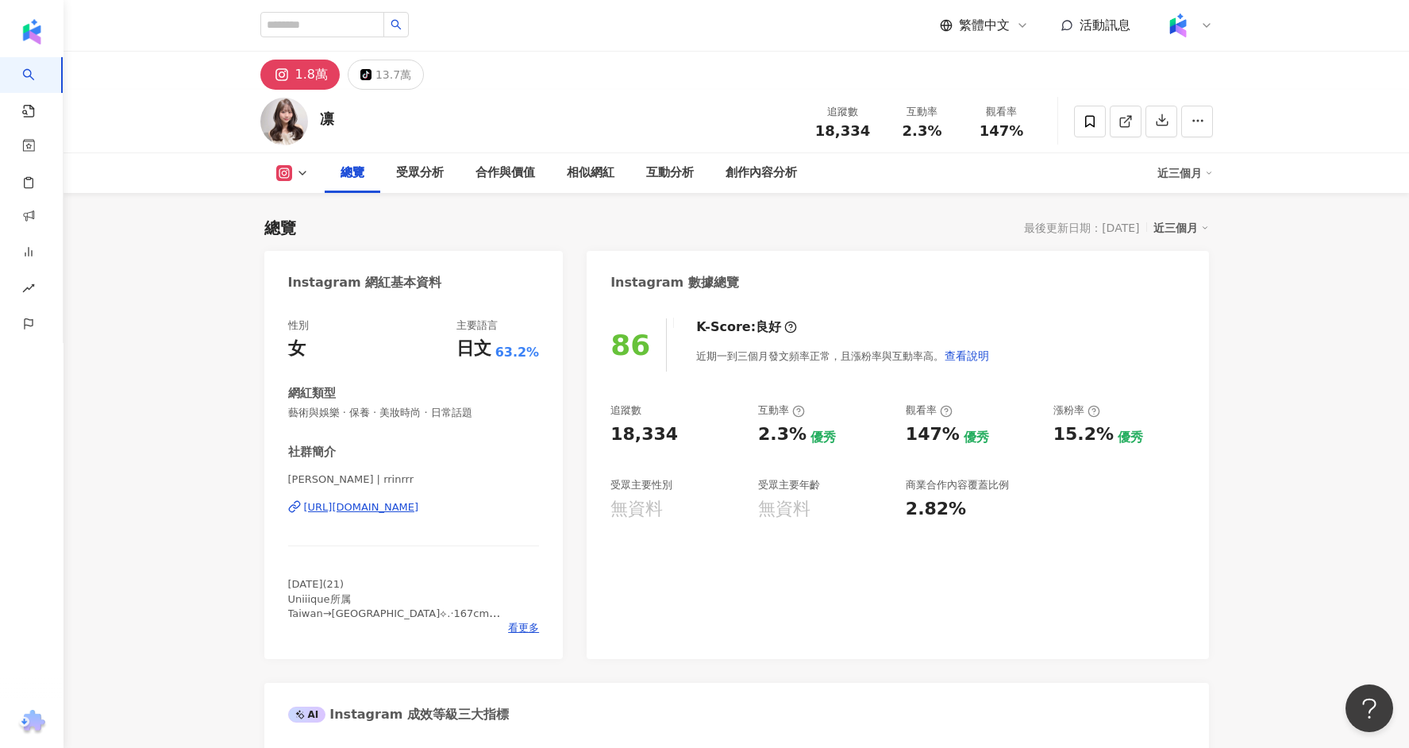
click at [419, 502] on div "https://www.instagram.com/rrinrrr/" at bounding box center [361, 507] width 115 height 14
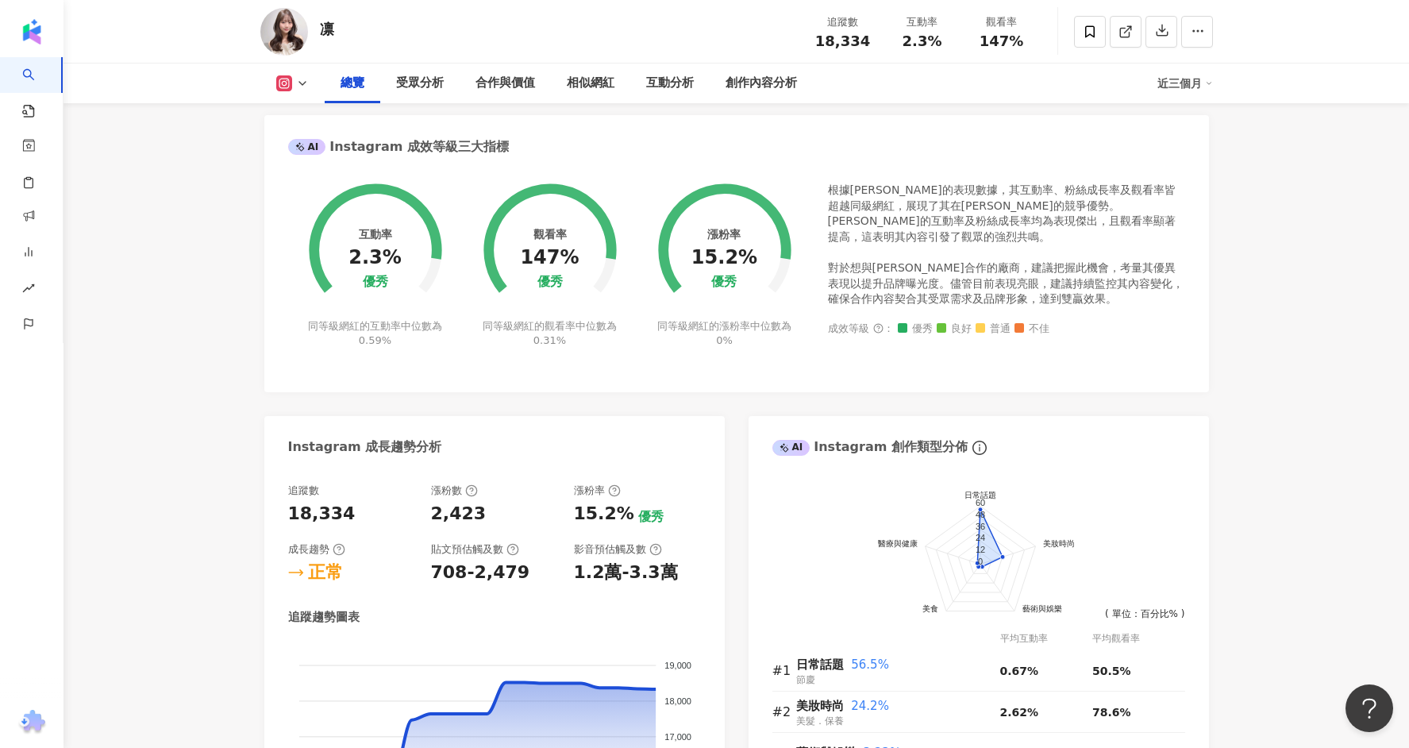
scroll to position [577, 0]
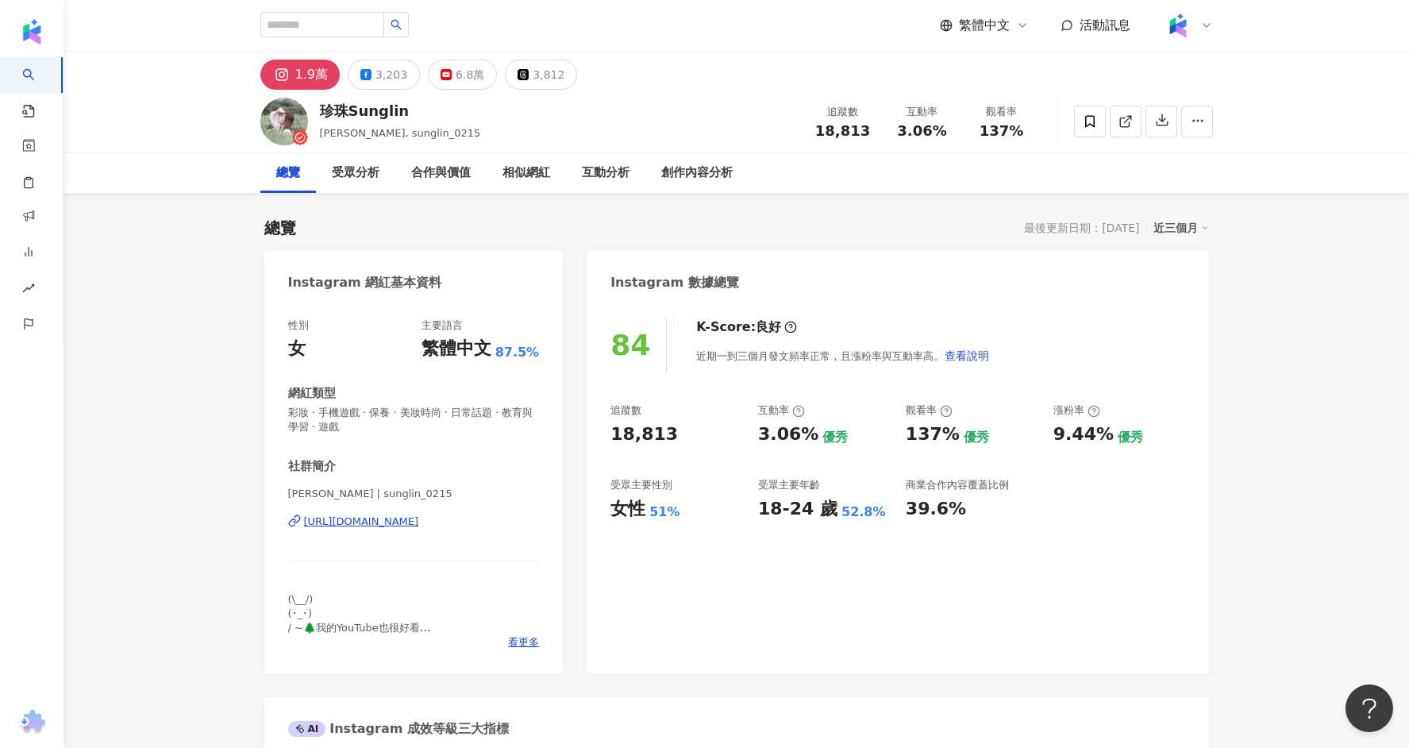
click at [399, 504] on div "松琳Lynn | sunglin_0215 https://www.instagram.com/sunglin_0215/" at bounding box center [414, 533] width 252 height 93
click at [398, 521] on div "https://www.instagram.com/sunglin_0215/" at bounding box center [361, 521] width 115 height 14
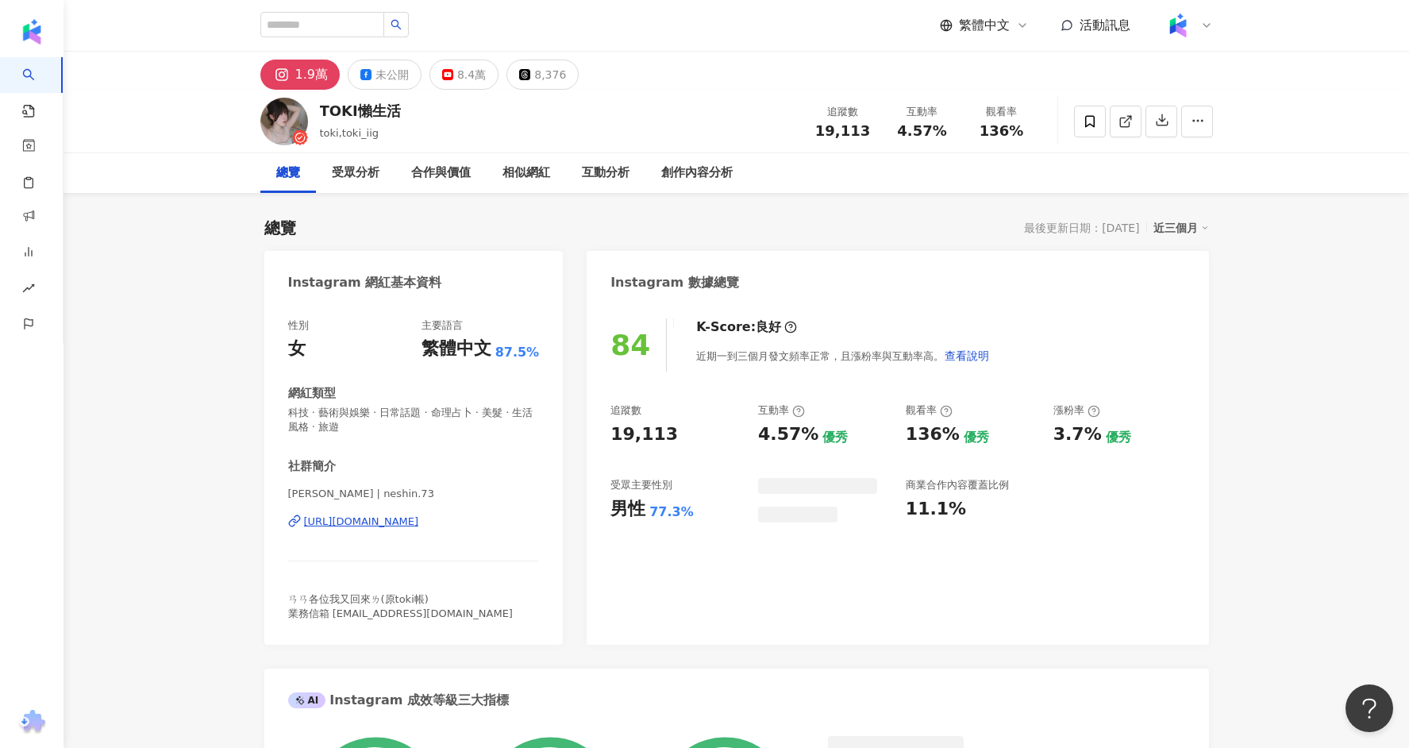
click at [352, 522] on div "https://www.instagram.com/neshin.73/" at bounding box center [361, 521] width 115 height 14
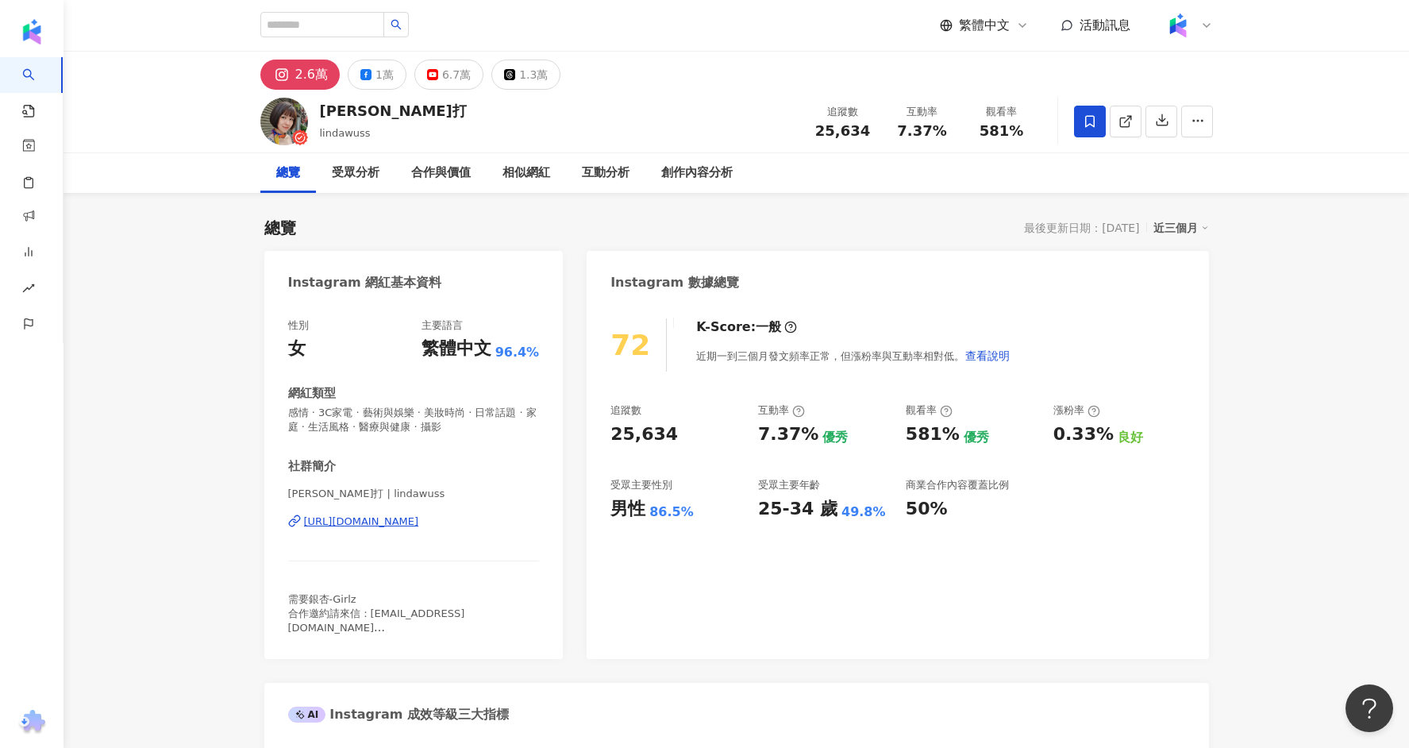
click at [384, 521] on div "https://www.instagram.com/lindawuss/" at bounding box center [361, 521] width 115 height 14
drag, startPoint x: 398, startPoint y: 115, endPoint x: 318, endPoint y: 113, distance: 79.4
click at [318, 113] on div "Linda 零打 lindawuss 追蹤數 25,634 互動率 7.37% 觀看率 581%" at bounding box center [737, 121] width 1016 height 63
copy div "Linda 零打"
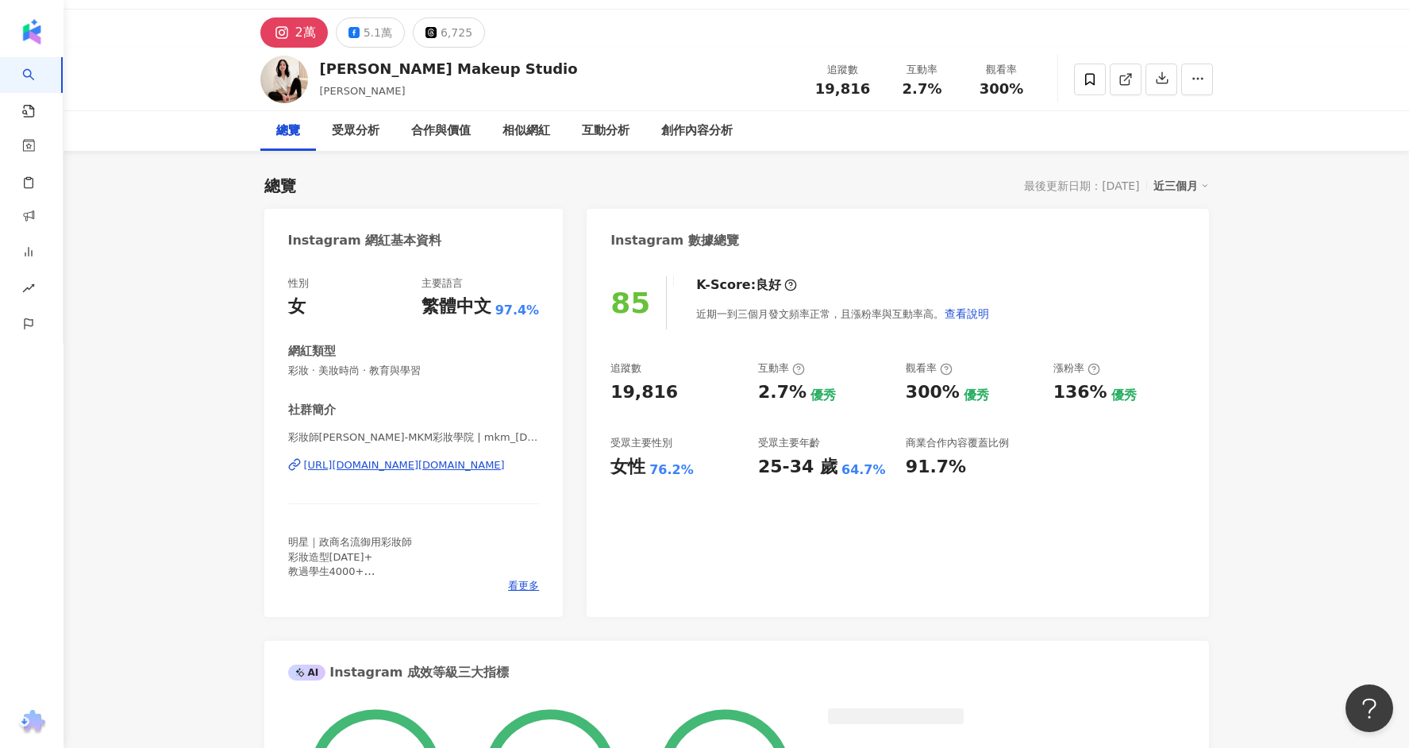
scroll to position [326, 0]
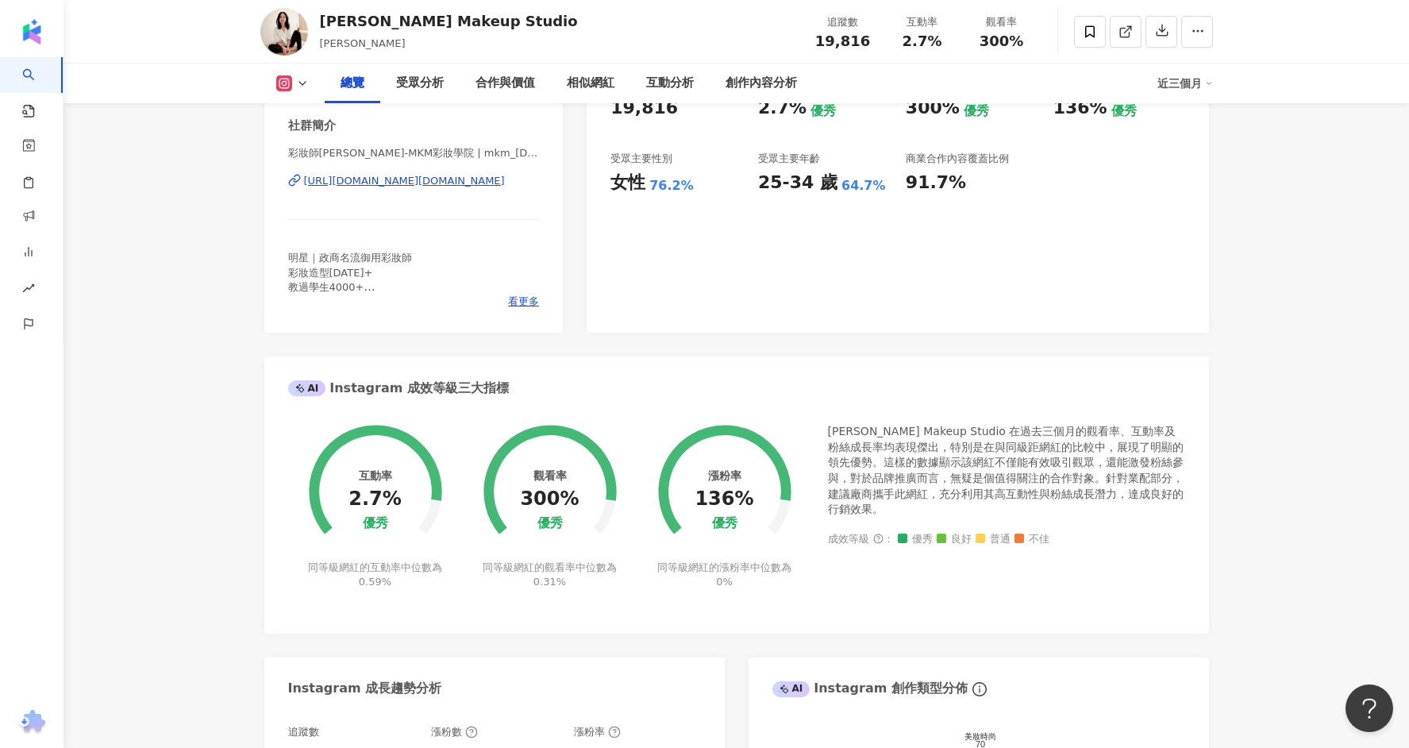
click at [505, 185] on div "https://www.instagram.com/mkm_makeup.beauty/" at bounding box center [404, 181] width 201 height 14
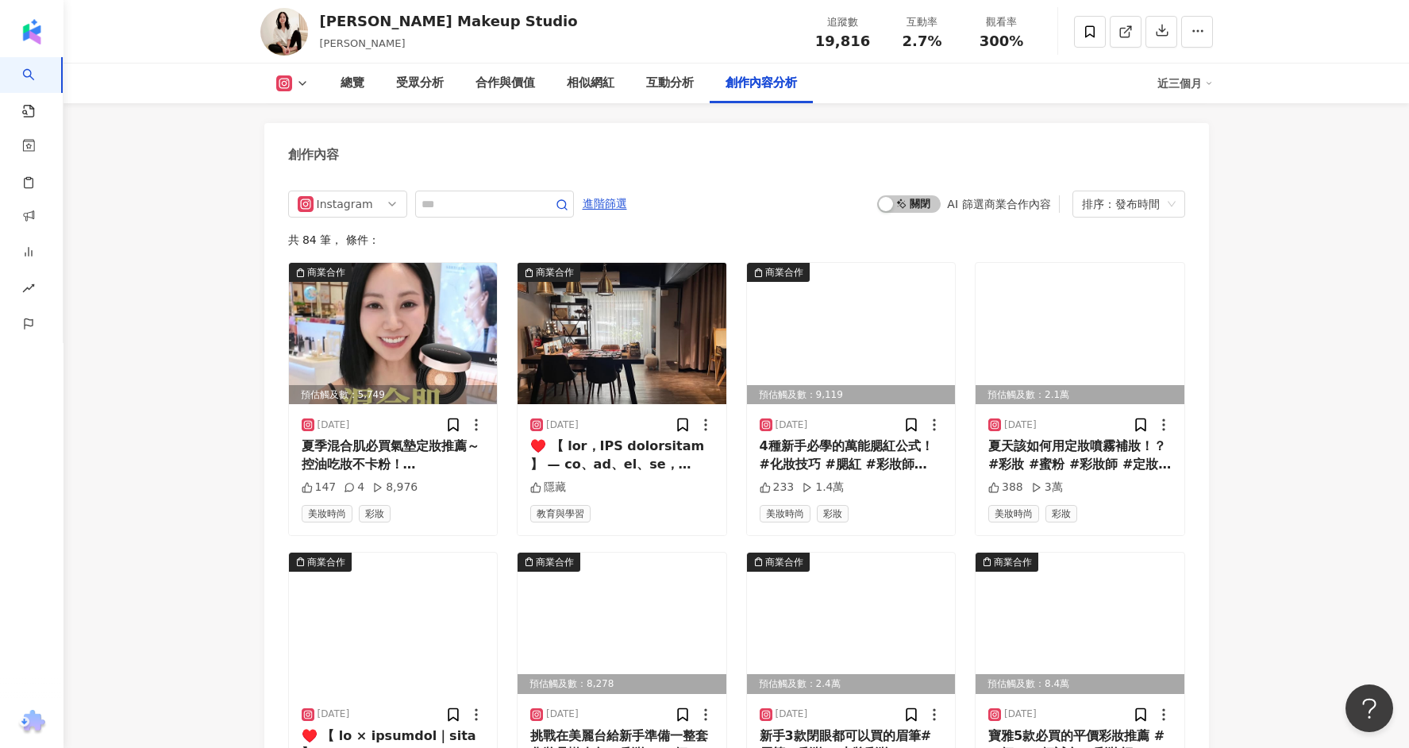
scroll to position [4816, 0]
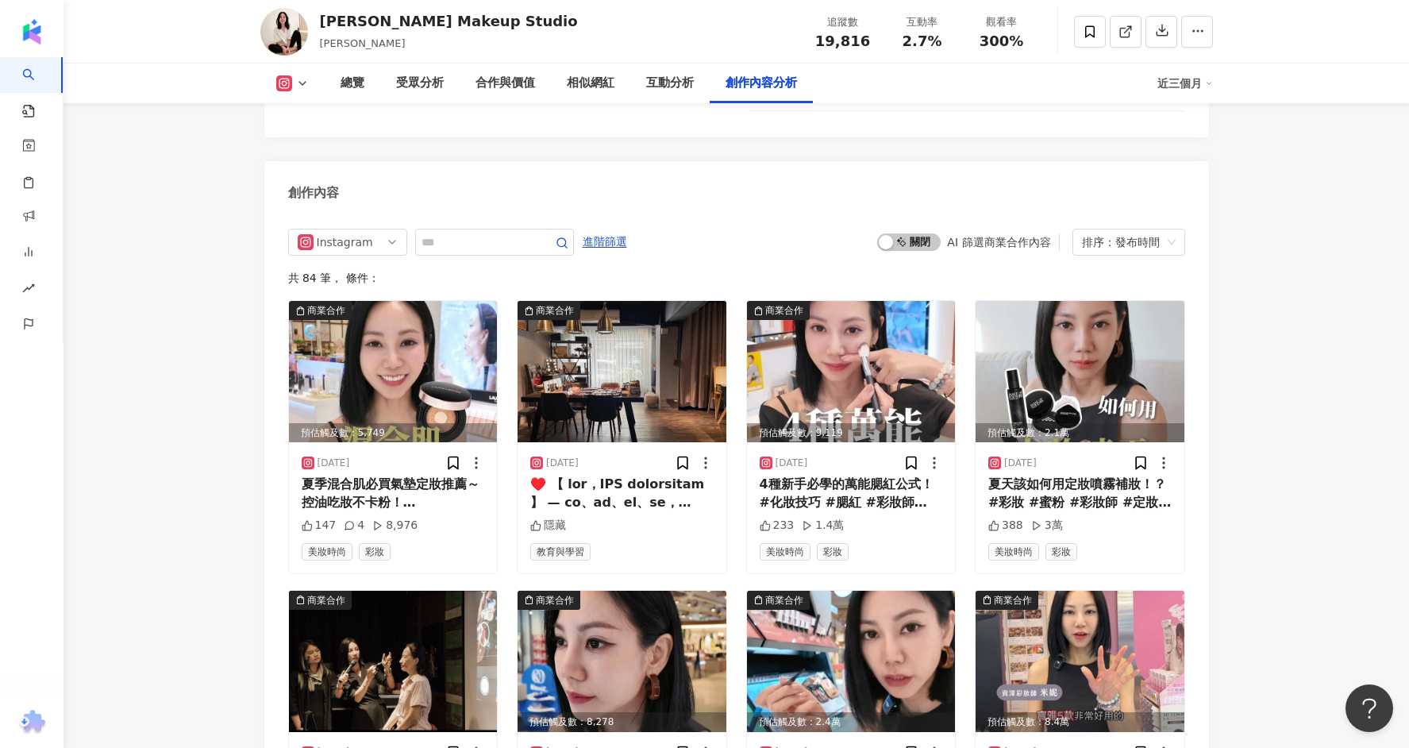
click at [470, 238] on div "Instagram 進階篩選 啟動 關閉 AI 篩選商業合作內容 排序：發布時間 共 84 筆 ， 條件： 商業合作 預估觸及數：5,749 2025/8/2…" at bounding box center [736, 716] width 897 height 975
click at [470, 233] on input "text" at bounding box center [476, 242] width 111 height 19
type input "***"
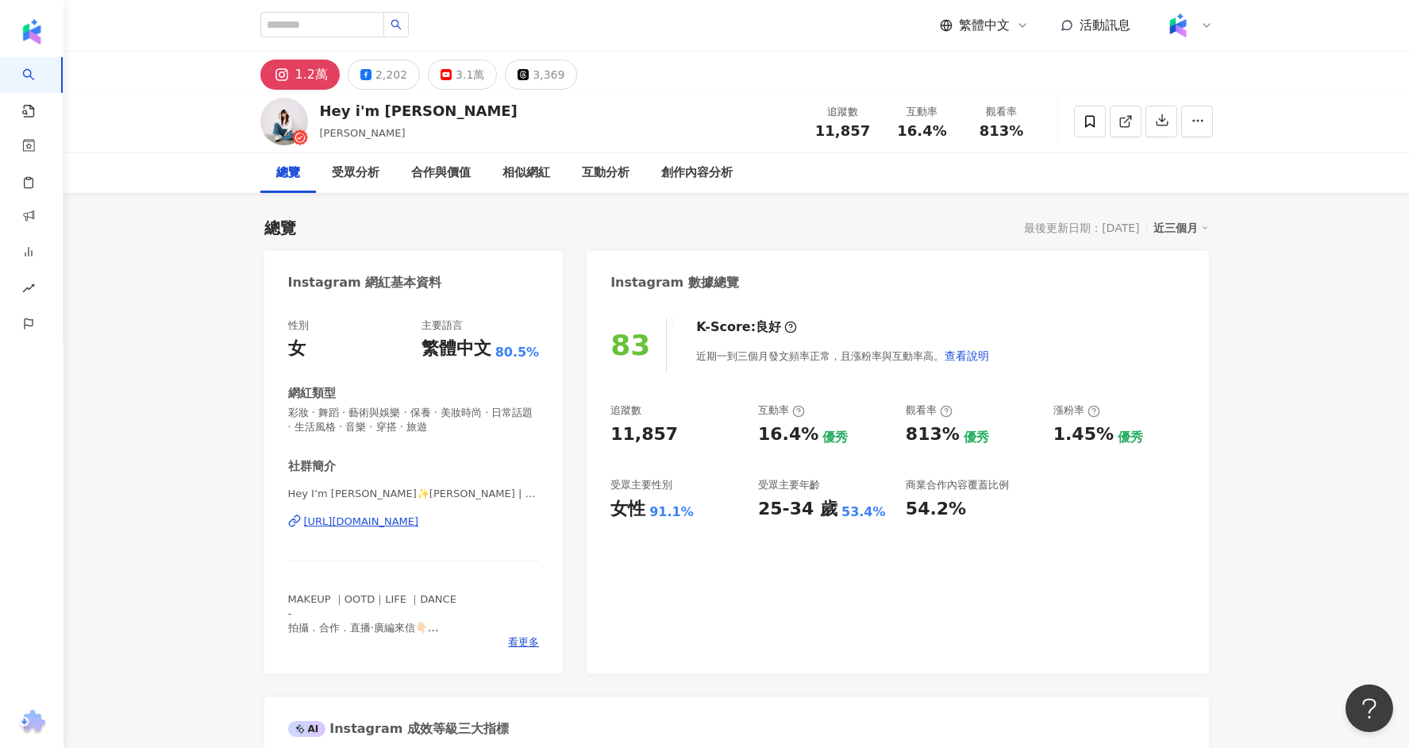
click at [398, 526] on div "https://www.instagram.com/alicehsu_o/" at bounding box center [361, 521] width 115 height 14
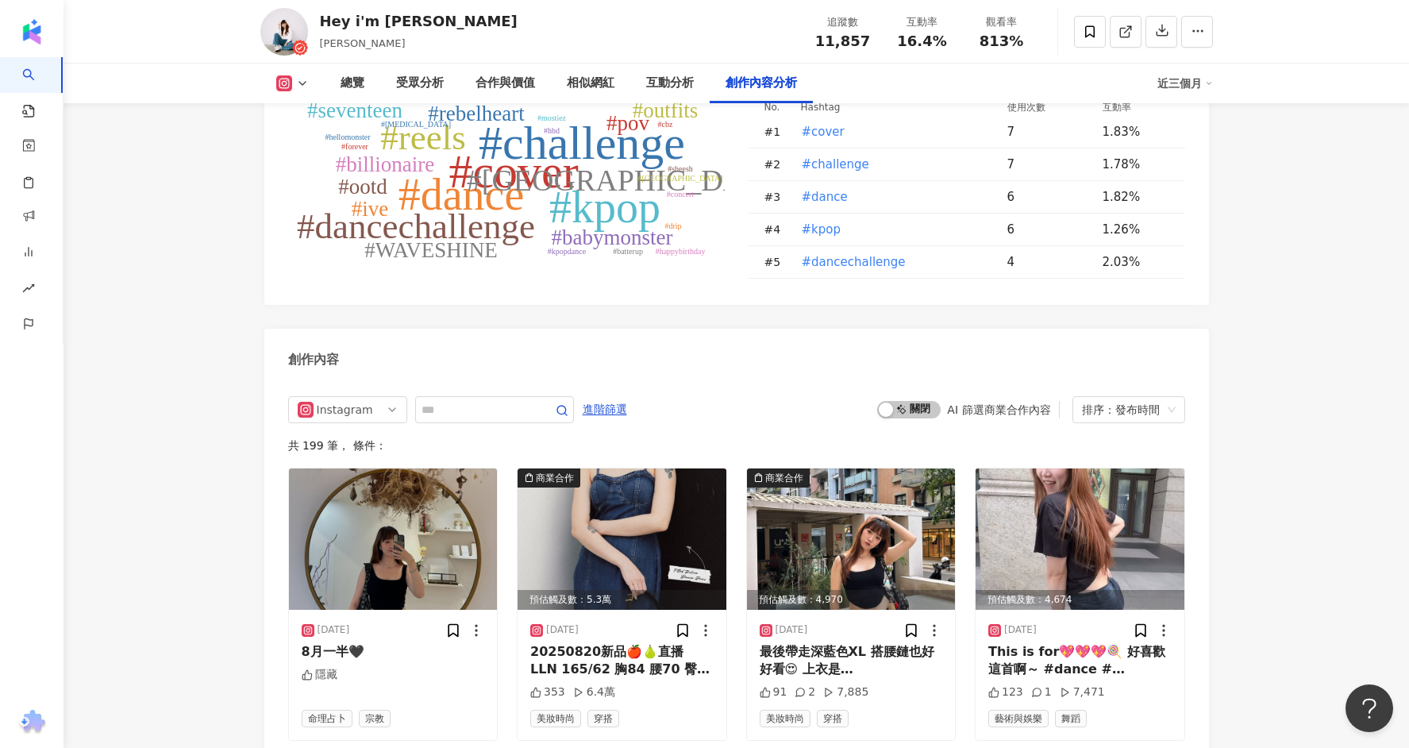
scroll to position [4711, 0]
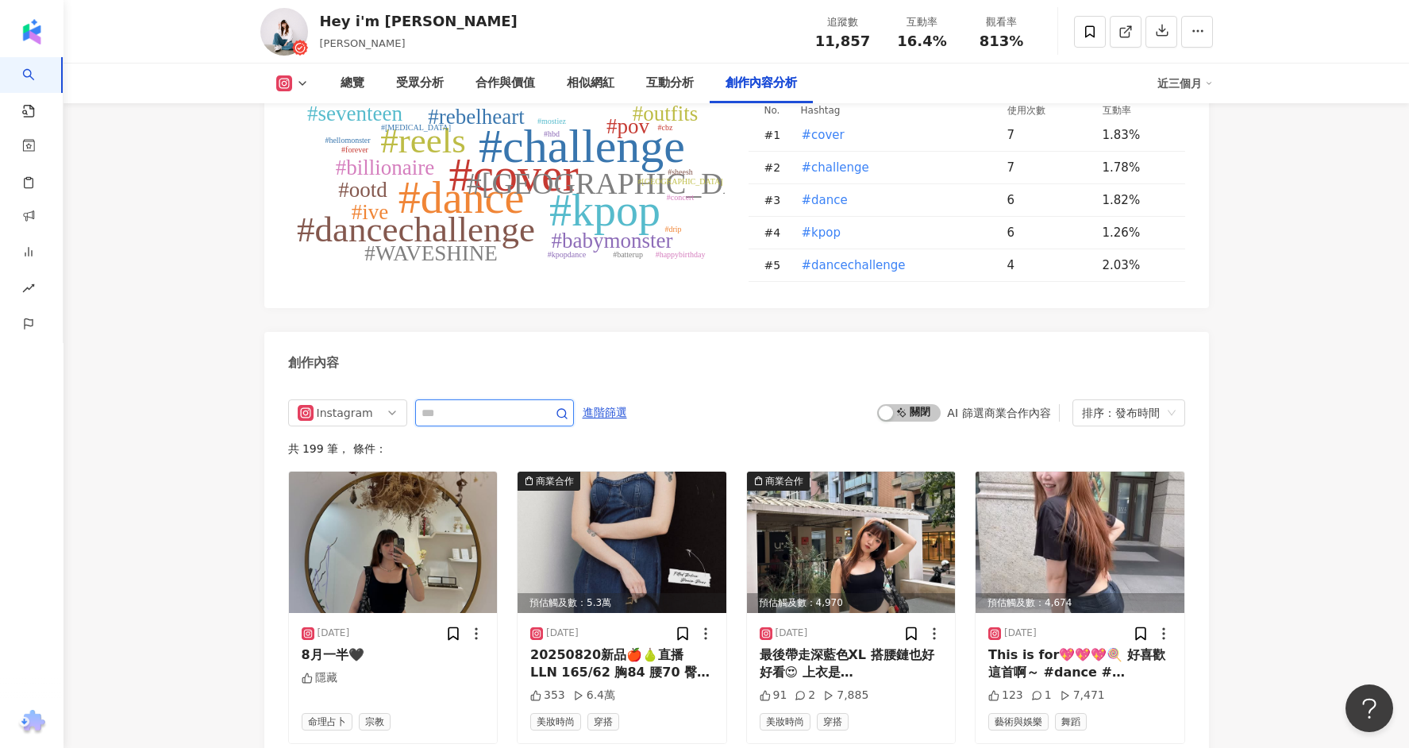
click at [506, 403] on input "text" at bounding box center [476, 412] width 111 height 19
type input "***"
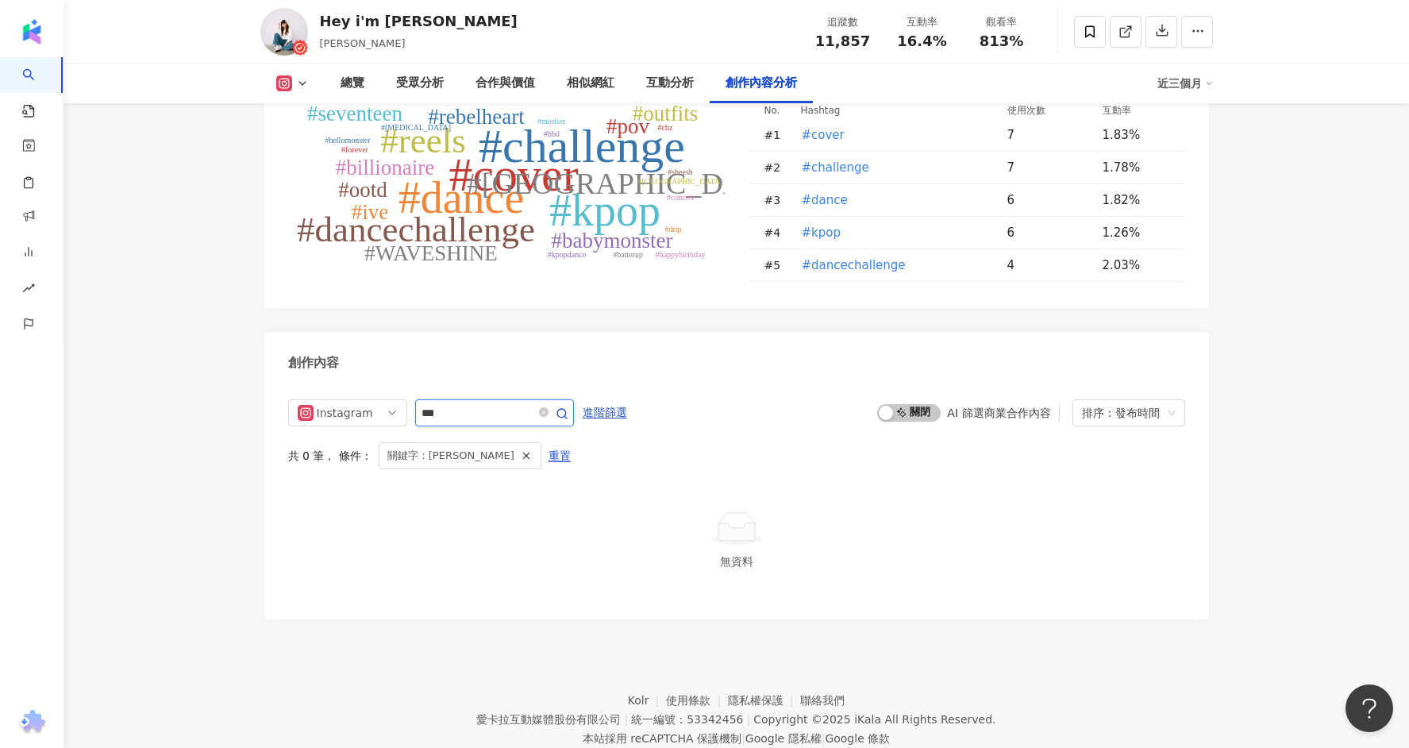
scroll to position [4701, 0]
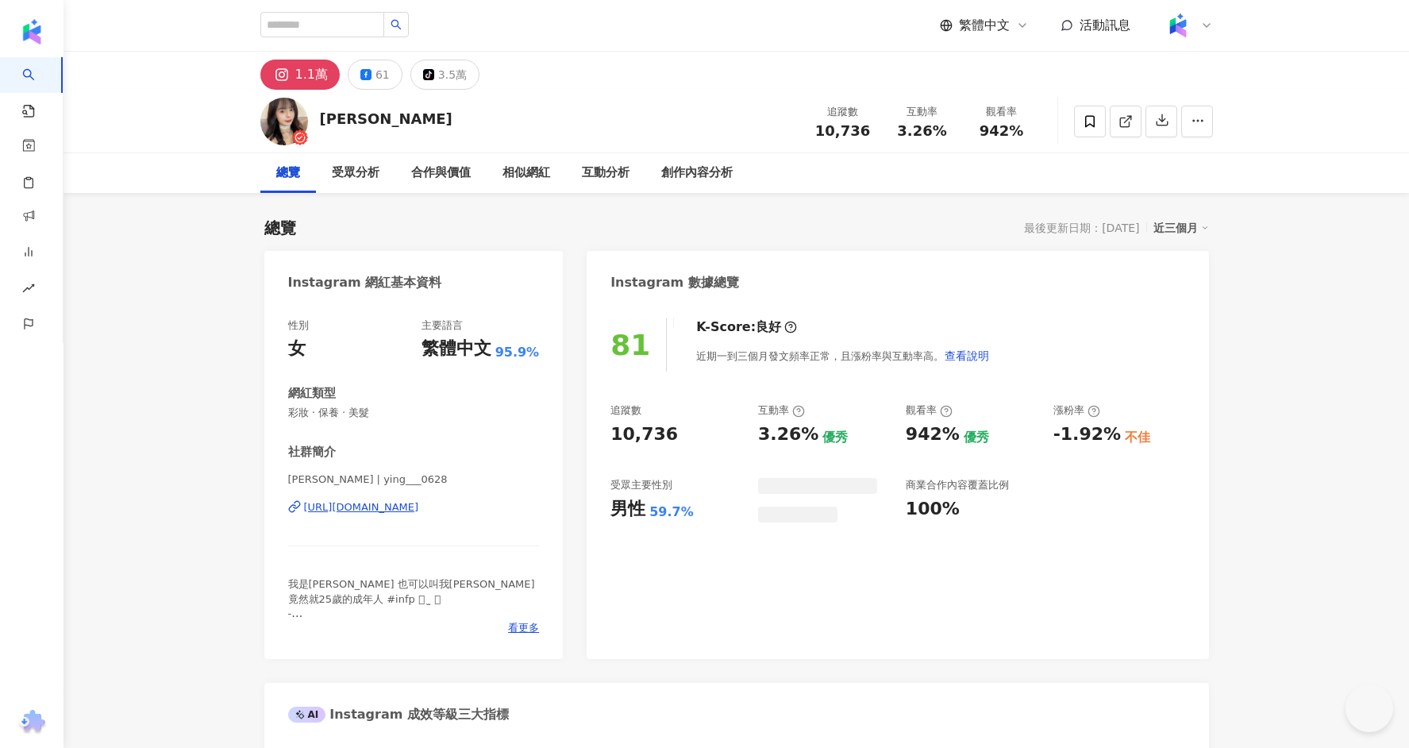
scroll to position [180, 0]
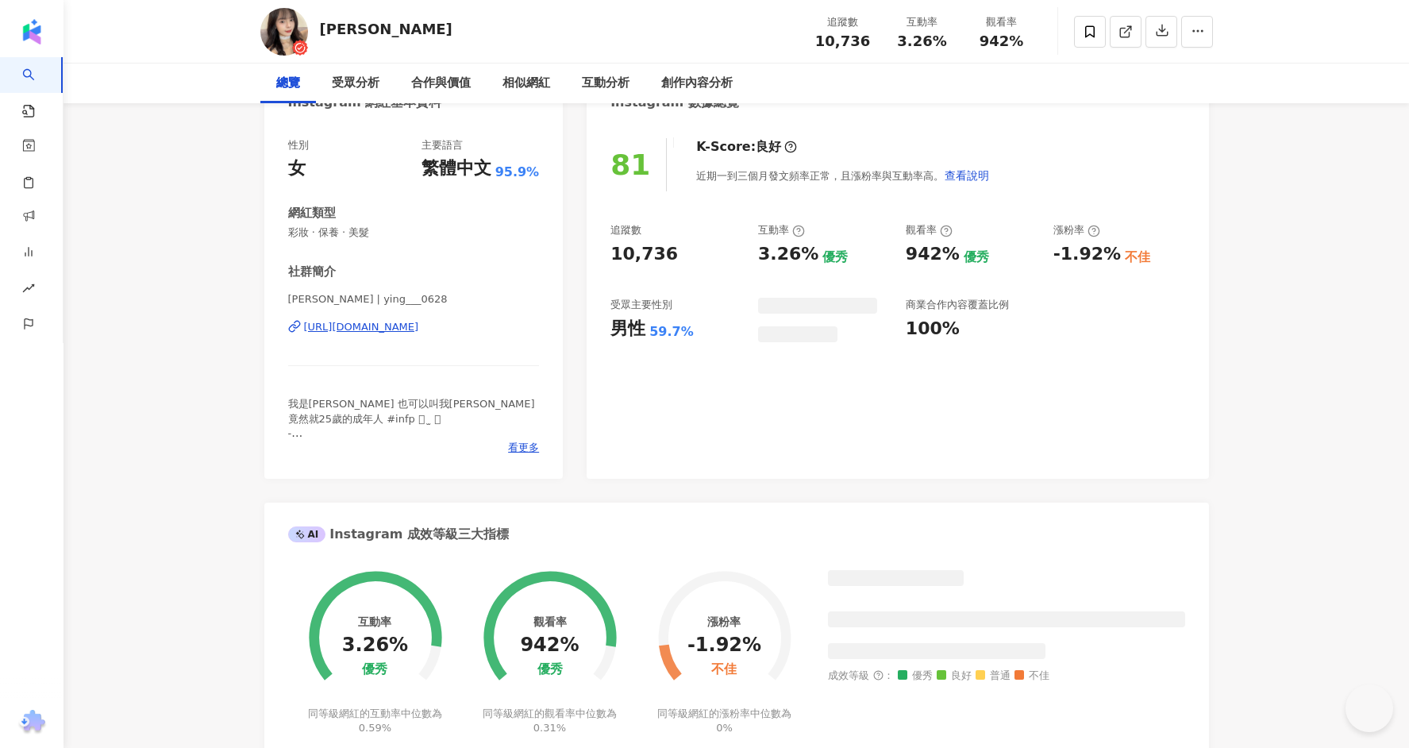
click at [410, 327] on div "[URL][DOMAIN_NAME]" at bounding box center [361, 327] width 115 height 14
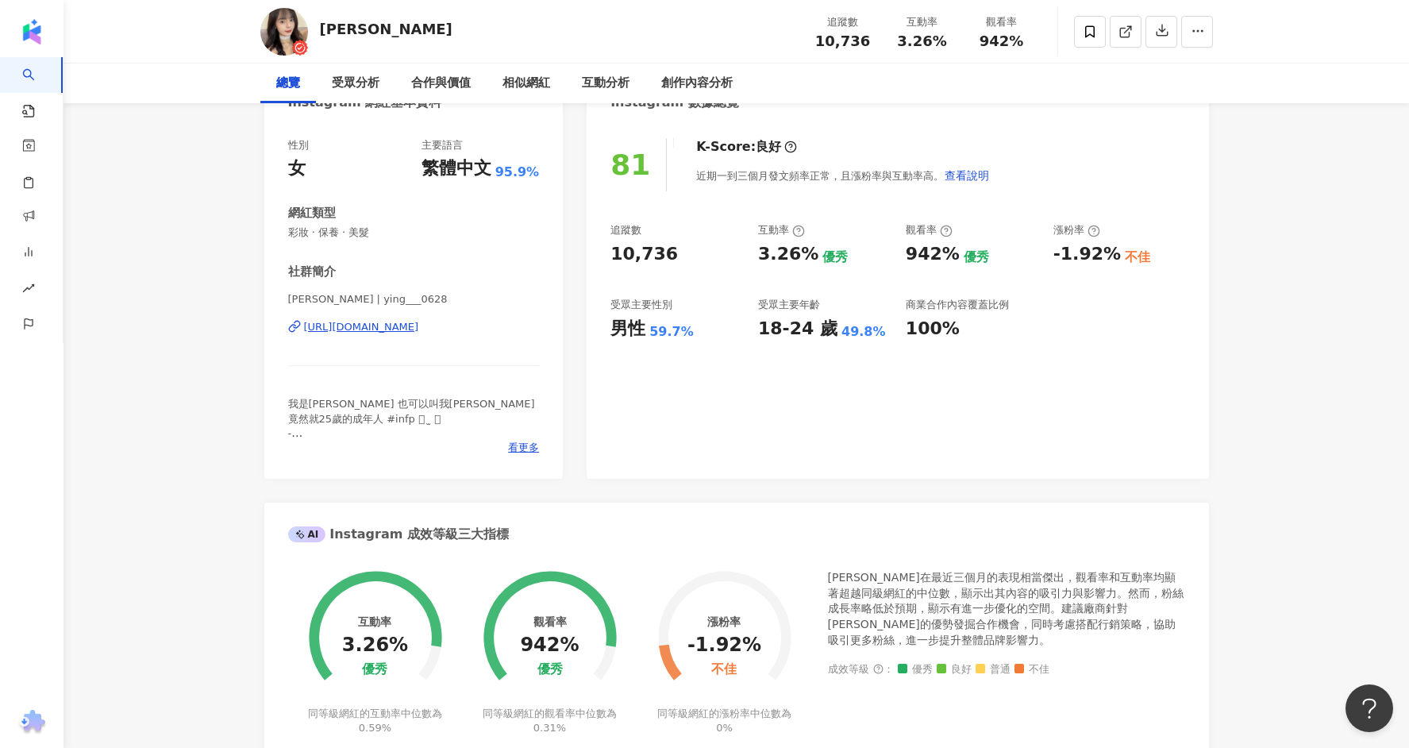
scroll to position [0, 0]
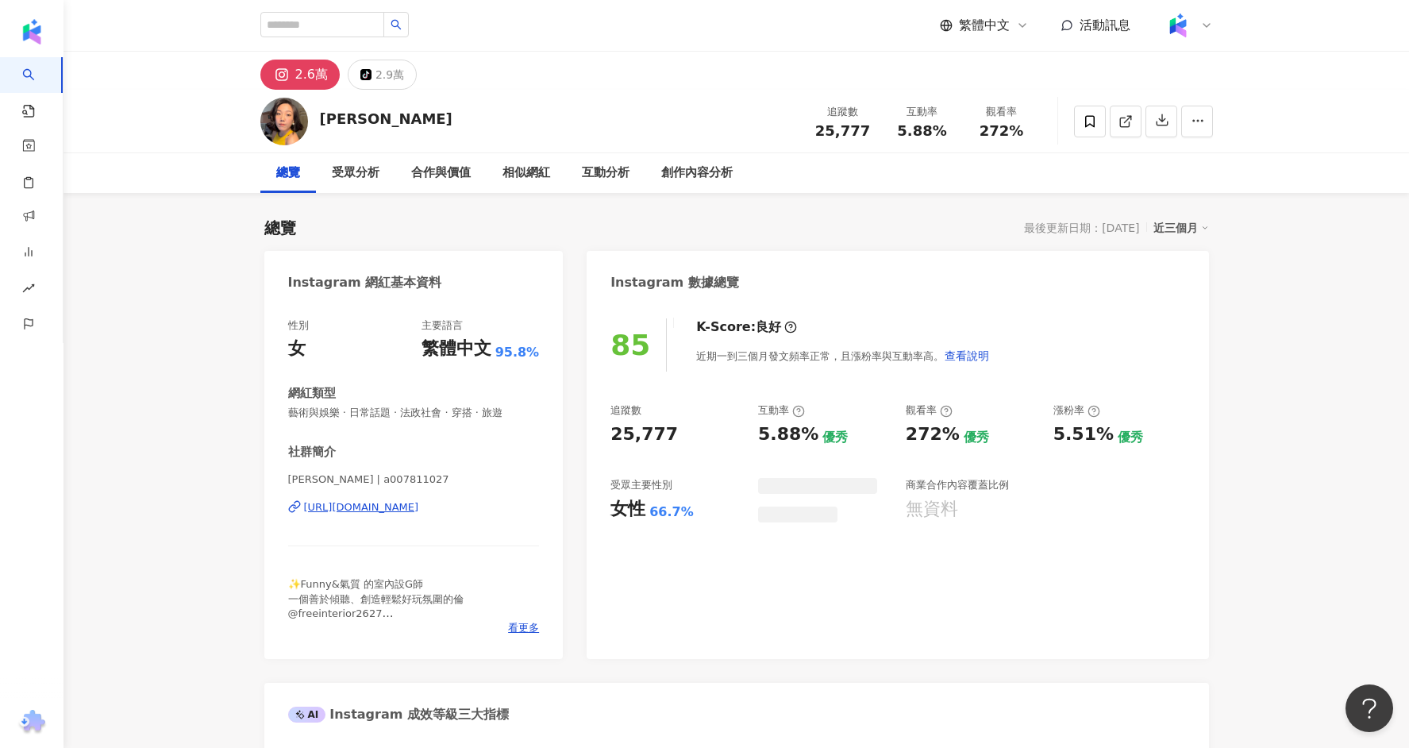
click at [391, 503] on div "https://www.instagram.com/a007811027/" at bounding box center [361, 507] width 115 height 14
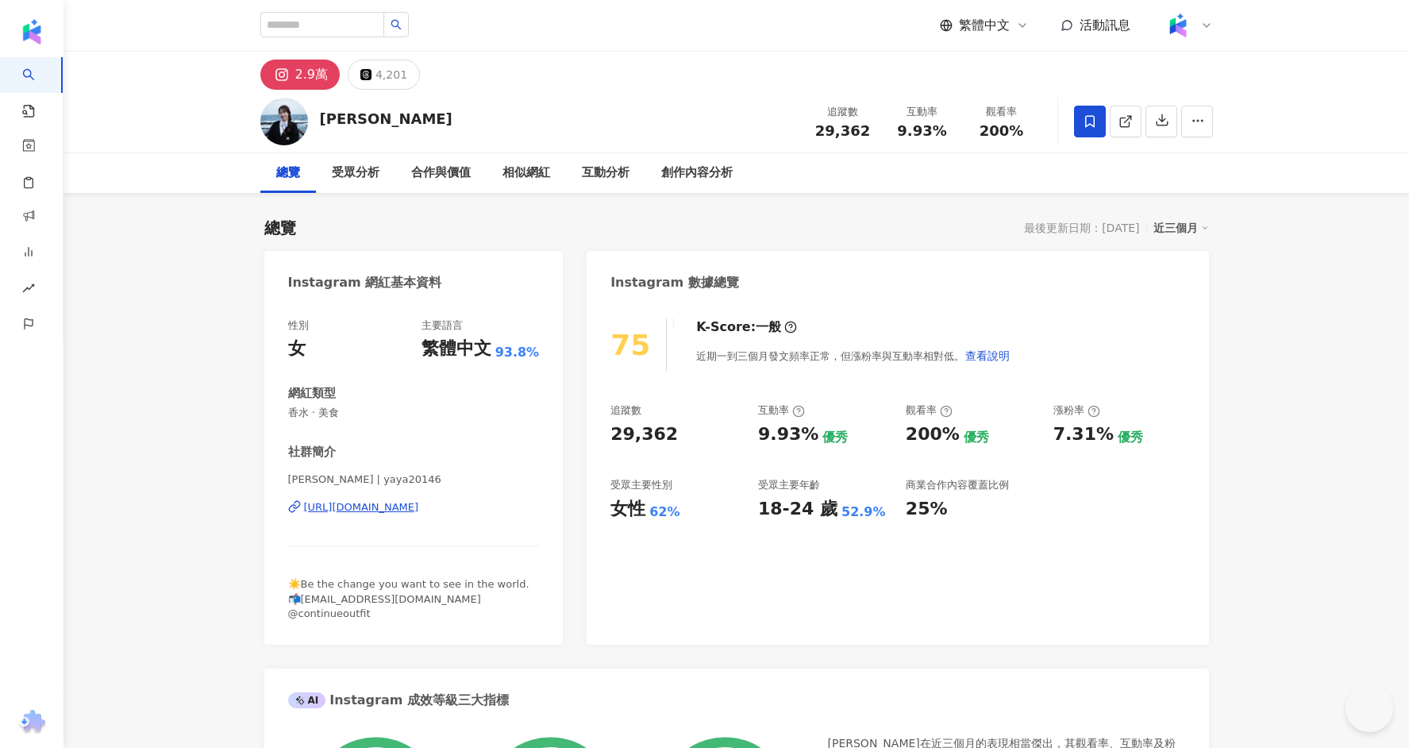
click at [392, 510] on div "https://www.instagram.com/yaya20146/" at bounding box center [361, 507] width 115 height 14
drag, startPoint x: 363, startPoint y: 129, endPoint x: 321, endPoint y: 122, distance: 41.8
click at [320, 122] on div "謝羽姸 追蹤數 29,362 互動率 9.93% 觀看率 200%" at bounding box center [737, 121] width 1016 height 63
copy div "謝羽姸"
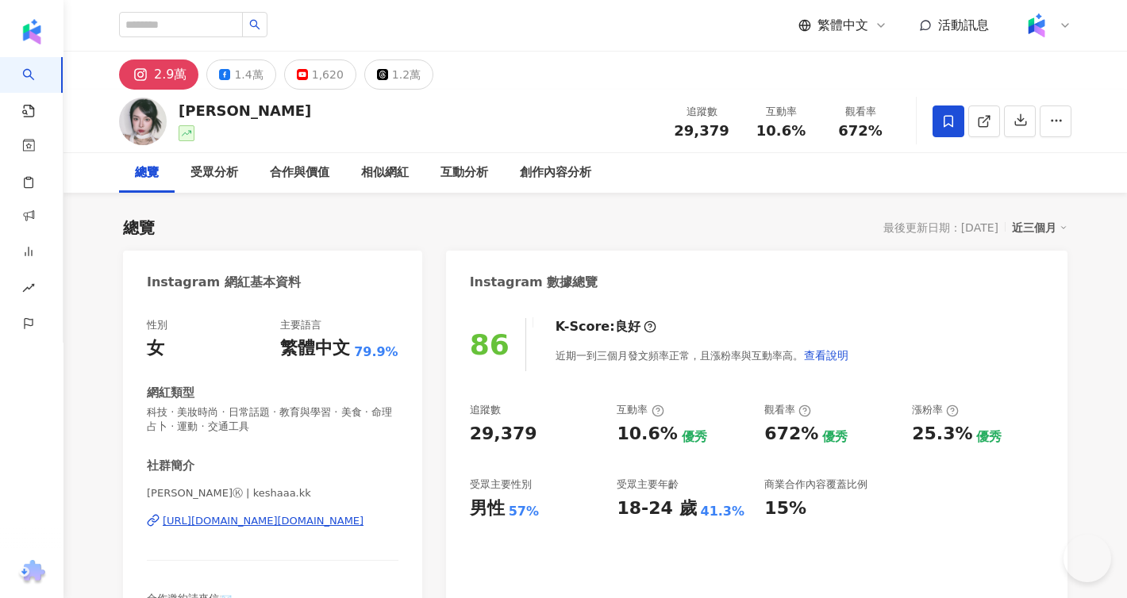
click at [363, 527] on div "https://www.instagram.com/keshaaa.kk/" at bounding box center [263, 521] width 201 height 14
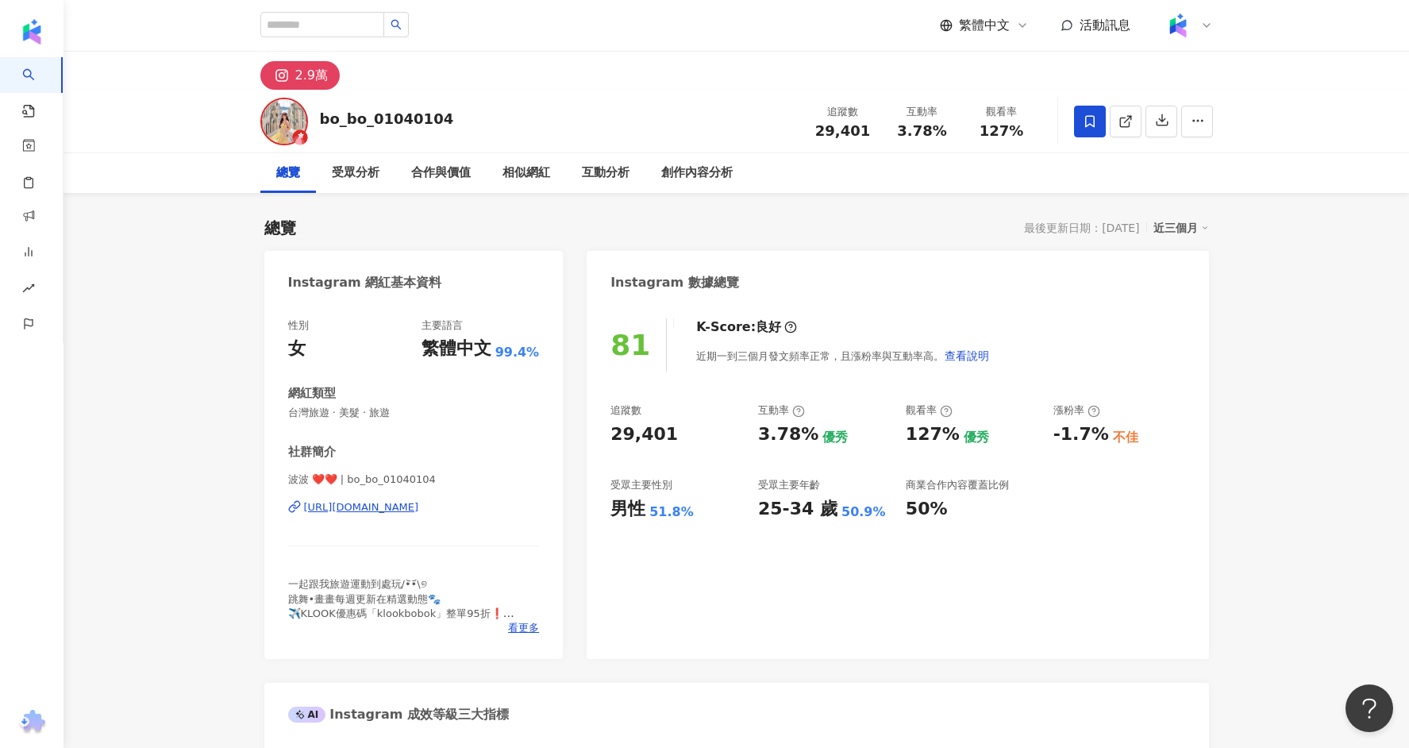
click at [419, 500] on div "https://www.instagram.com/bo_bo_01040104/" at bounding box center [361, 507] width 115 height 14
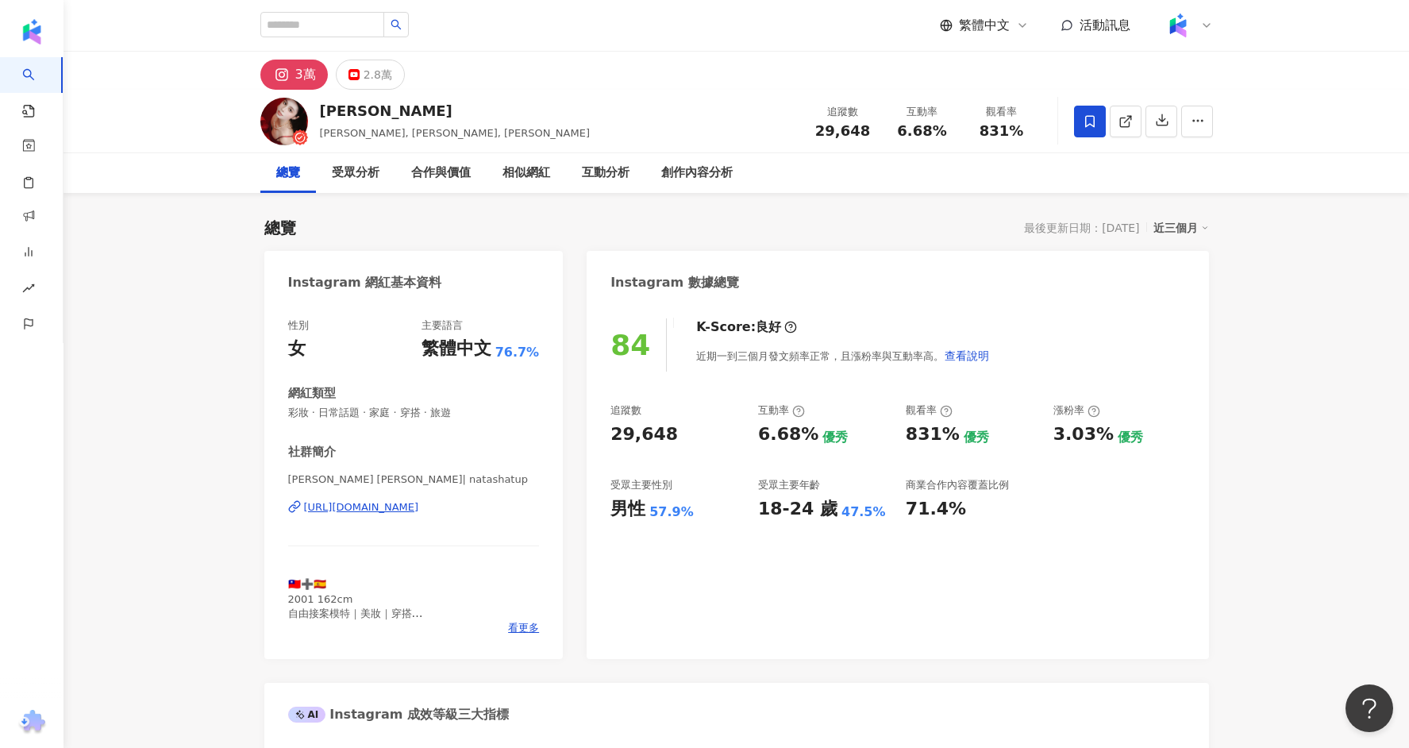
click at [419, 508] on div "https://www.instagram.com/natashatup/" at bounding box center [361, 507] width 115 height 14
drag, startPoint x: 407, startPoint y: 115, endPoint x: 318, endPoint y: 114, distance: 88.9
click at [318, 114] on div "Natasha Ho NatashaHo, natashatup, 何心寧 追蹤數 29,648 互動率 6.68% 觀看率 831%" at bounding box center [737, 121] width 1016 height 63
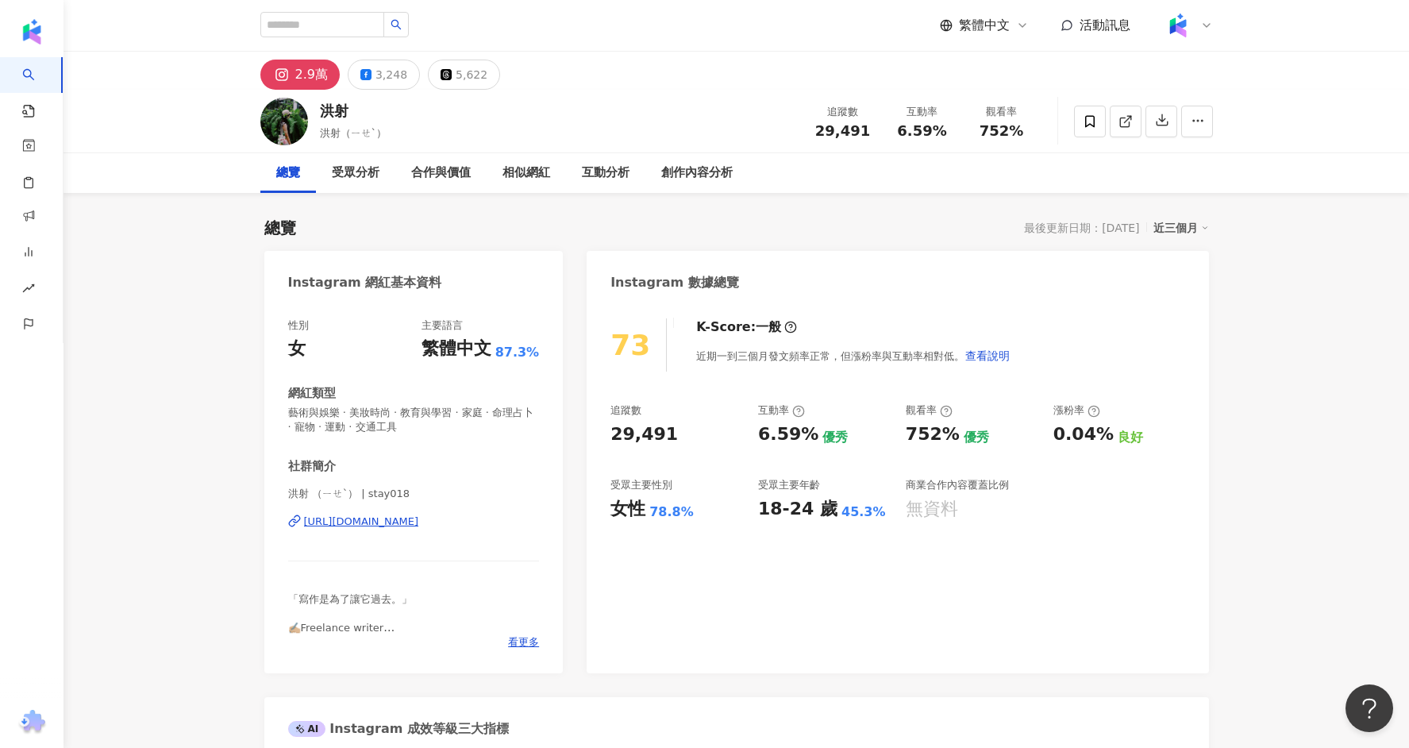
click at [413, 516] on div "https://www.instagram.com/stay018/" at bounding box center [361, 521] width 115 height 14
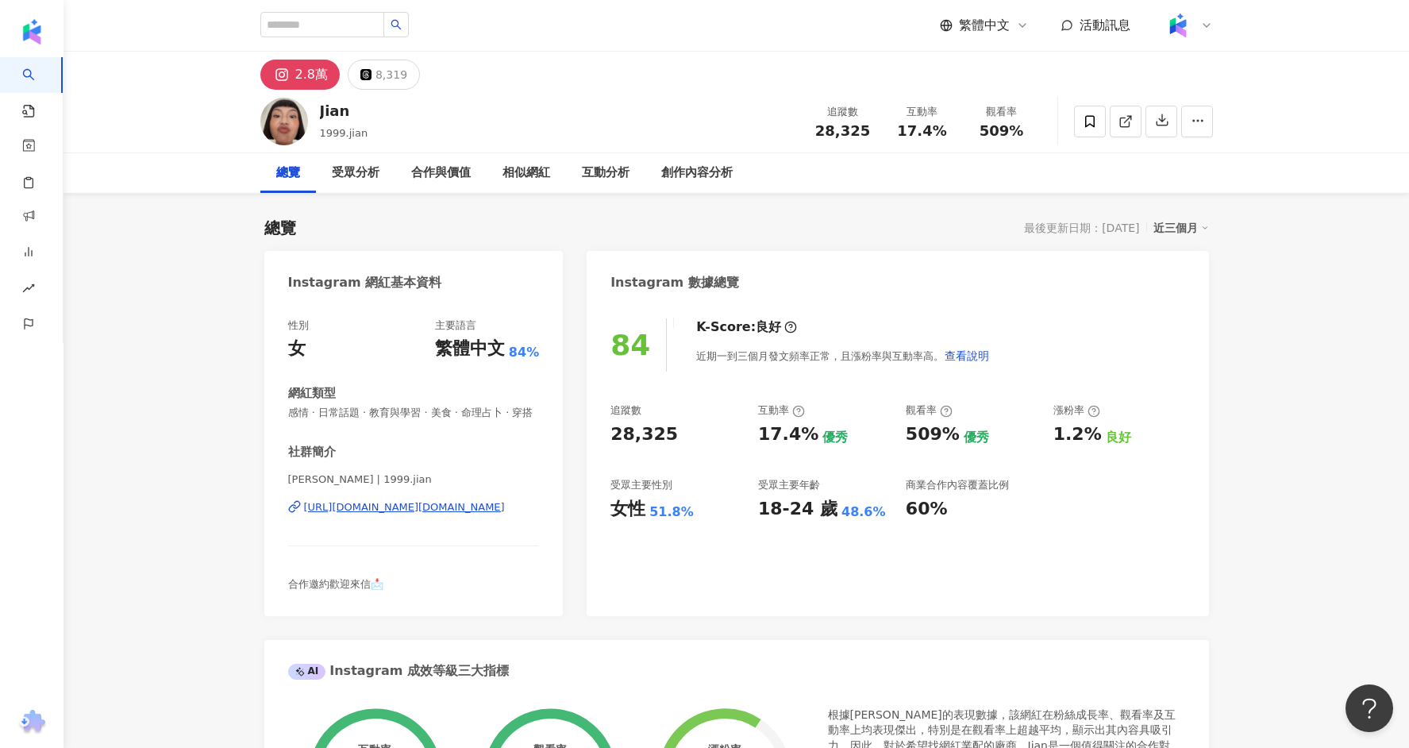
click at [406, 508] on div "https://www.instagram.com/1999.jian/" at bounding box center [404, 507] width 201 height 14
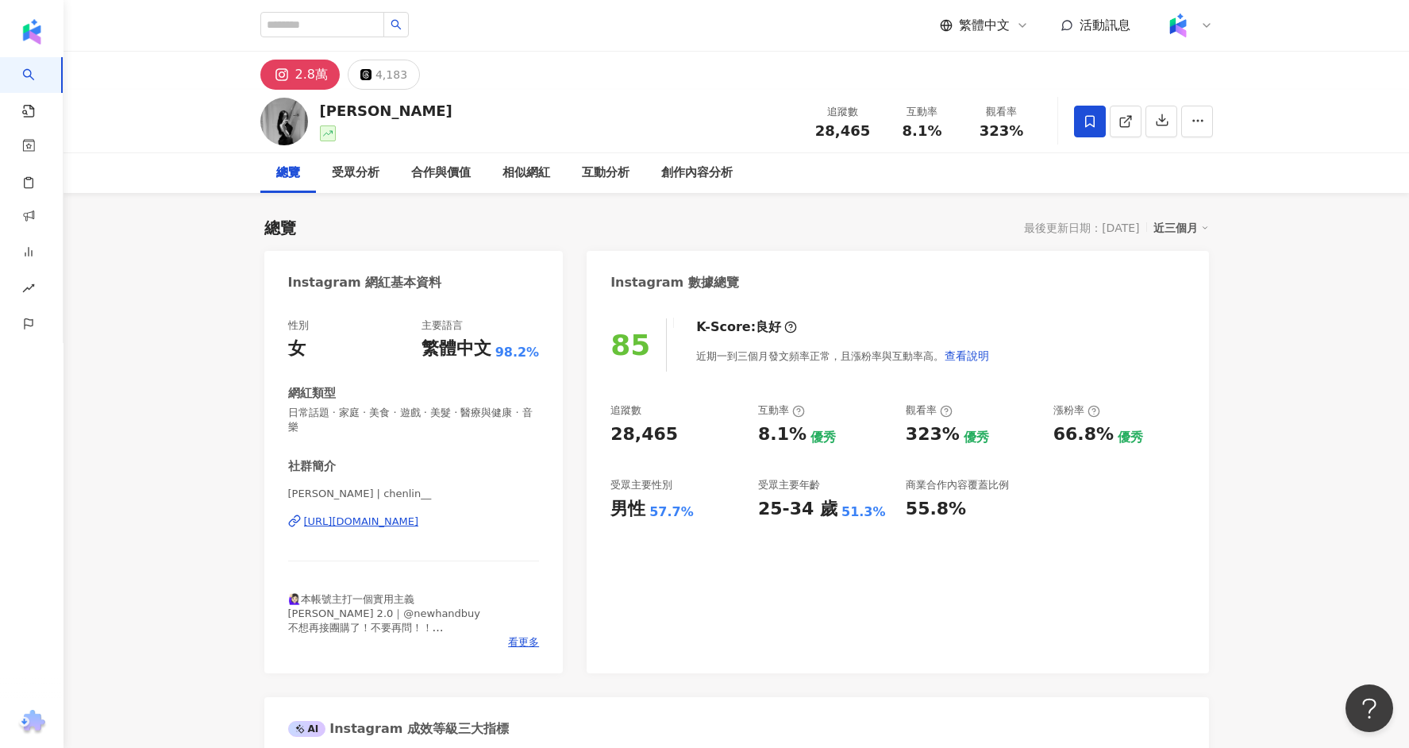
click at [419, 514] on div "[URL][DOMAIN_NAME]" at bounding box center [361, 521] width 115 height 14
drag, startPoint x: 412, startPoint y: 123, endPoint x: 318, endPoint y: 107, distance: 95.0
click at [318, 107] on div "[PERSON_NAME] 追蹤數 28,465 互動率 8.1% 觀看率 323%" at bounding box center [737, 121] width 1016 height 63
copy div "[PERSON_NAME]"
